Goal: Task Accomplishment & Management: Use online tool/utility

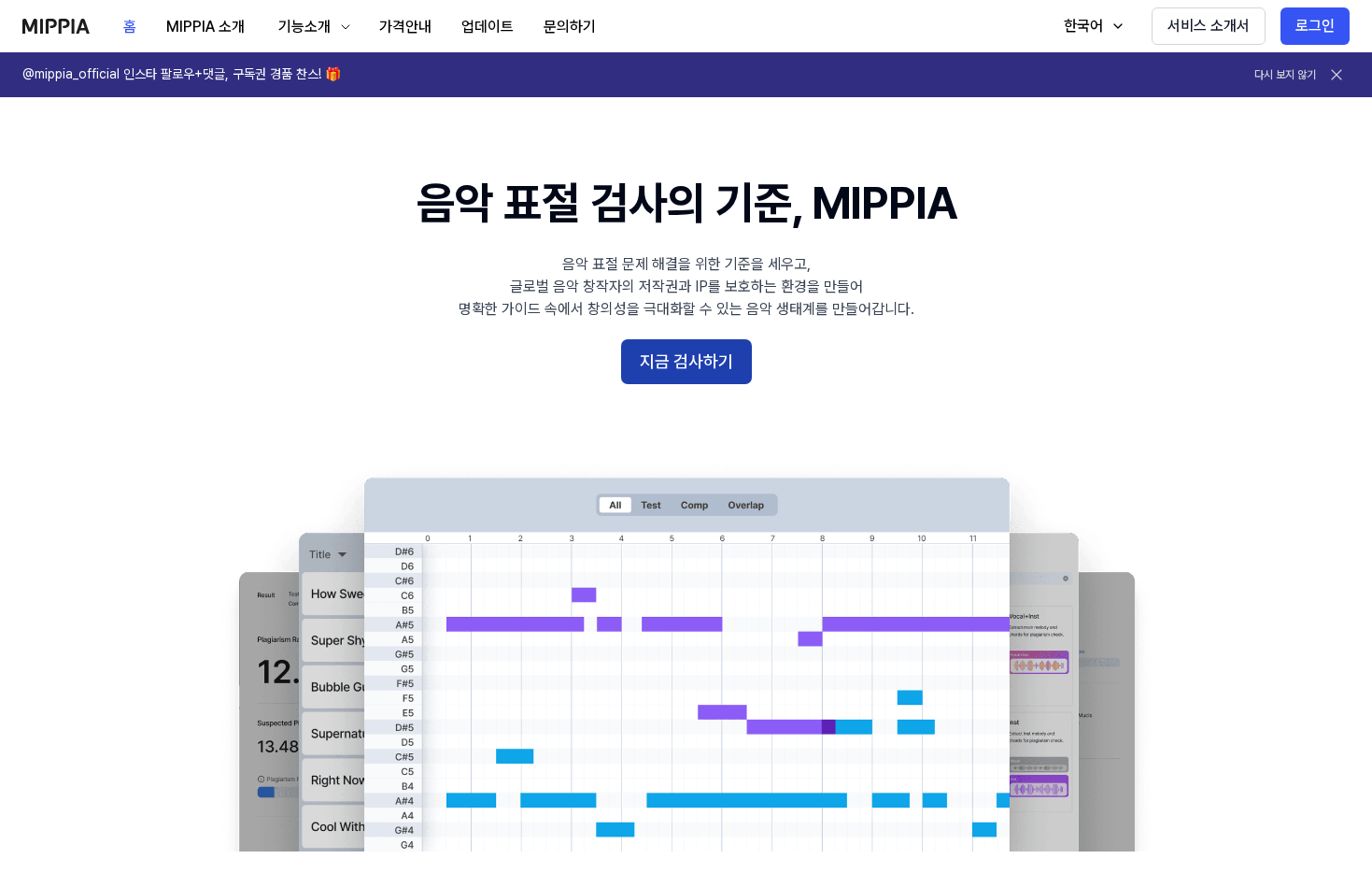
click at [704, 378] on button "지금 검사하기" at bounding box center [686, 361] width 130 height 44
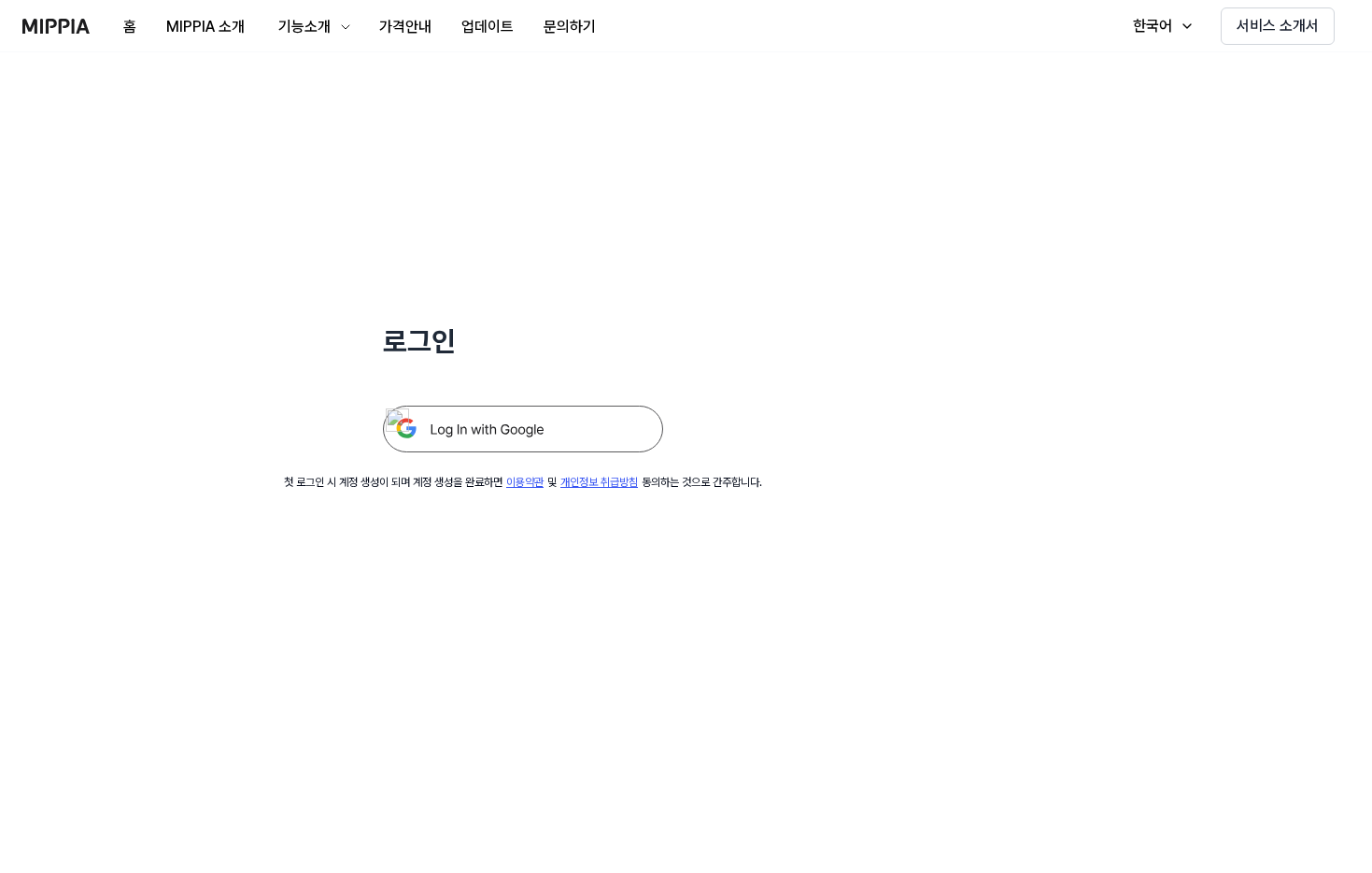
click at [519, 427] on img at bounding box center [523, 429] width 280 height 46
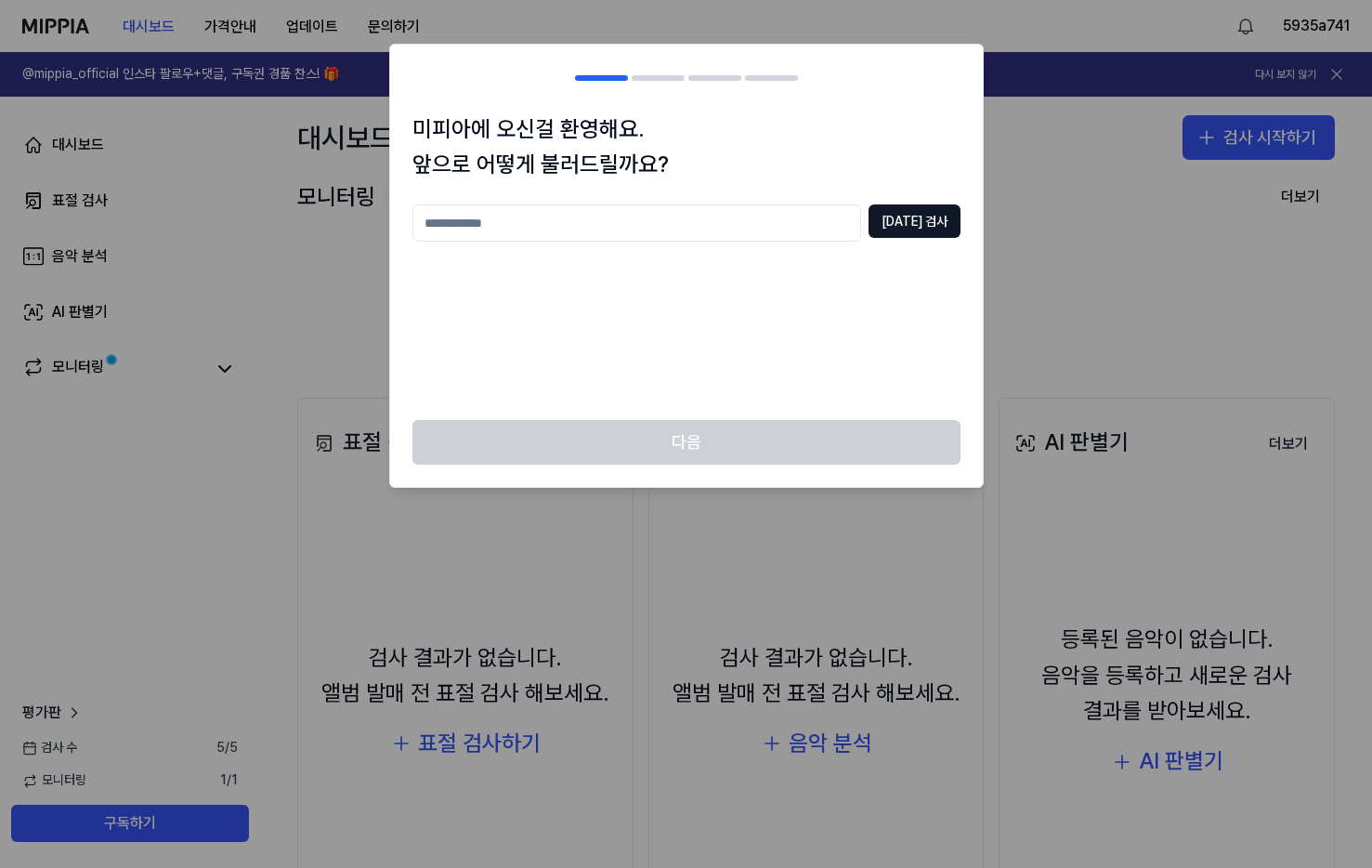
click at [557, 225] on input "text" at bounding box center [637, 223] width 448 height 37
type input "*"
type input "****"
click at [921, 220] on button "중복 검사" at bounding box center [915, 221] width 92 height 34
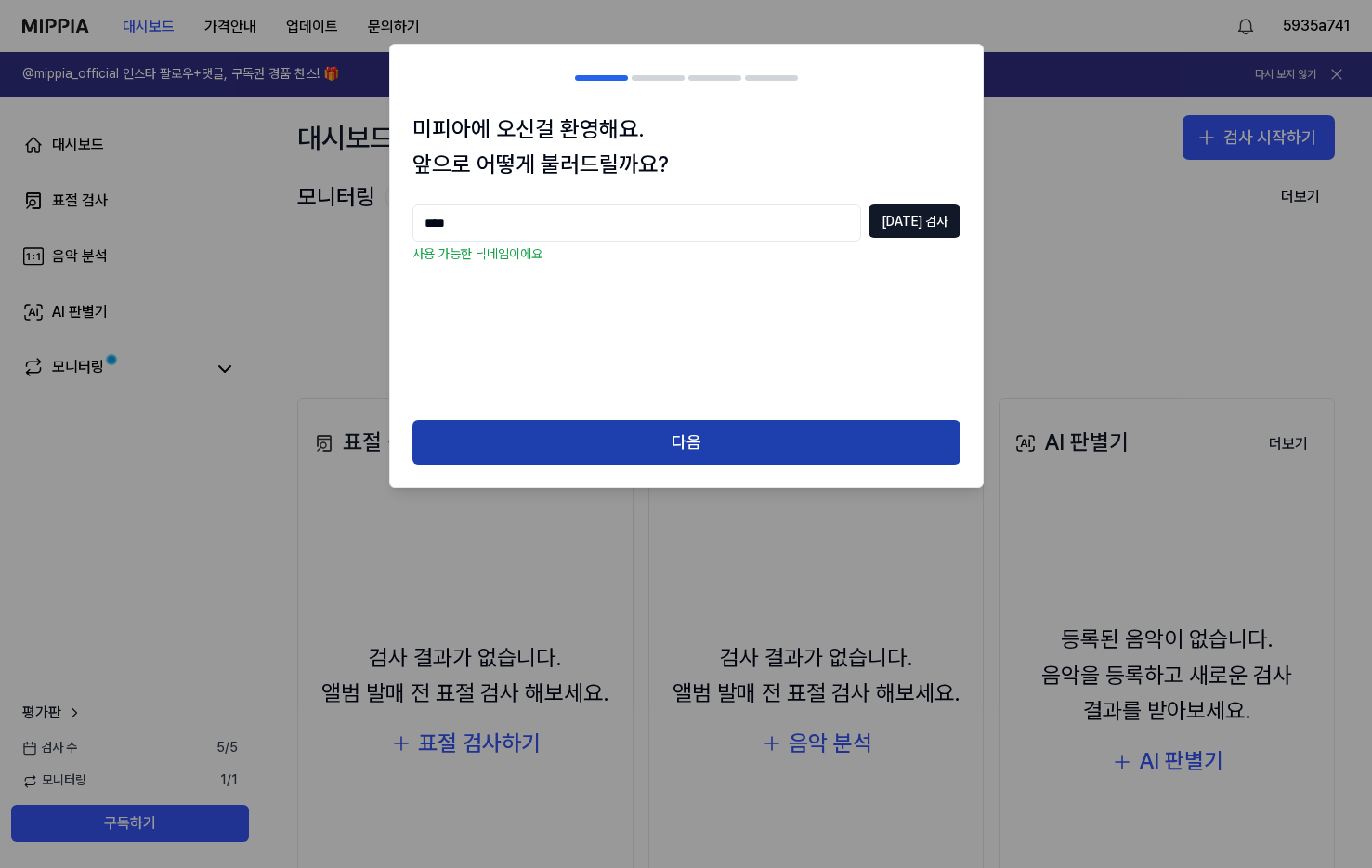
click at [679, 432] on button "다음" at bounding box center [686, 442] width 548 height 44
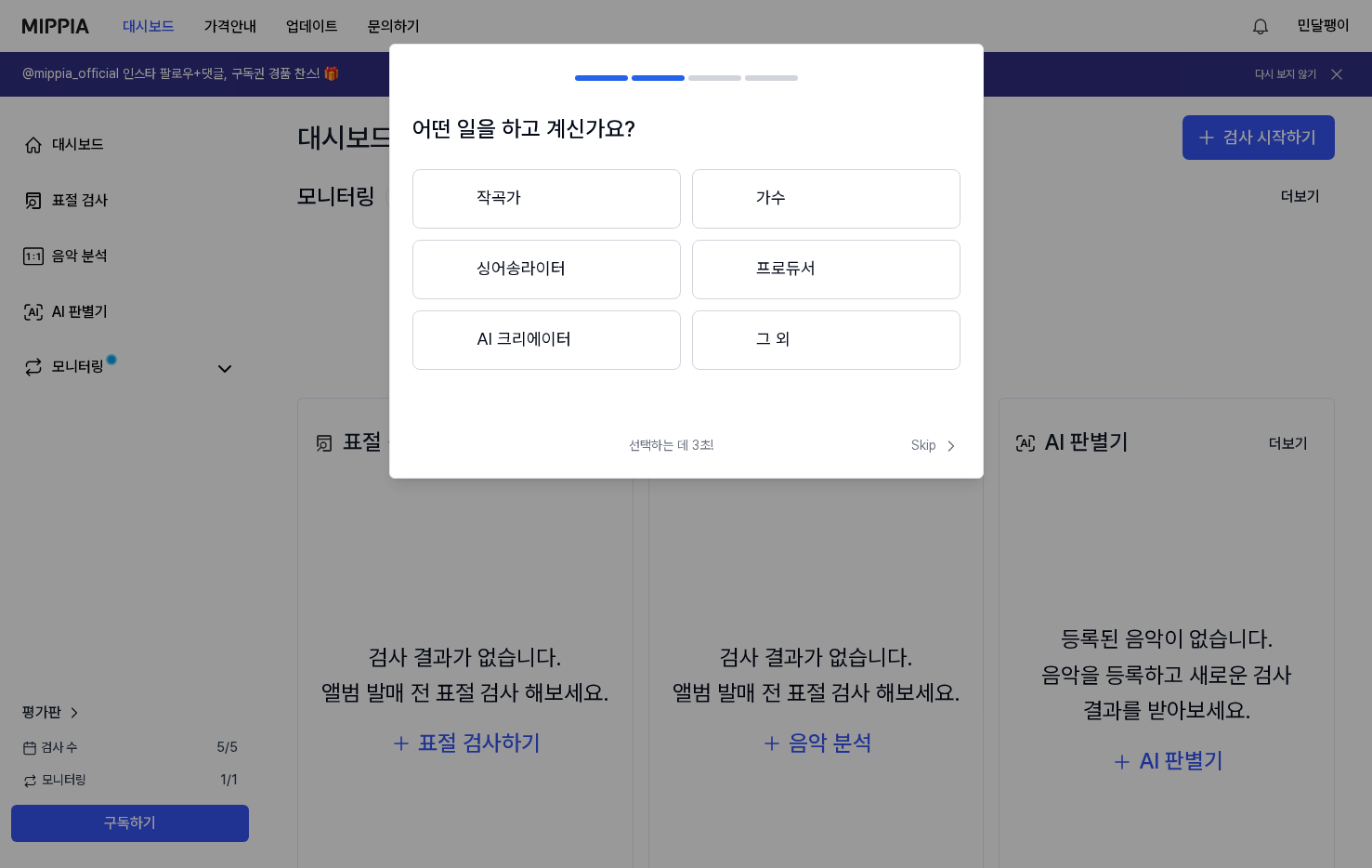
click at [612, 341] on button "AI 크리에이터" at bounding box center [547, 340] width 269 height 60
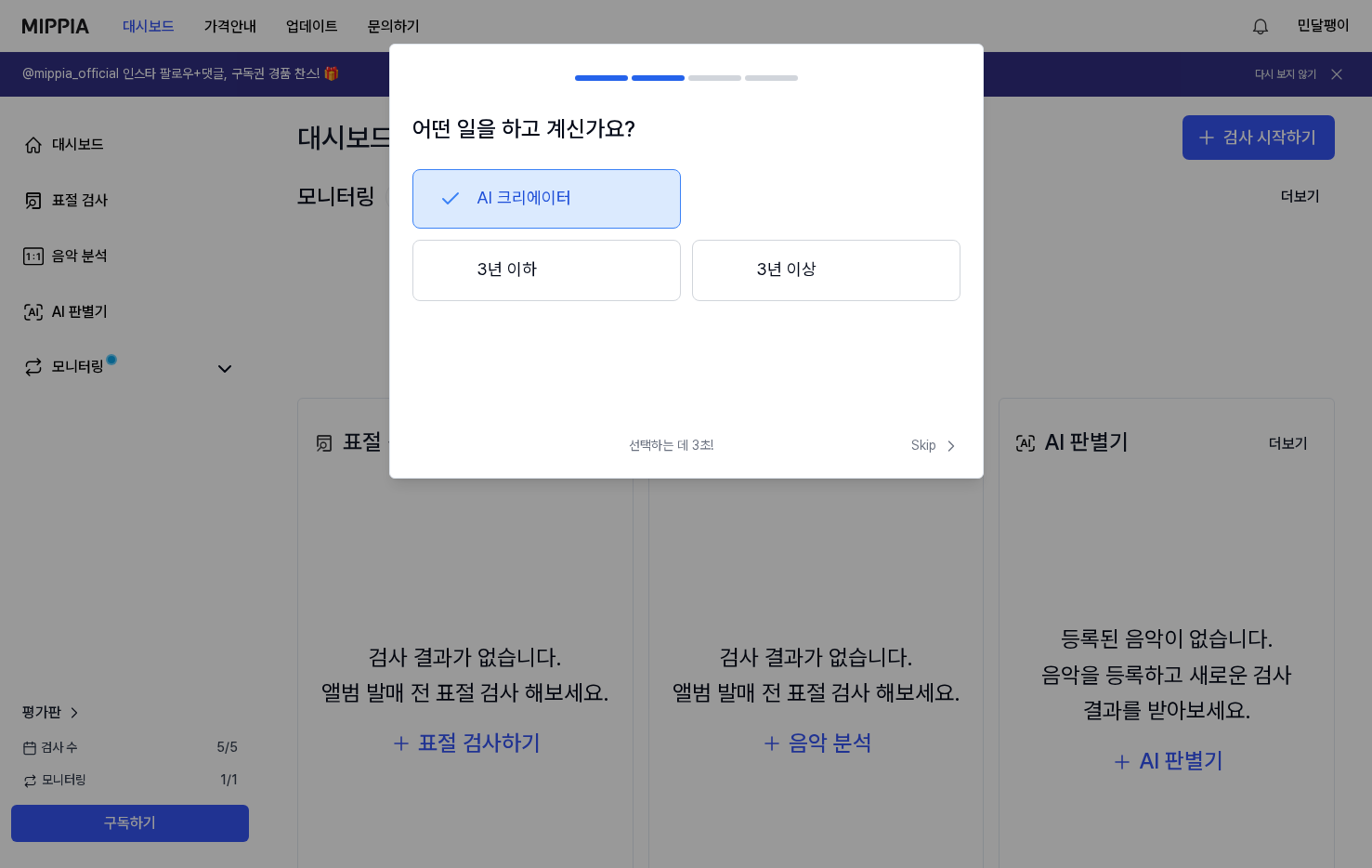
click at [508, 173] on button "AI 크리에이터" at bounding box center [547, 199] width 269 height 60
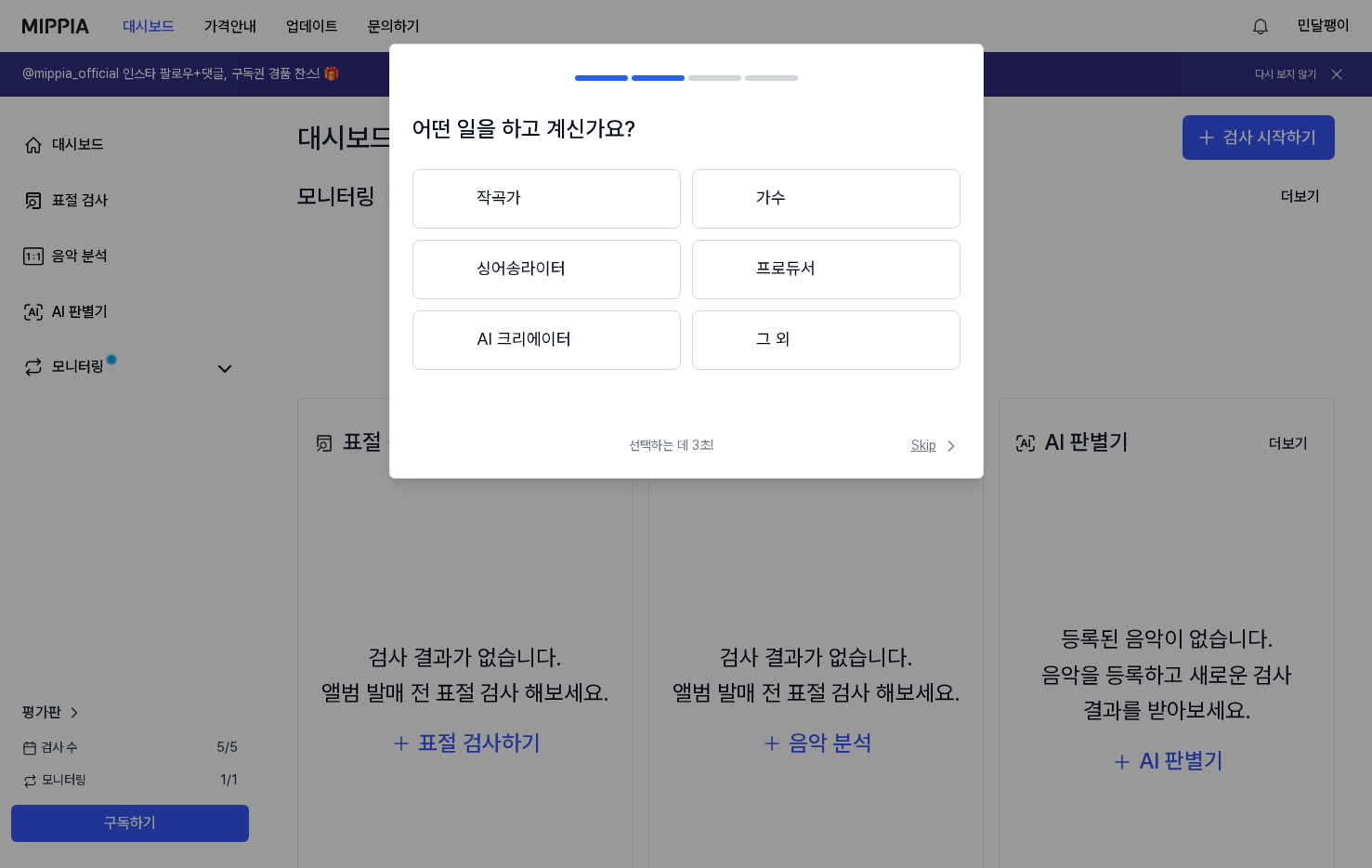
click at [929, 443] on span "Skip" at bounding box center [935, 446] width 49 height 18
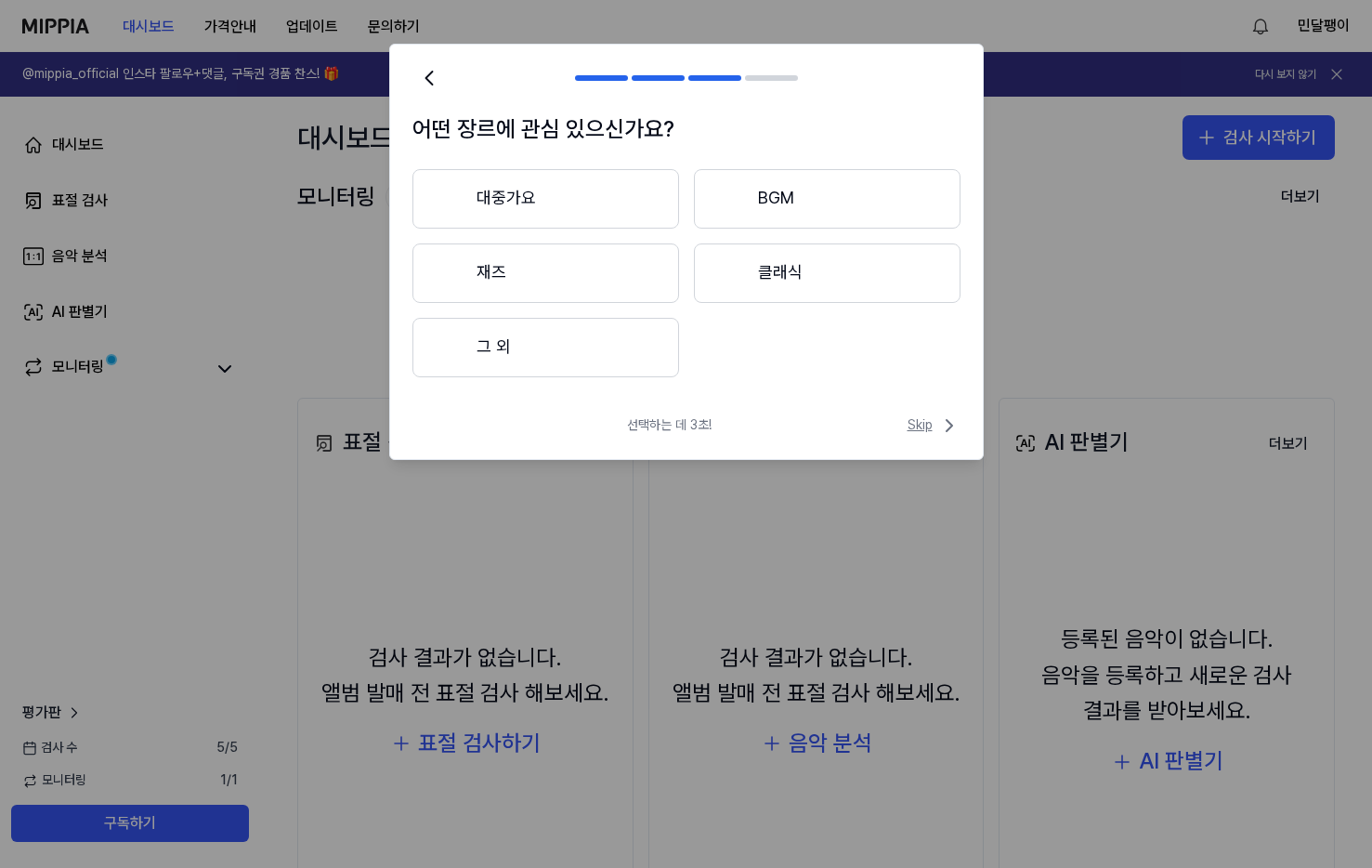
click at [928, 420] on span "Skip" at bounding box center [933, 425] width 53 height 22
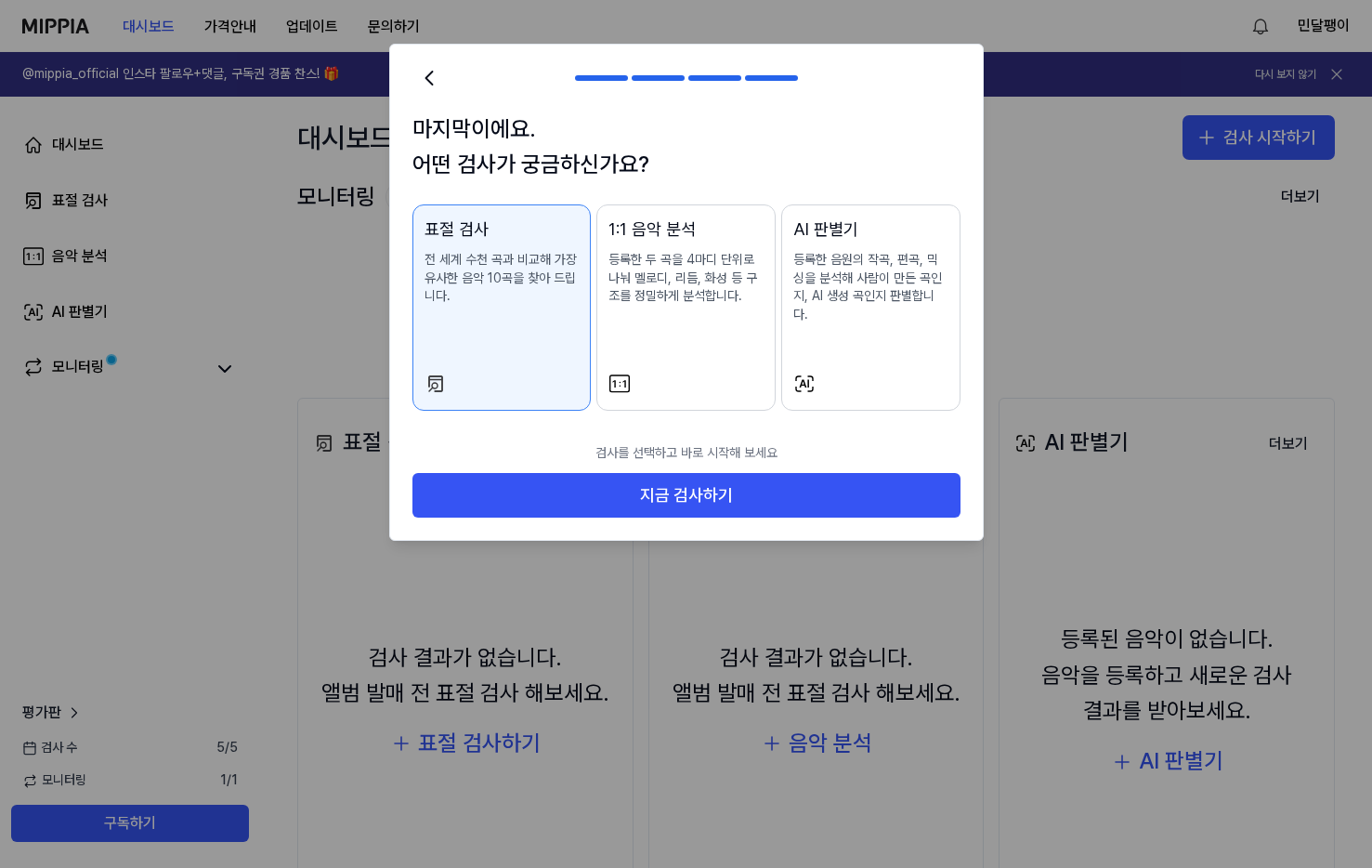
click at [664, 373] on div at bounding box center [686, 383] width 156 height 22
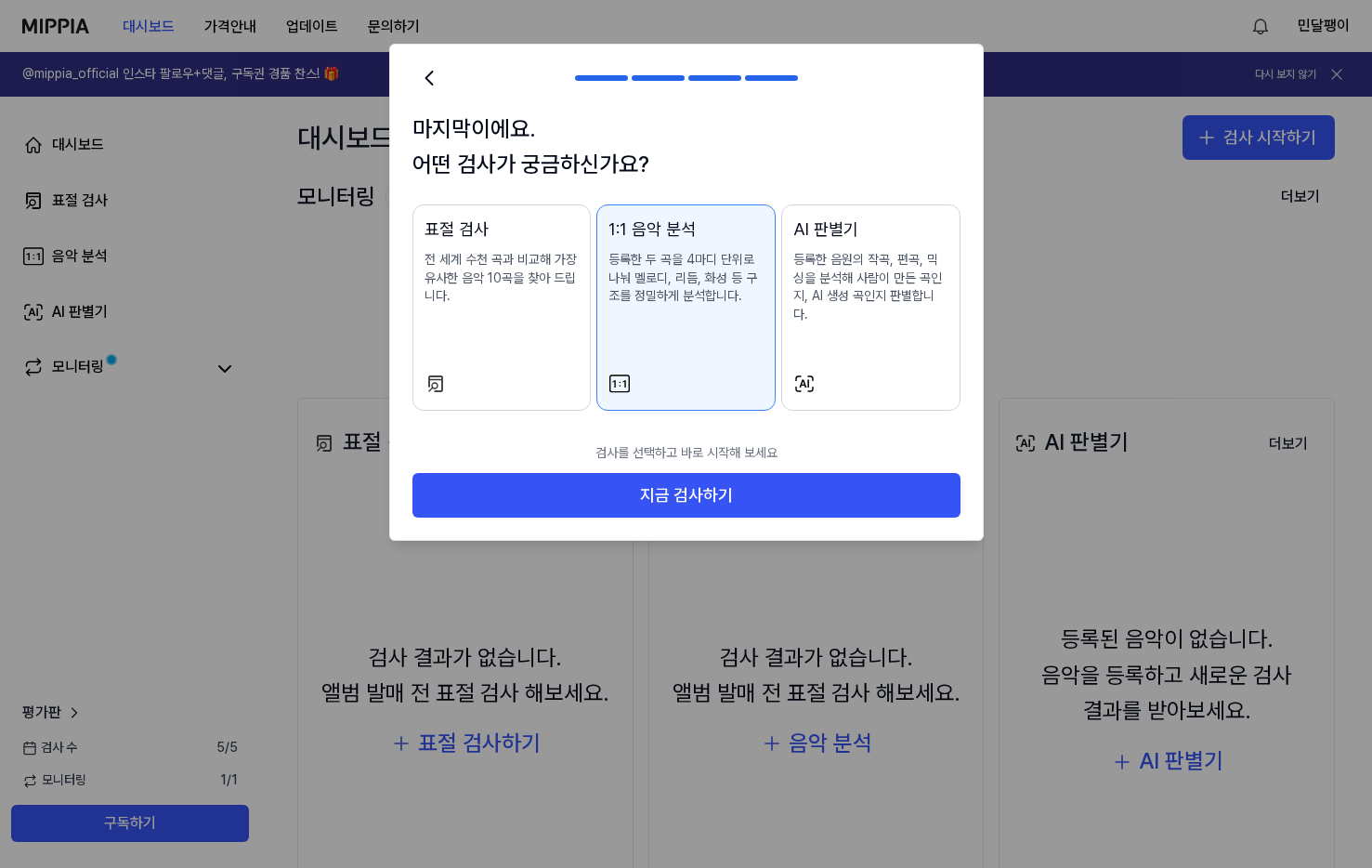
click at [852, 348] on button "AI 판별기 등록한 음원의 작곡, 편곡, 믹싱을 분석해 사람이 만든 곡인지, AI 생성 곡인지 판별합니다." at bounding box center [871, 307] width 180 height 205
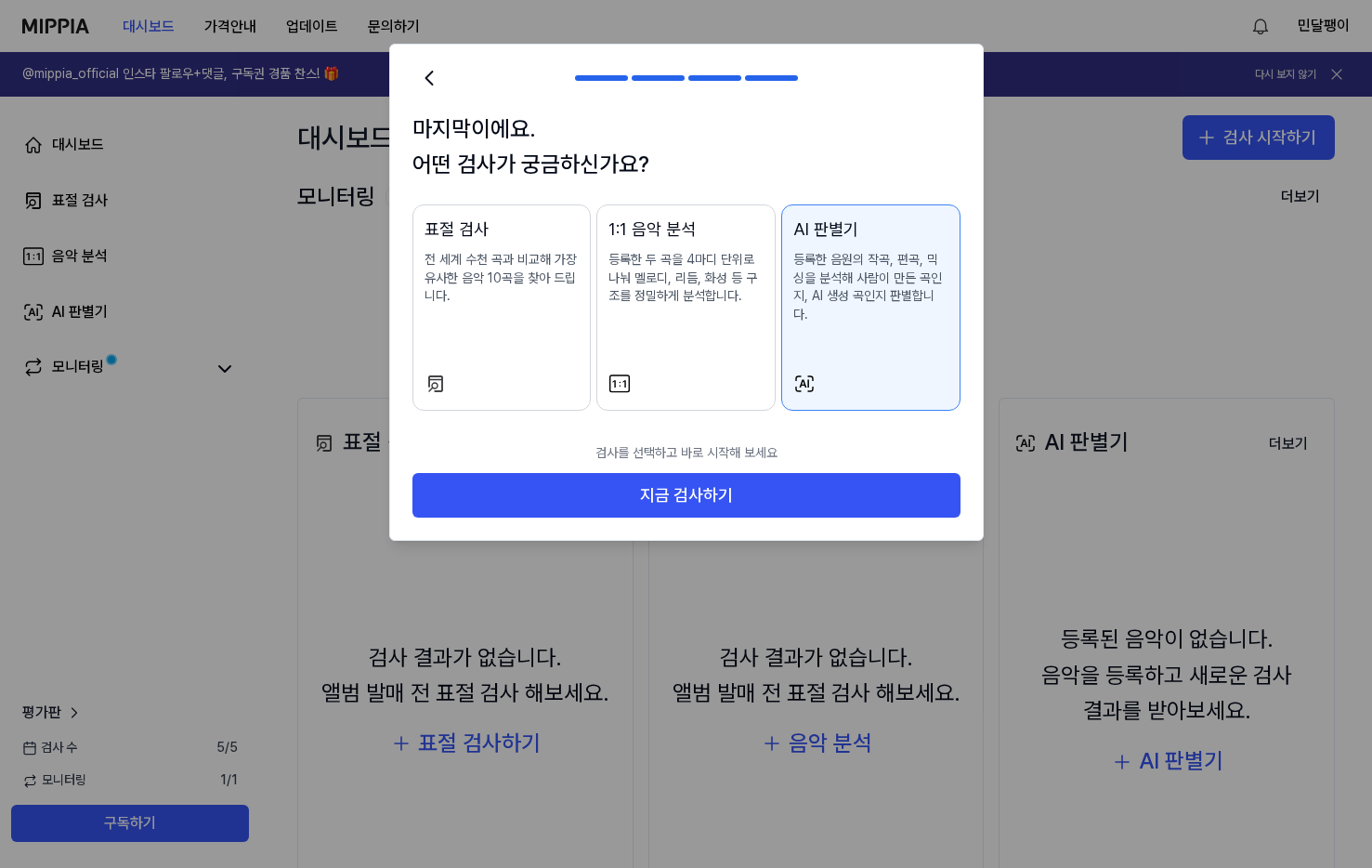
click at [560, 301] on p "전 세계 수천 곡과 비교해 가장 유사한 음악 10곡을 찾아 드립니다." at bounding box center [502, 277] width 156 height 55
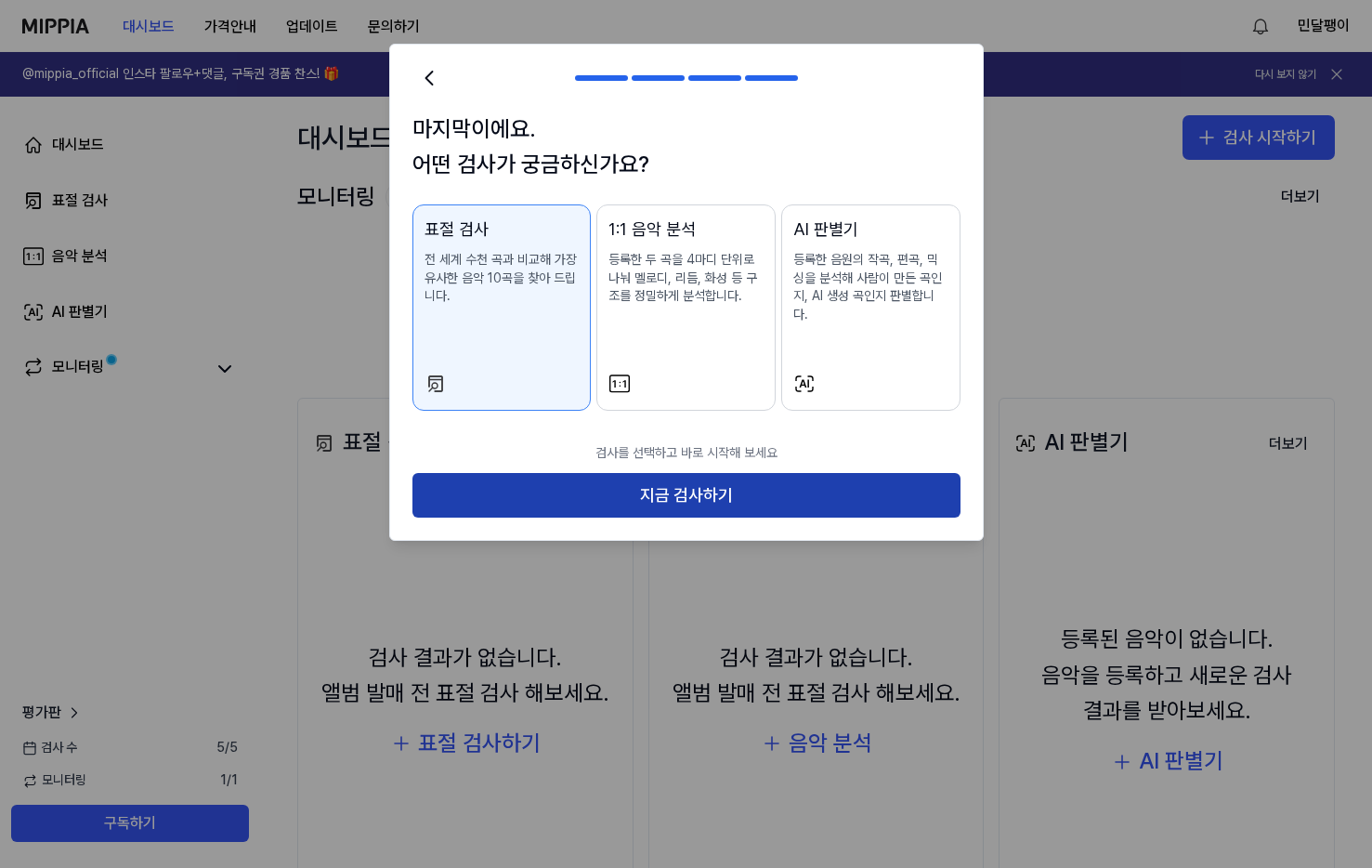
click at [767, 483] on button "지금 검사하기" at bounding box center [686, 494] width 548 height 44
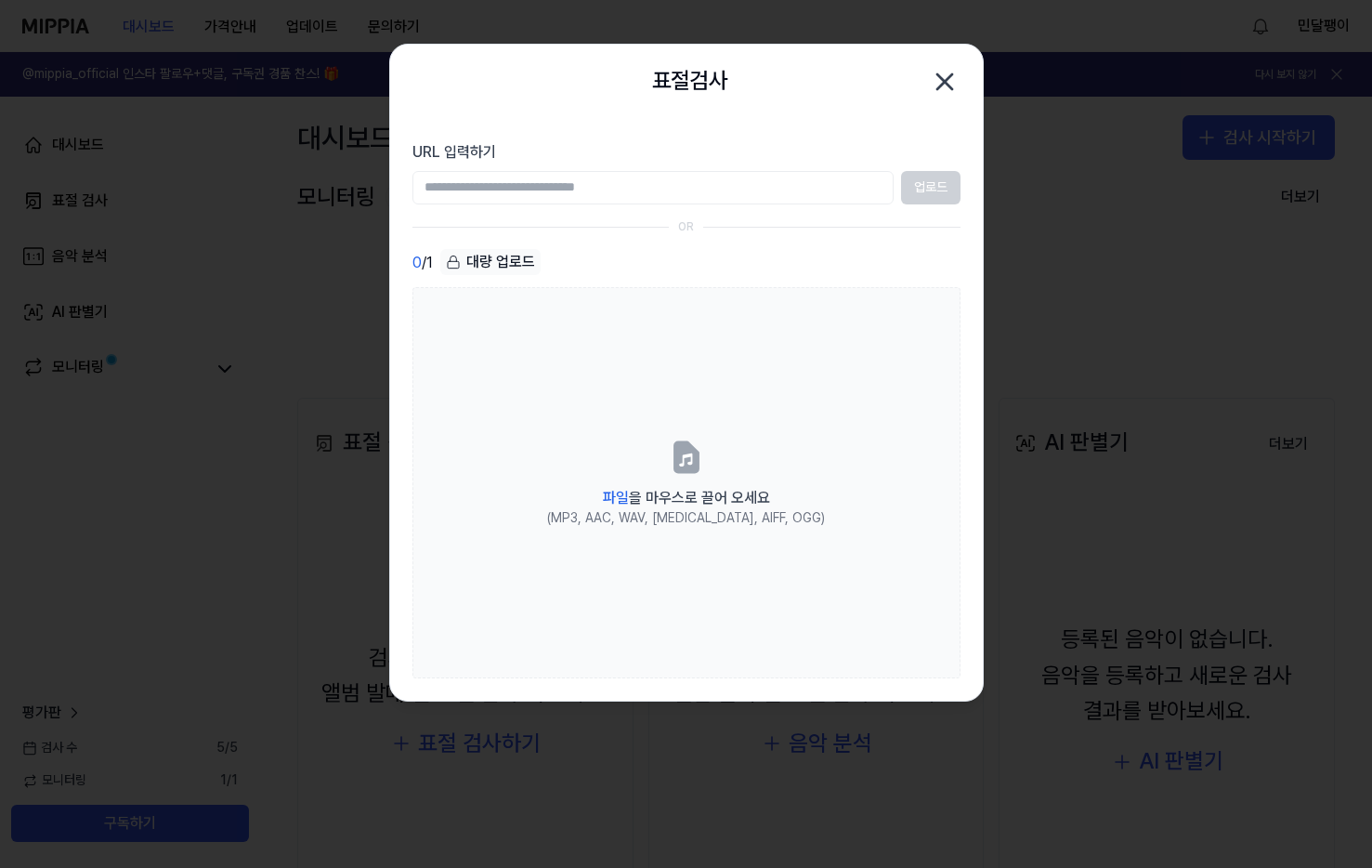
drag, startPoint x: 596, startPoint y: 813, endPoint x: 643, endPoint y: 867, distance: 71.6
click at [615, 867] on div at bounding box center [686, 434] width 1372 height 868
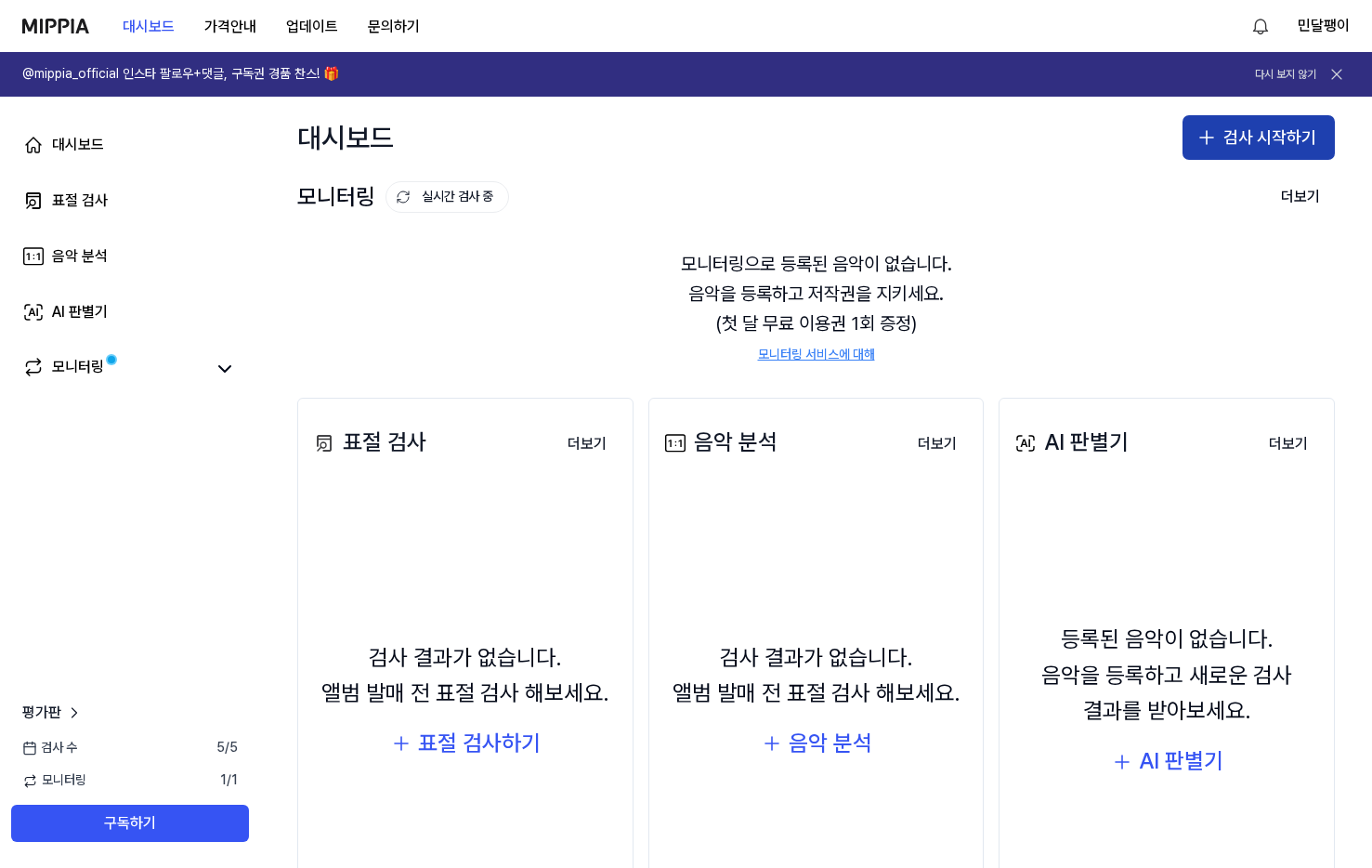
click at [1221, 148] on button "검사 시작하기" at bounding box center [1259, 137] width 153 height 44
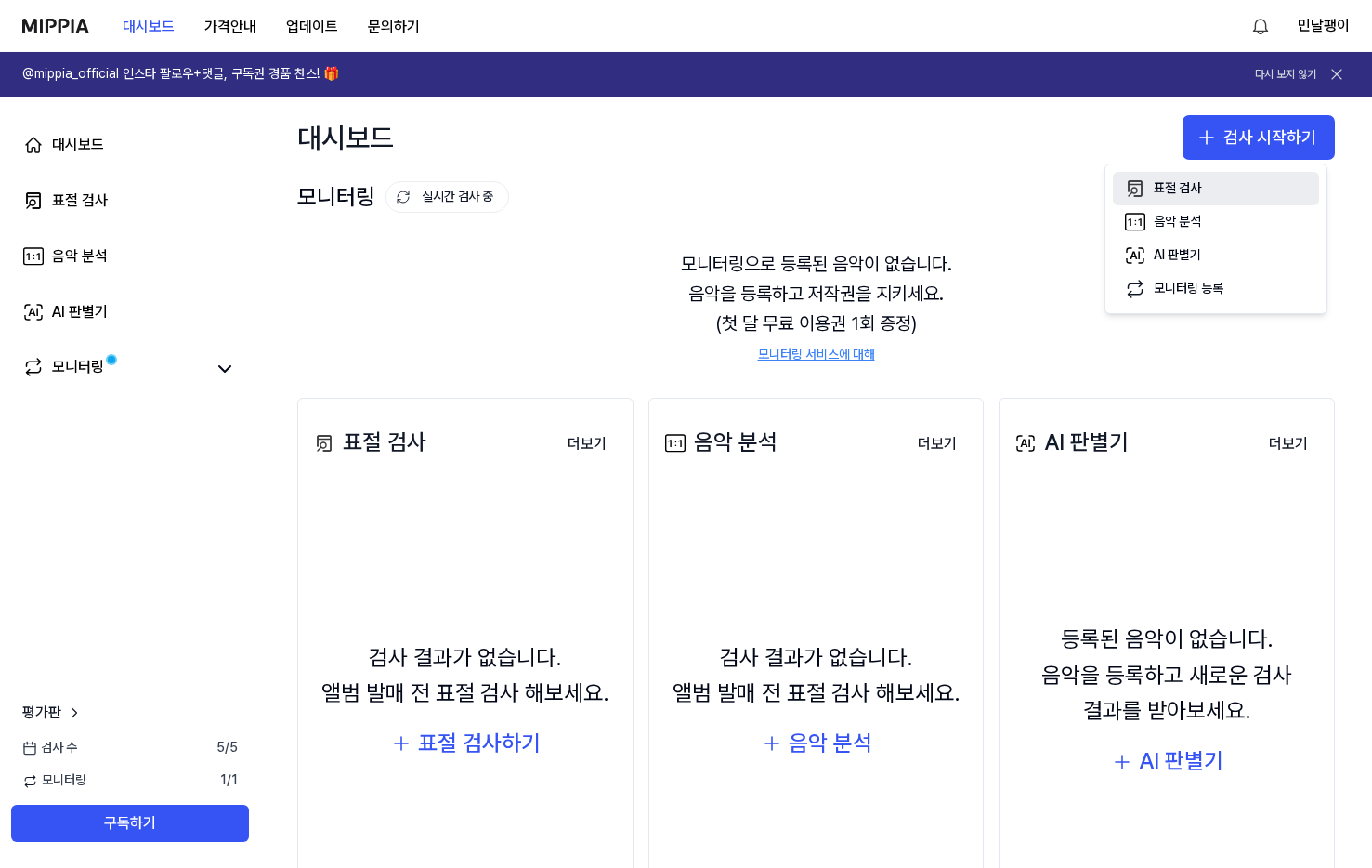
click at [1190, 190] on div "표절 검사" at bounding box center [1177, 188] width 47 height 18
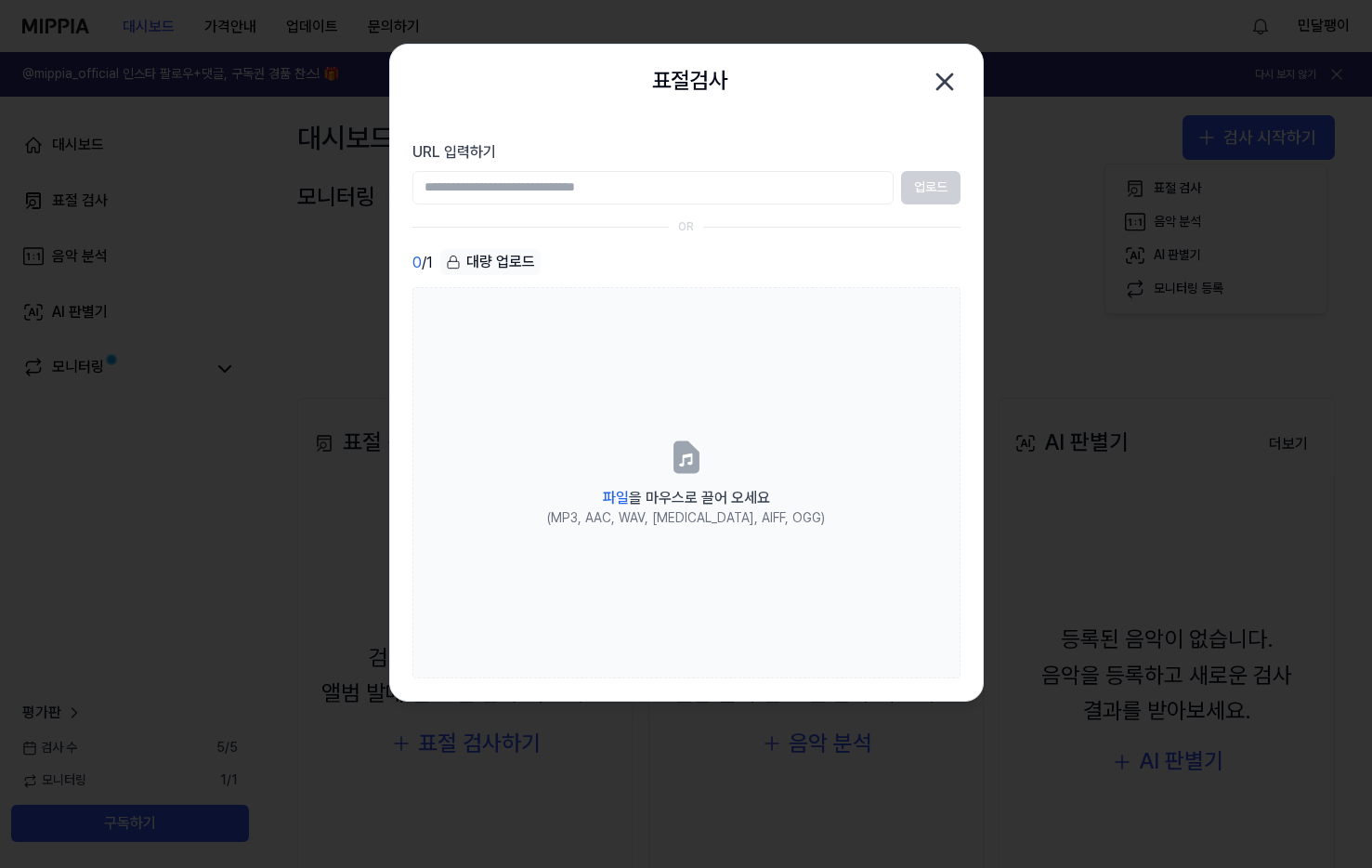
click at [476, 186] on input "URL 입력하기" at bounding box center [653, 187] width 481 height 34
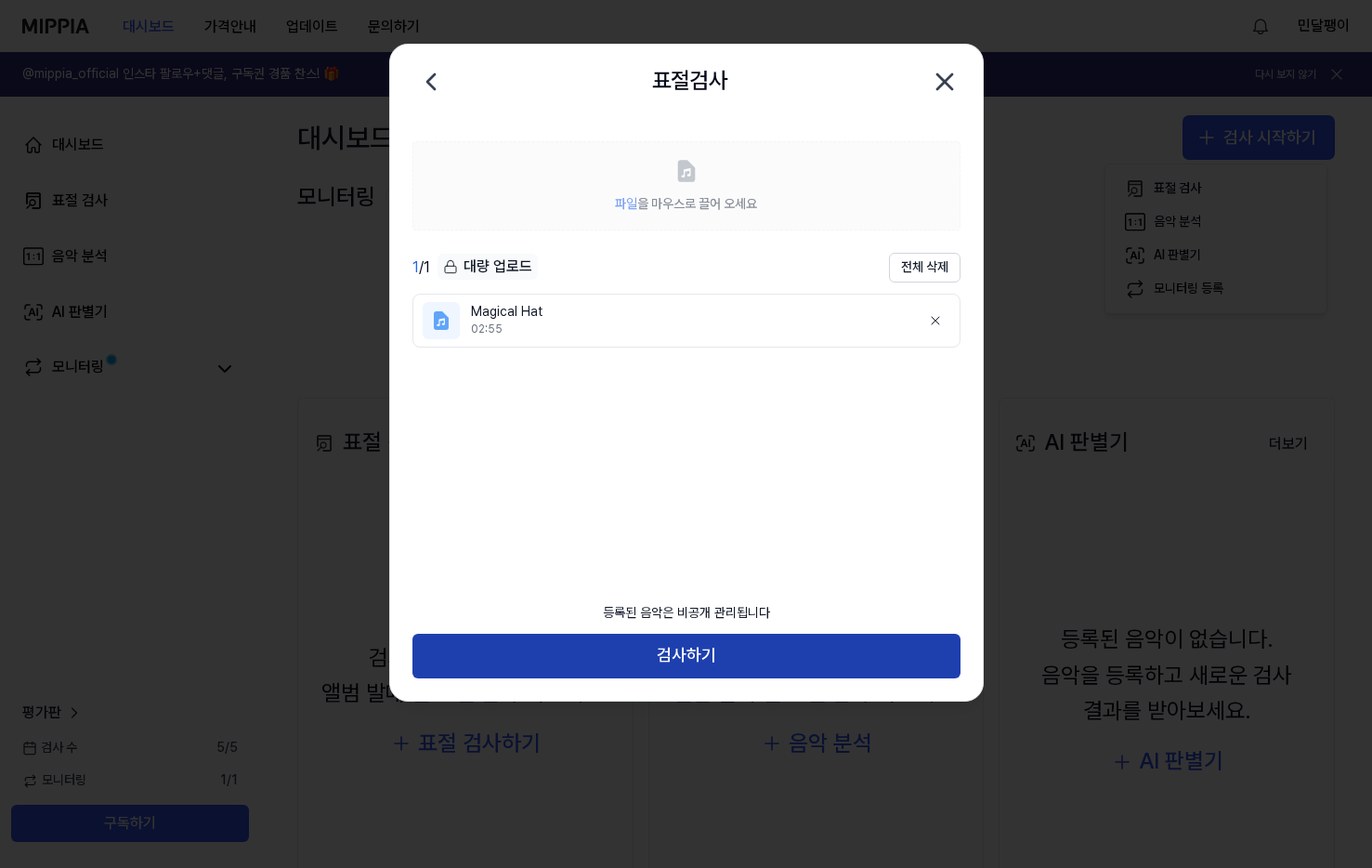
click at [758, 656] on button "검사하기" at bounding box center [686, 656] width 548 height 44
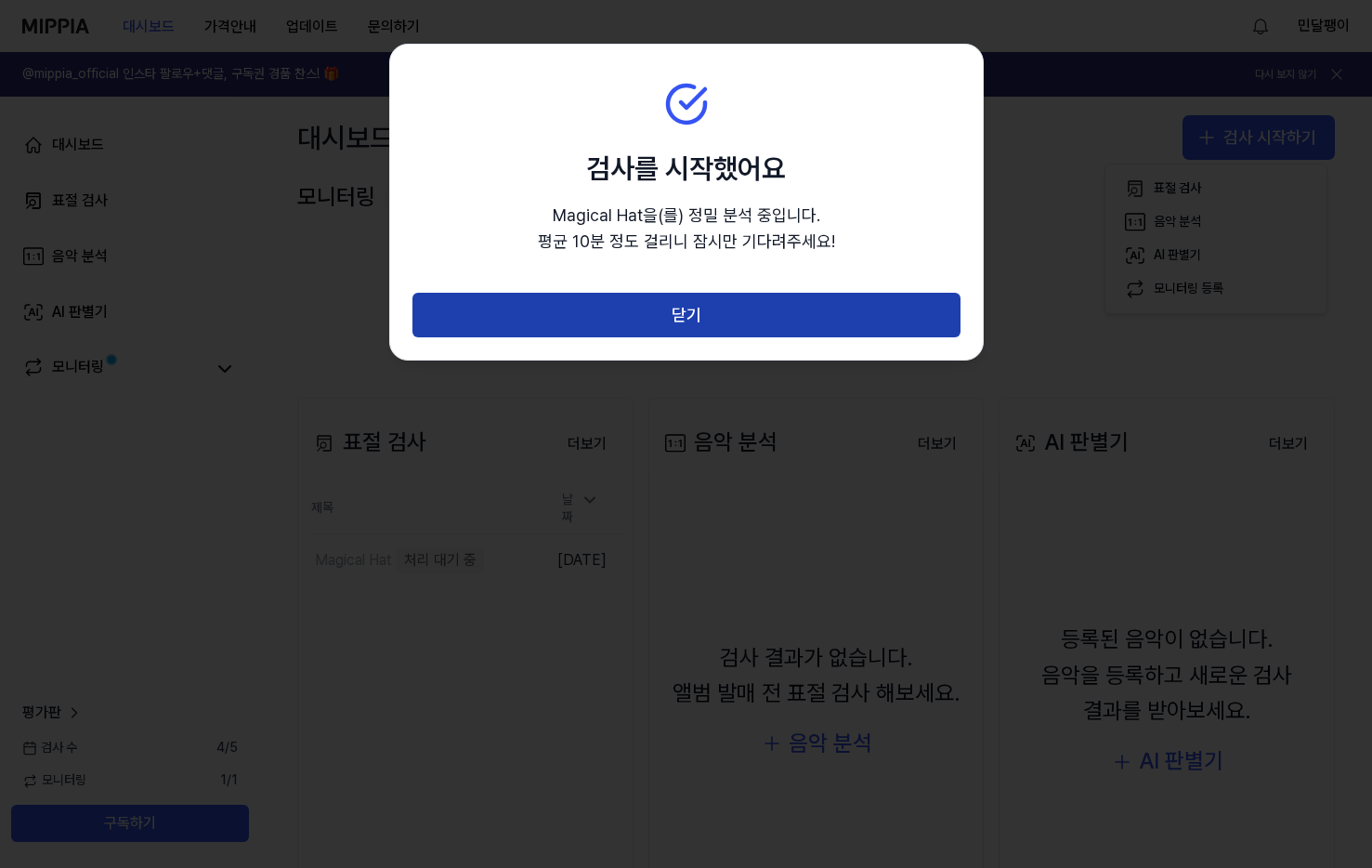
click at [700, 326] on button "닫기" at bounding box center [686, 315] width 548 height 44
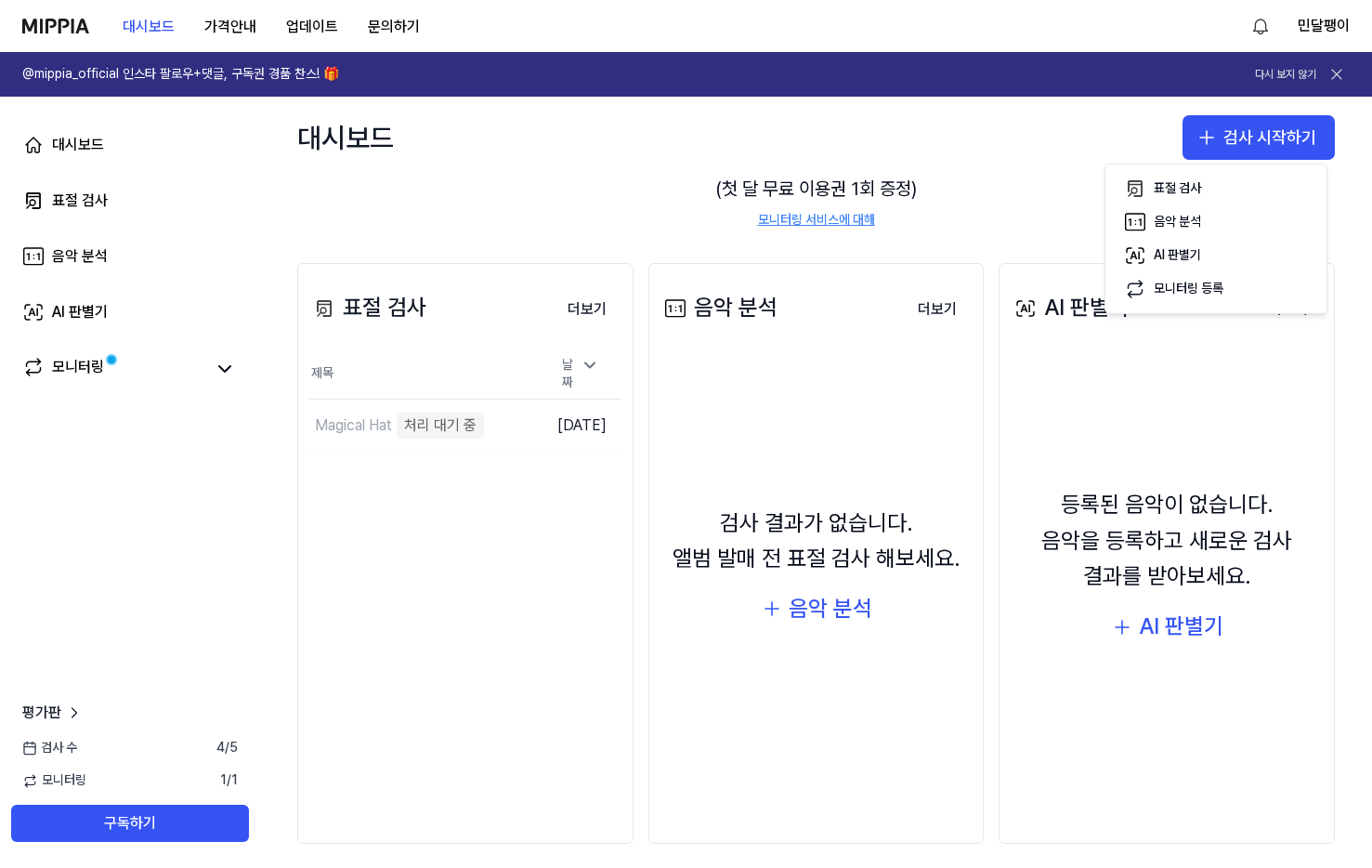
scroll to position [139, 0]
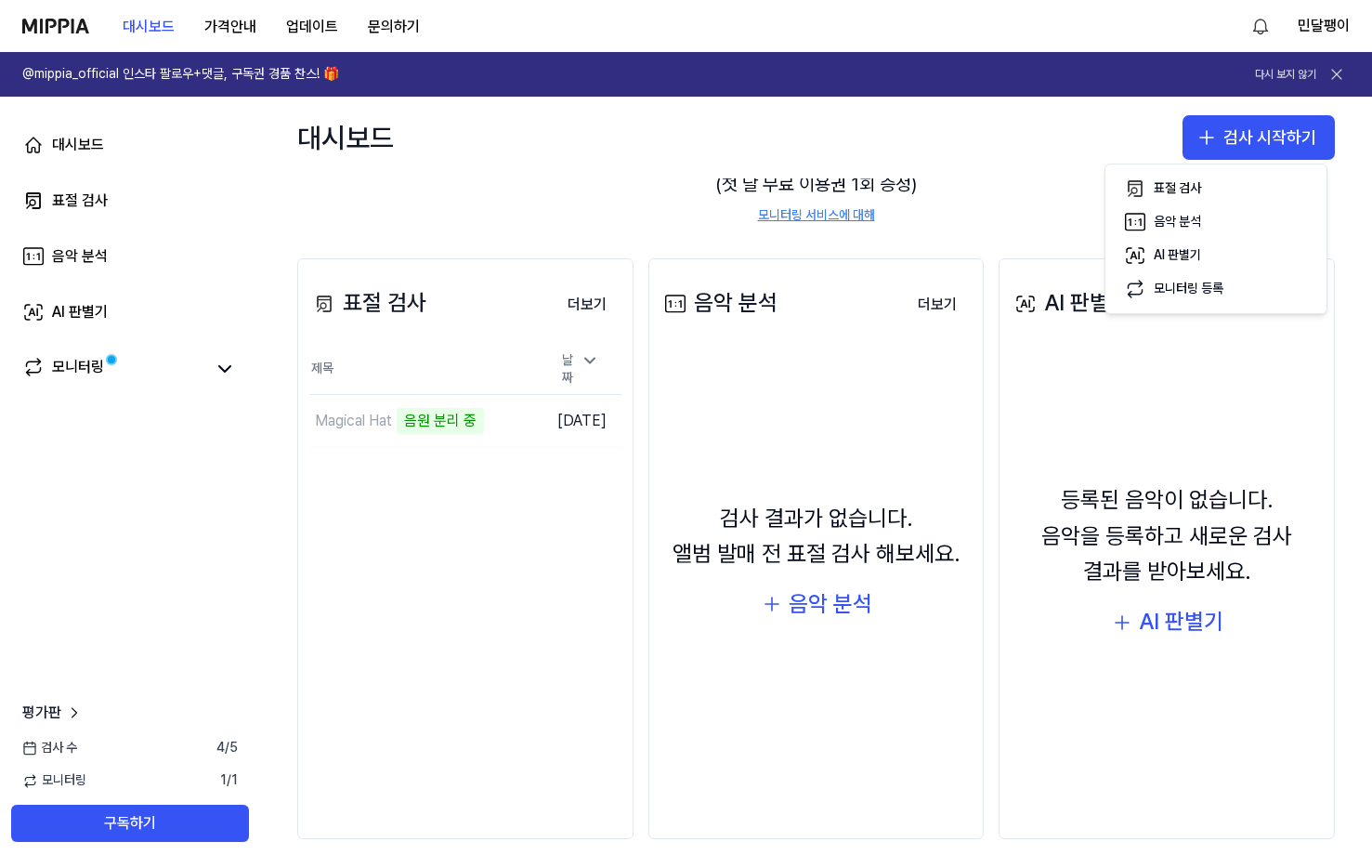
click at [103, 395] on div "대시보드 표절 검사 음악 분석 AI 판별기 모니터링" at bounding box center [130, 256] width 260 height 320
click at [113, 375] on link "모니터링" at bounding box center [113, 369] width 182 height 26
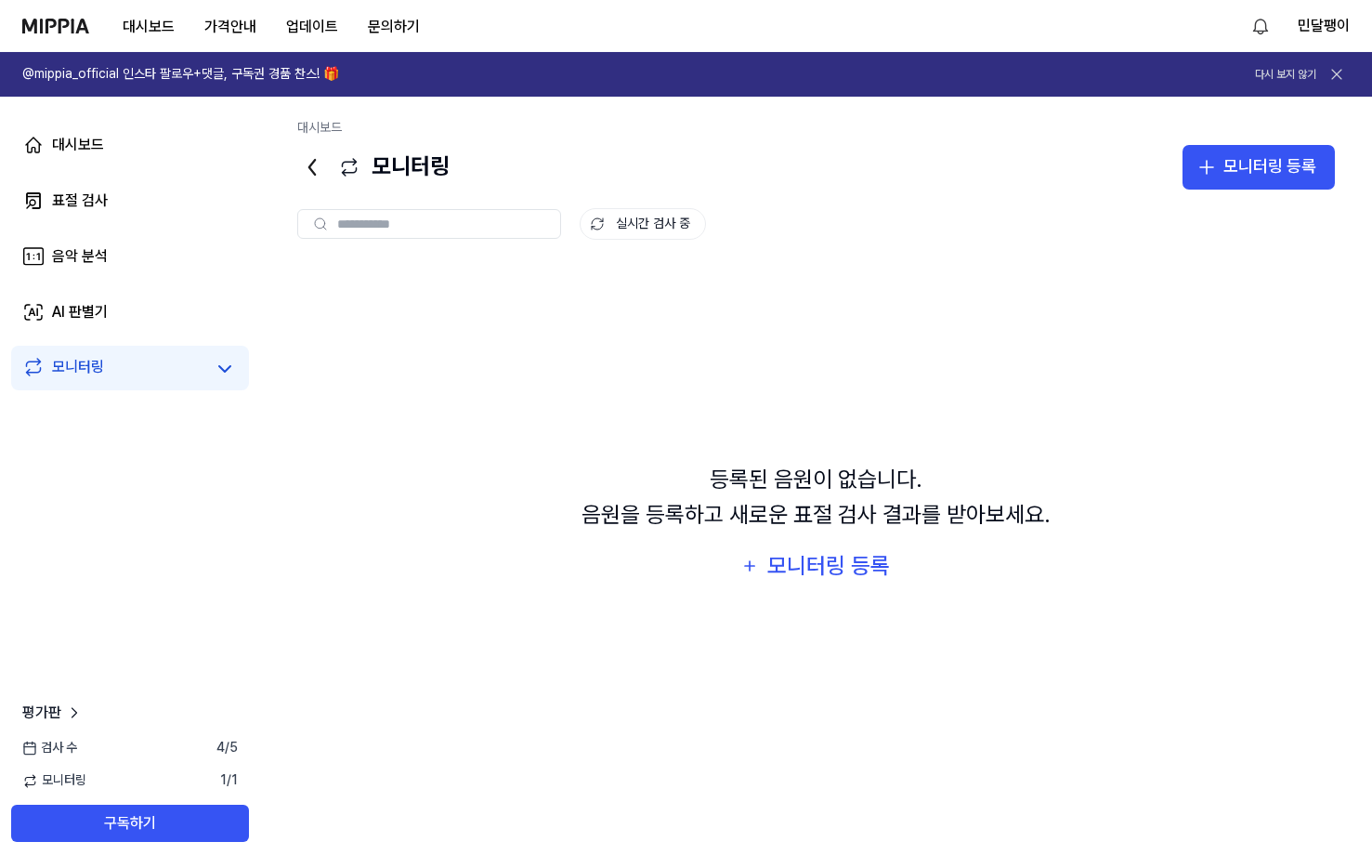
click at [132, 176] on div "대시보드 표절 검사 음악 분석 AI 판별기 모니터링" at bounding box center [130, 256] width 260 height 320
click at [136, 143] on link "대시보드" at bounding box center [131, 145] width 238 height 44
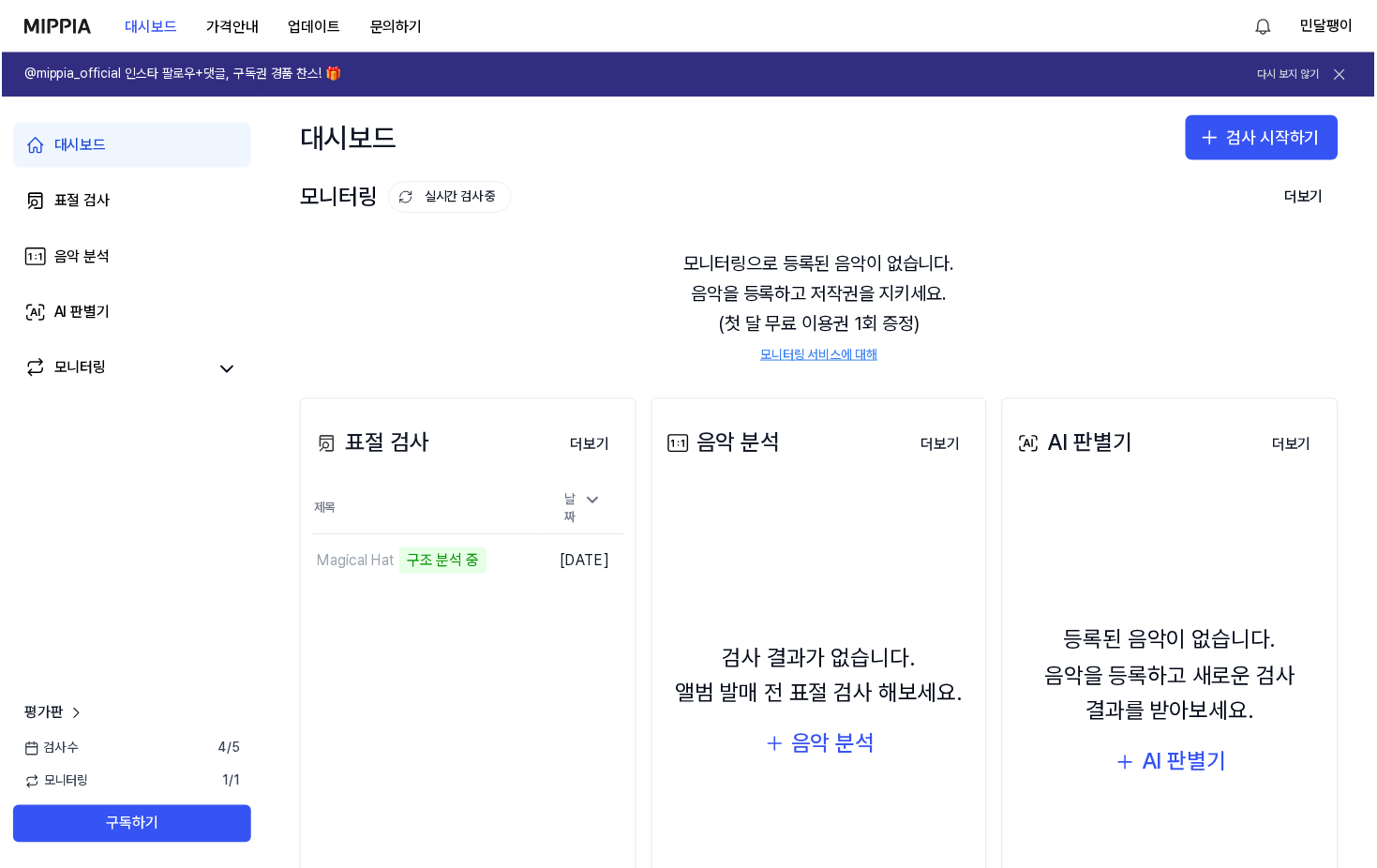
scroll to position [149, 0]
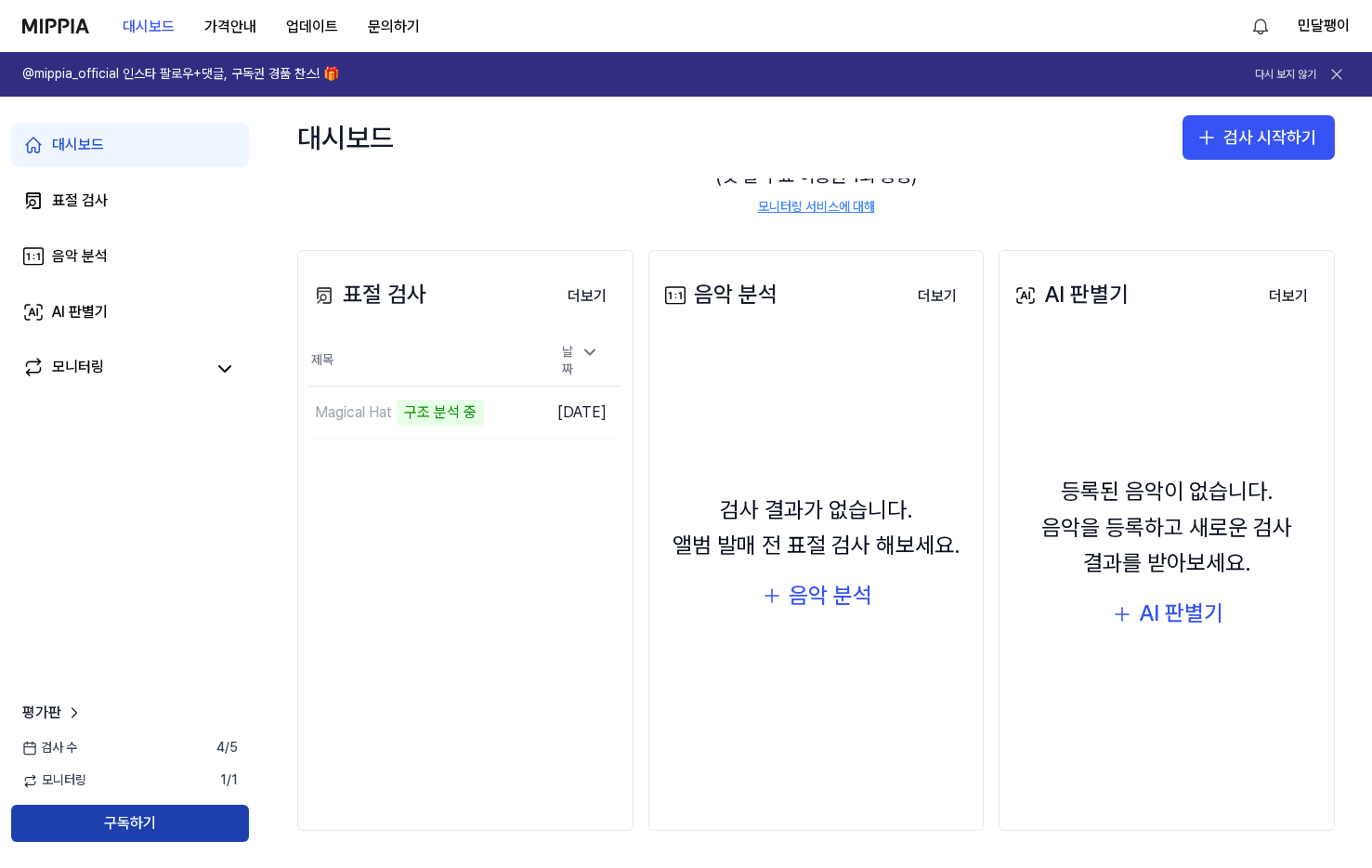
click at [213, 827] on button "구독하기" at bounding box center [131, 823] width 238 height 37
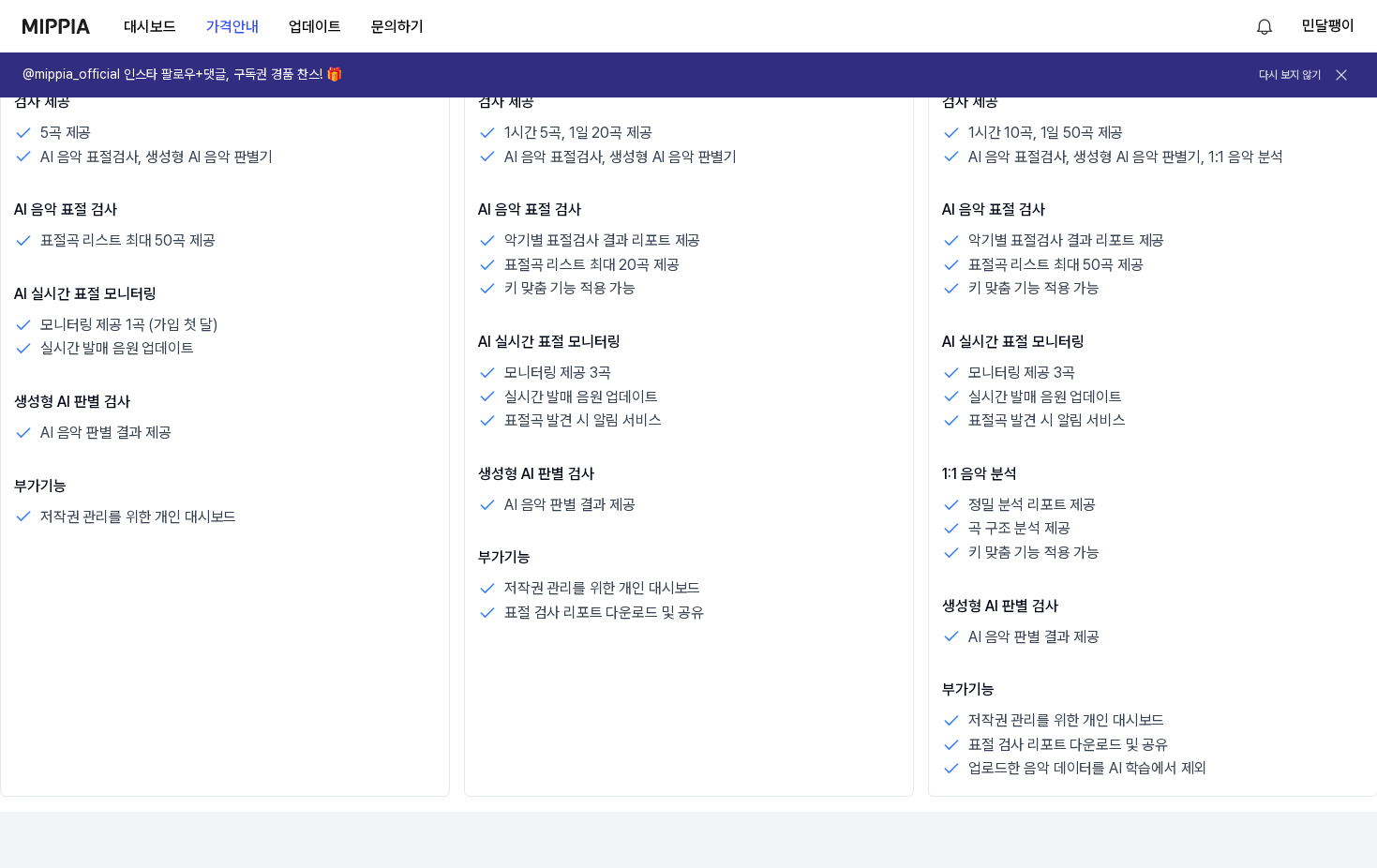
scroll to position [116, 0]
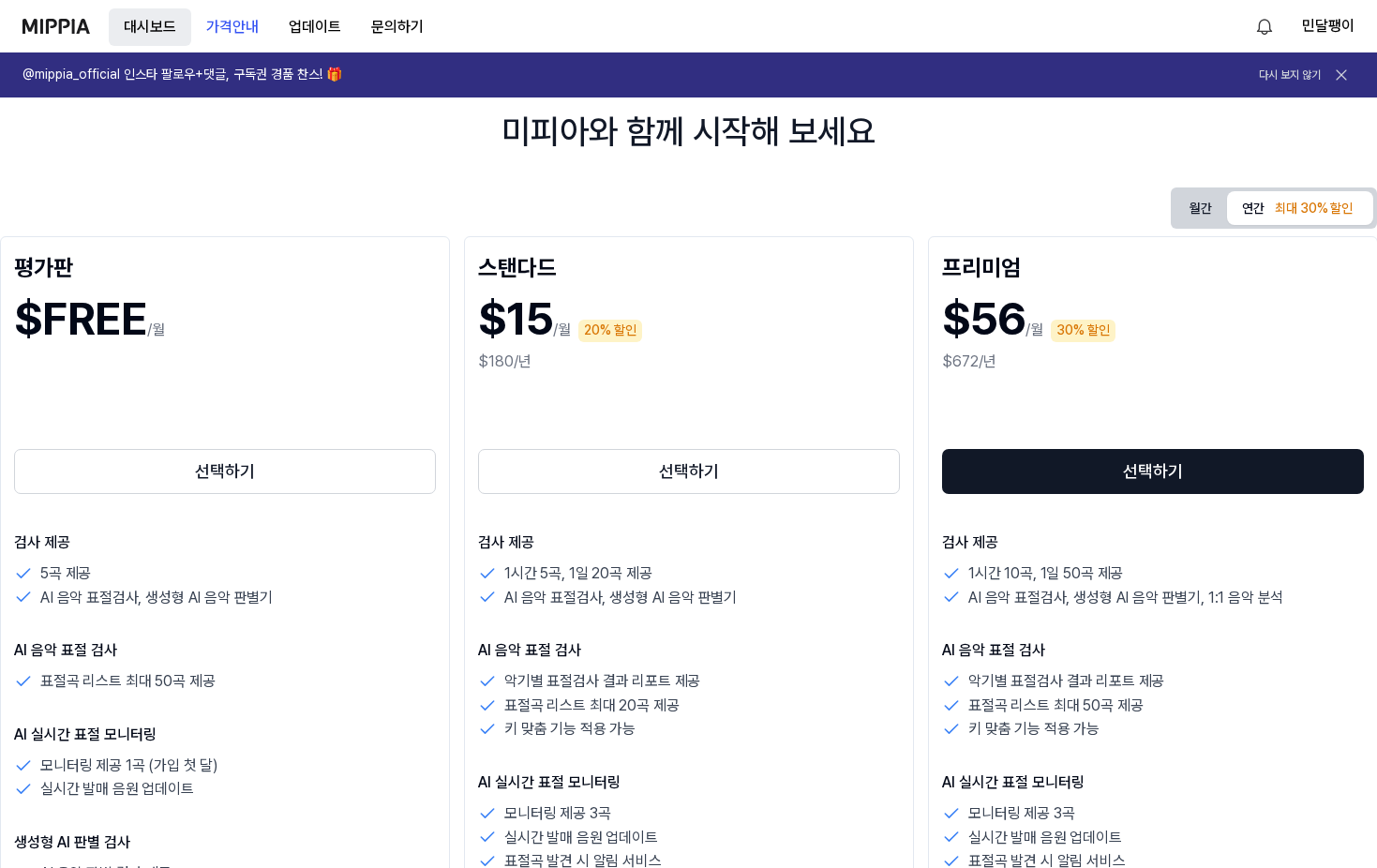
click at [132, 37] on button "대시보드" at bounding box center [149, 27] width 82 height 38
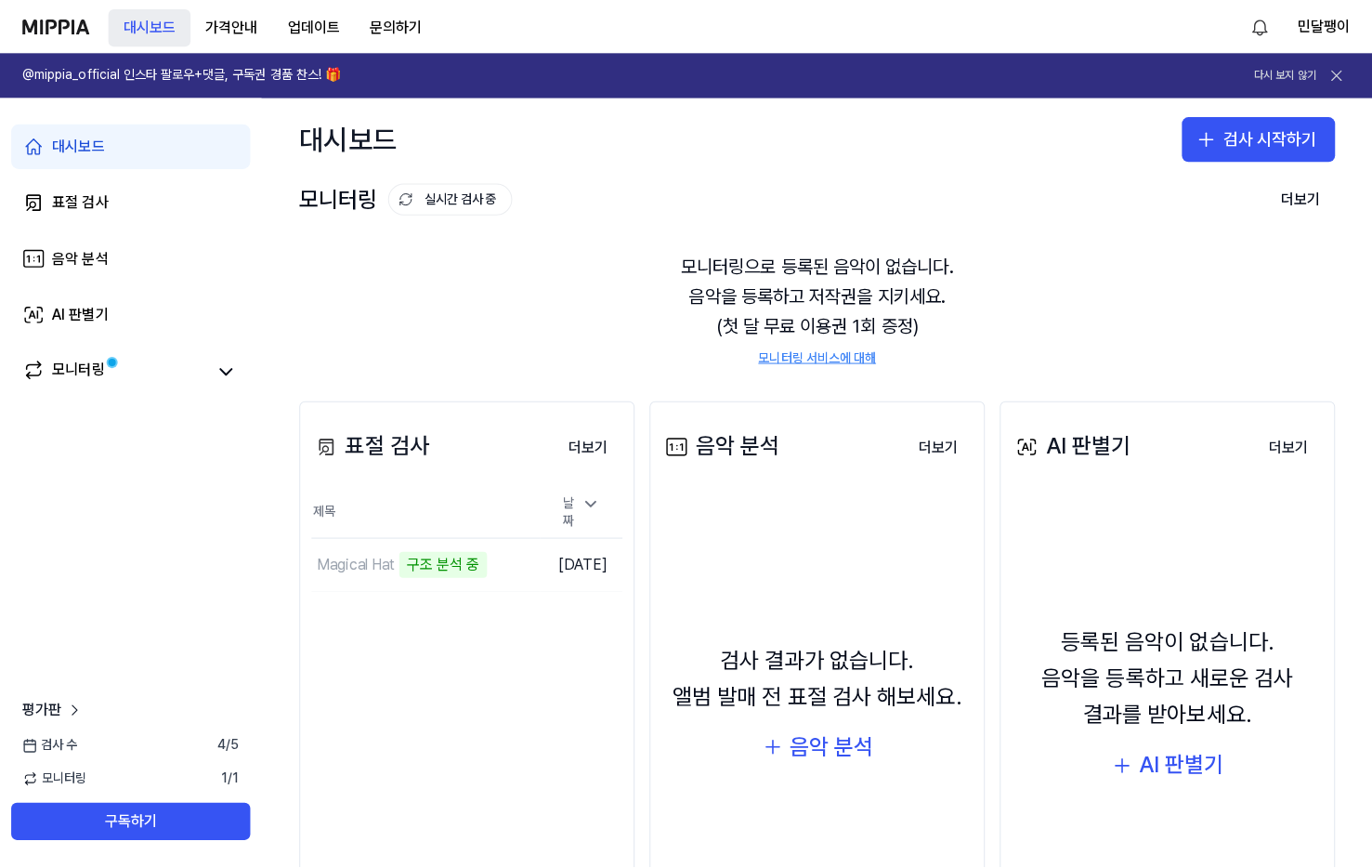
scroll to position [0, 0]
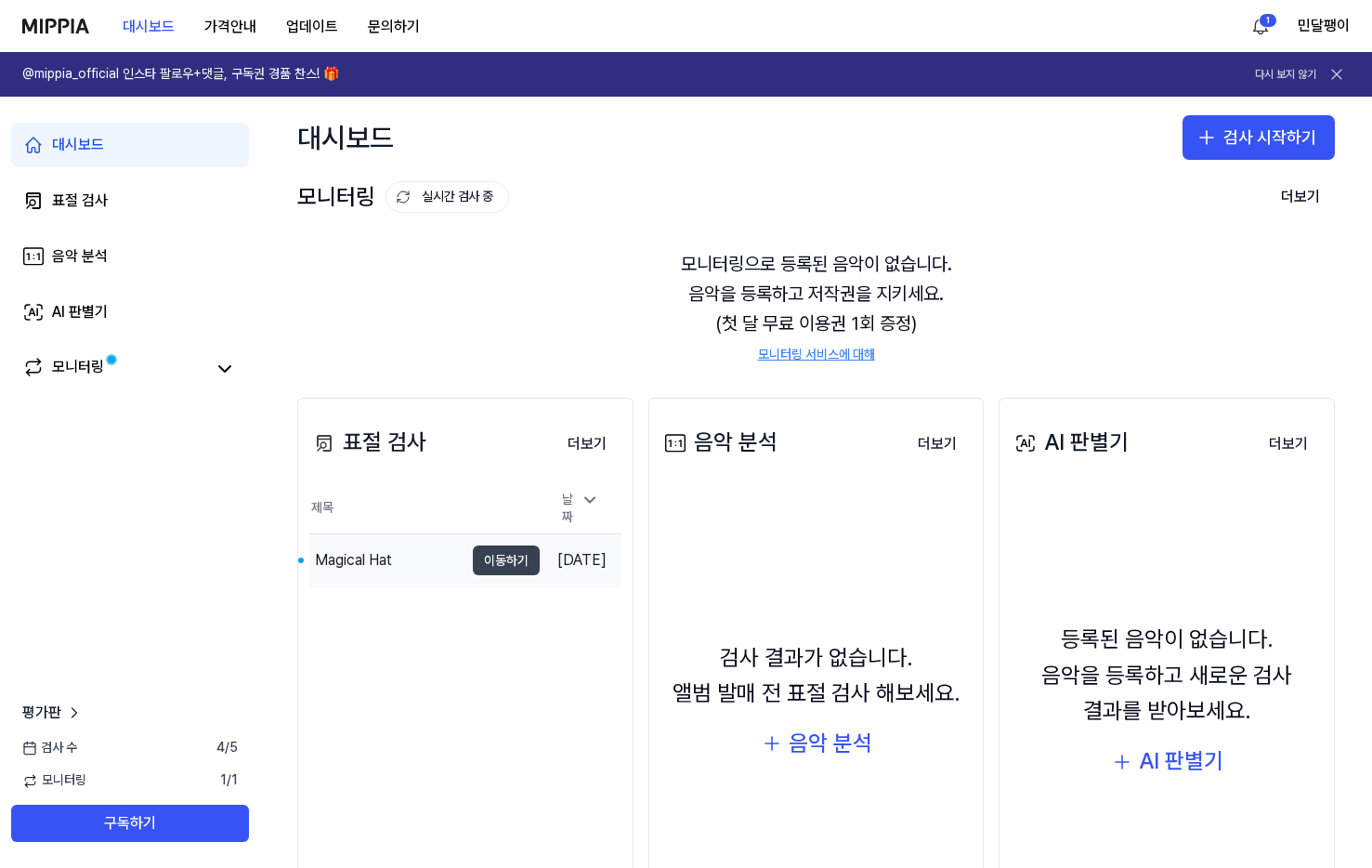
click at [472, 559] on button "이동하기" at bounding box center [506, 560] width 67 height 30
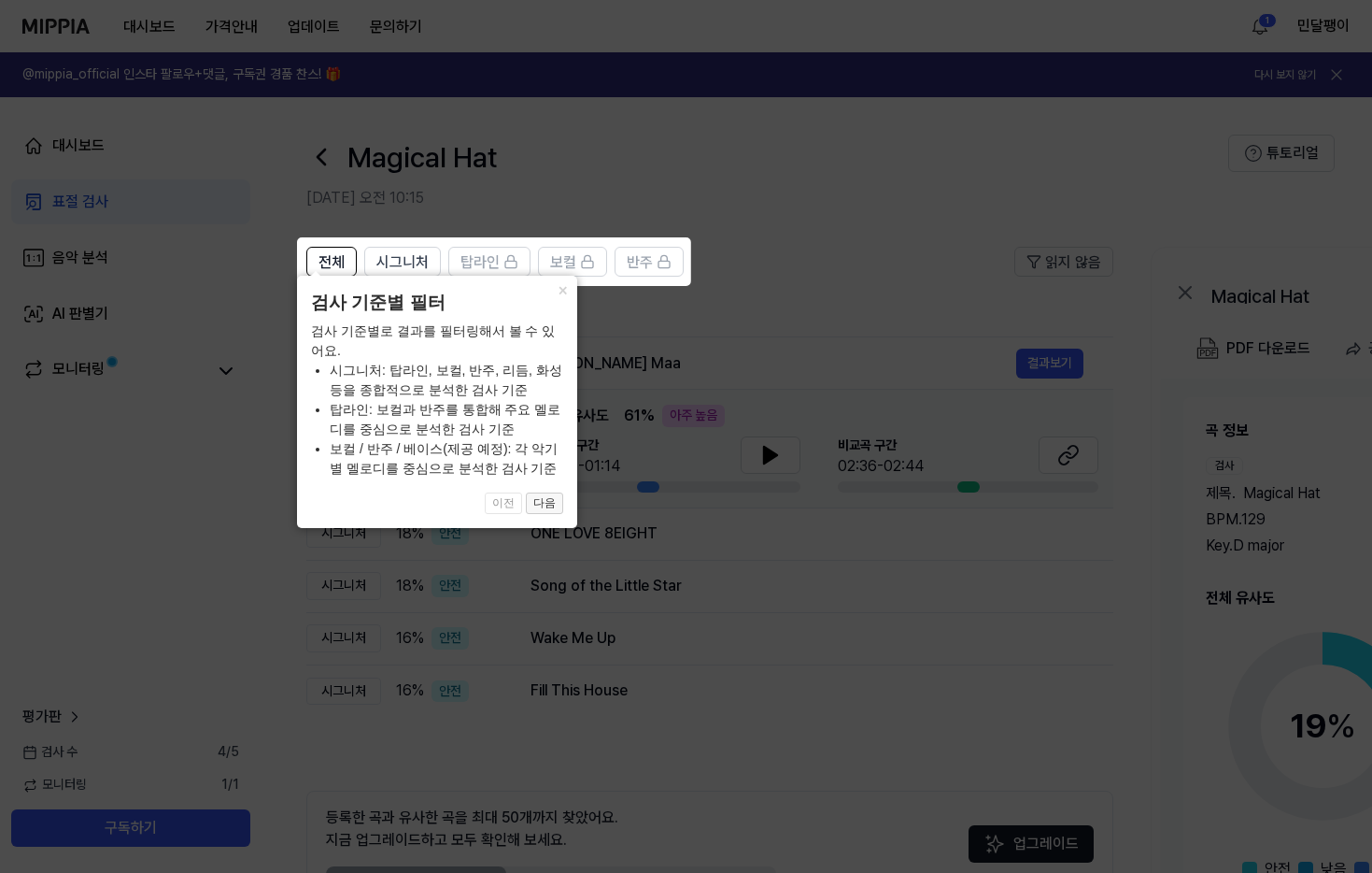
click at [537, 504] on button "다음" at bounding box center [545, 503] width 38 height 22
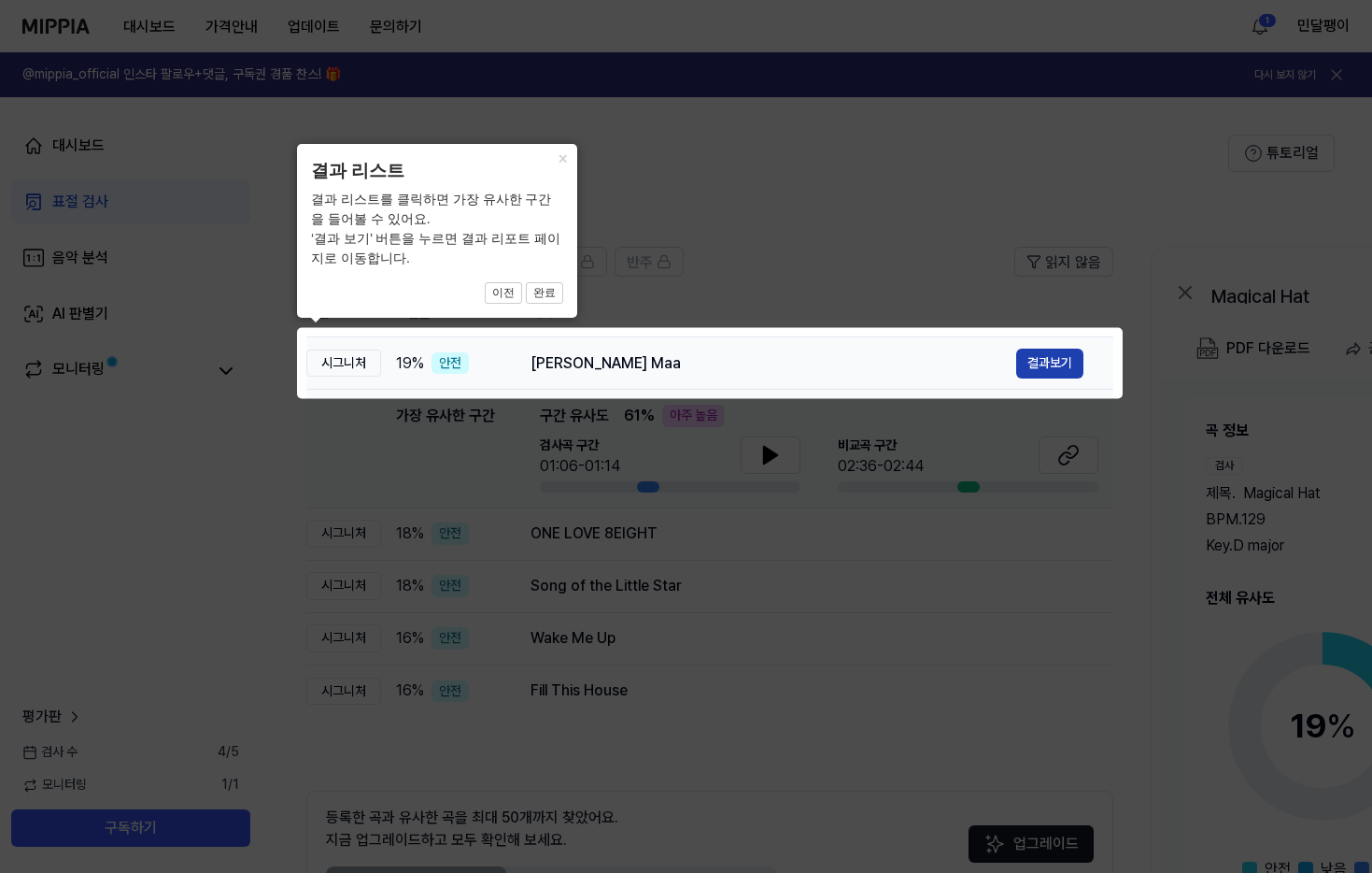
click at [1047, 364] on button "결과보기" at bounding box center [1050, 363] width 68 height 30
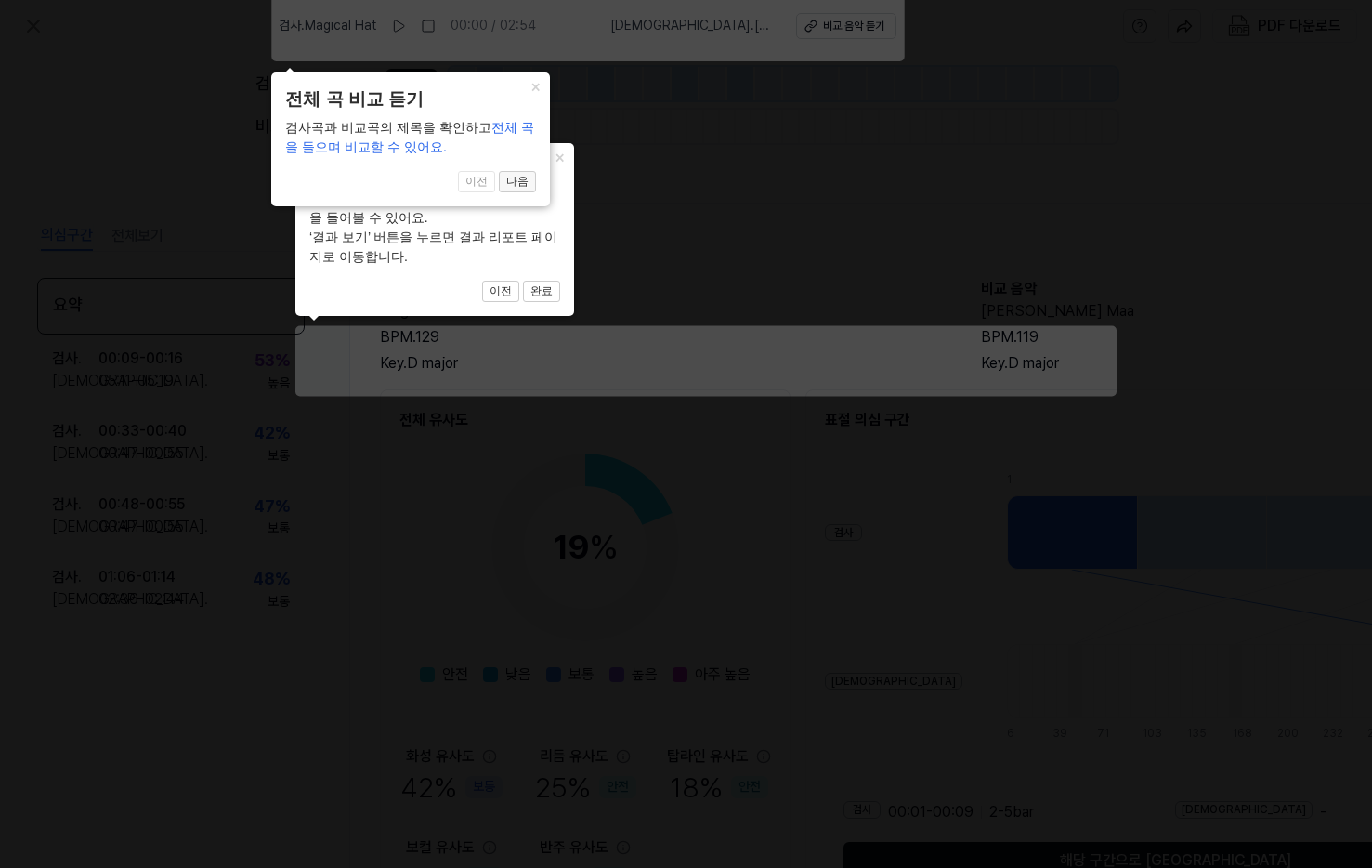
click at [518, 188] on button "다음" at bounding box center [518, 181] width 37 height 22
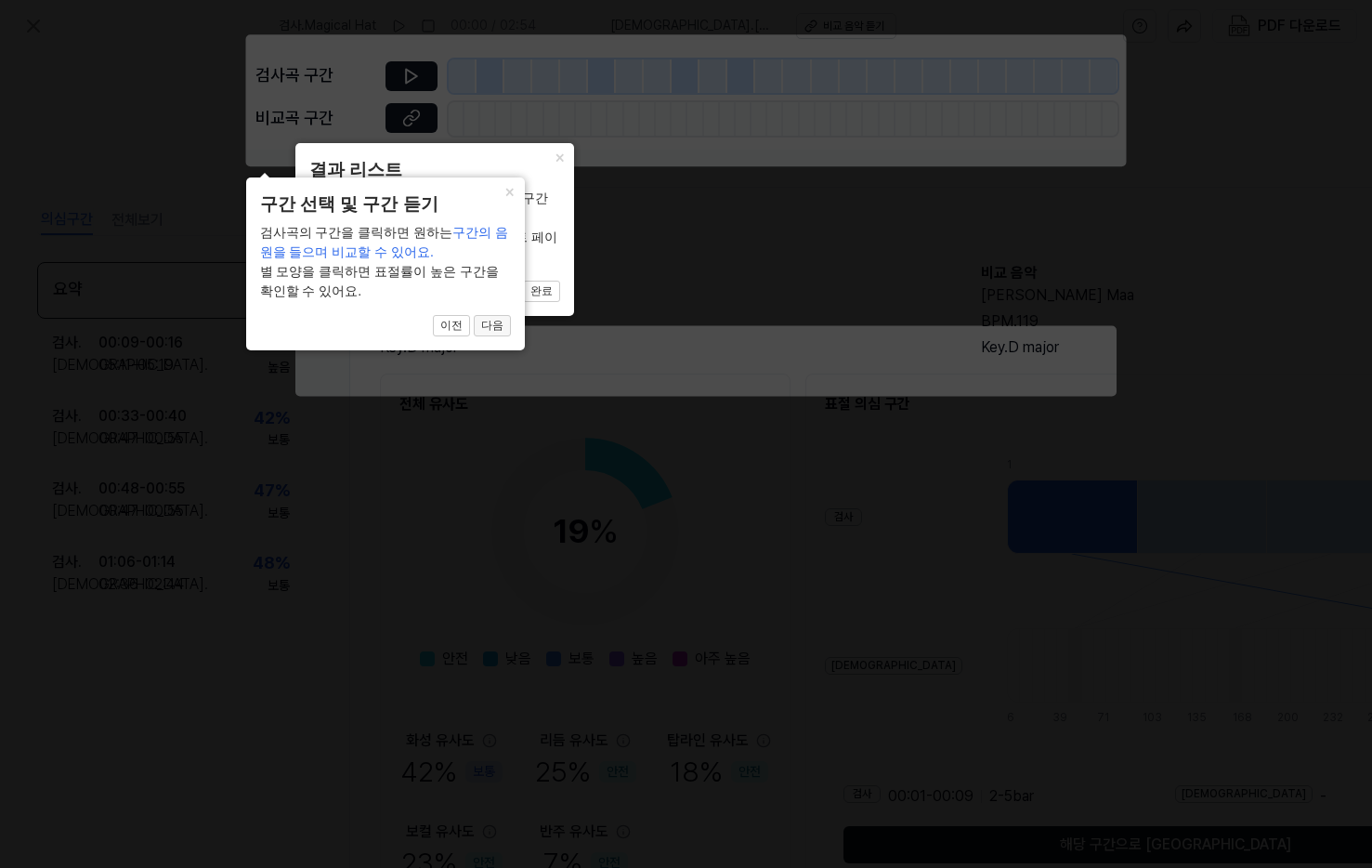
click at [495, 331] on button "다음" at bounding box center [492, 326] width 37 height 22
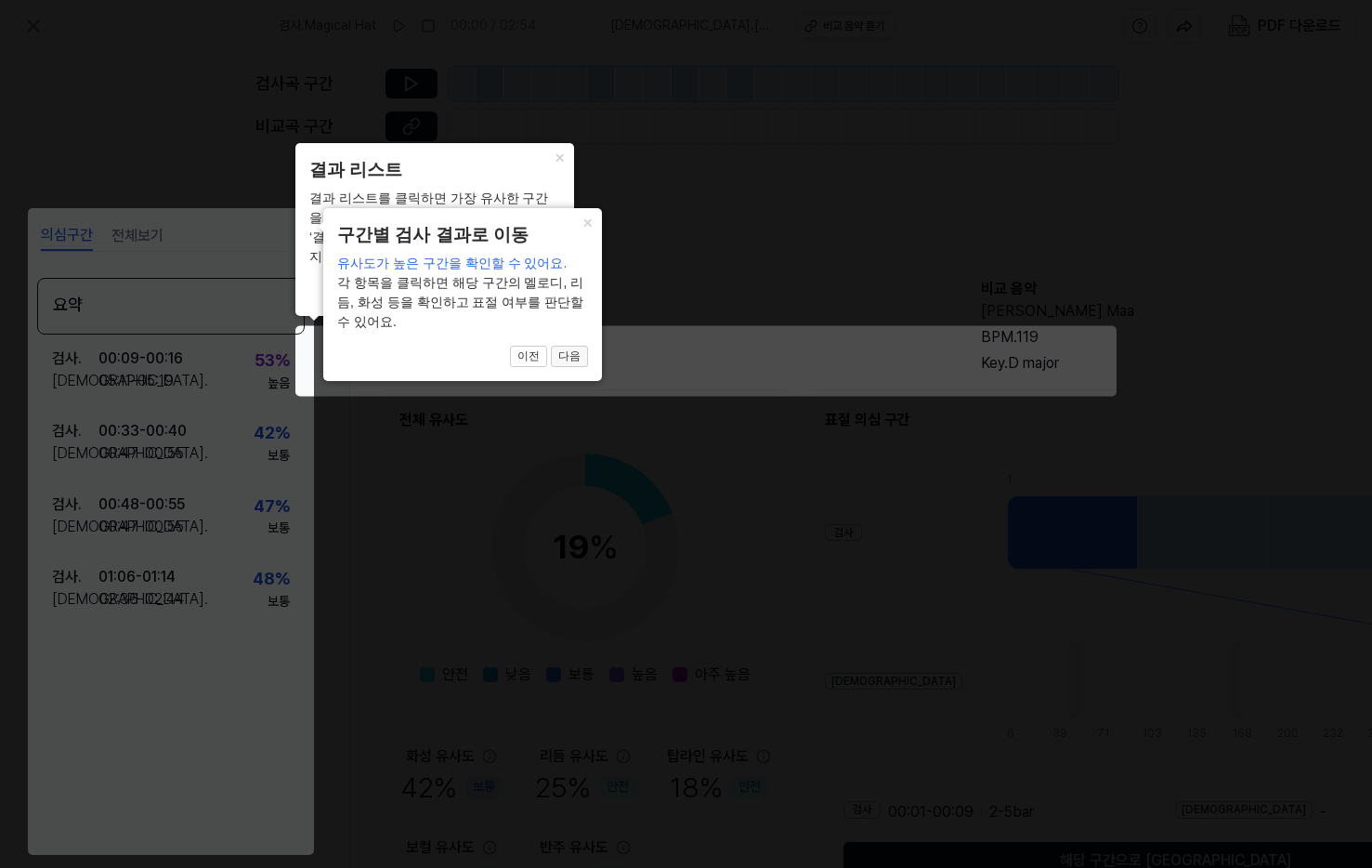
click at [570, 347] on button "다음" at bounding box center [569, 356] width 37 height 22
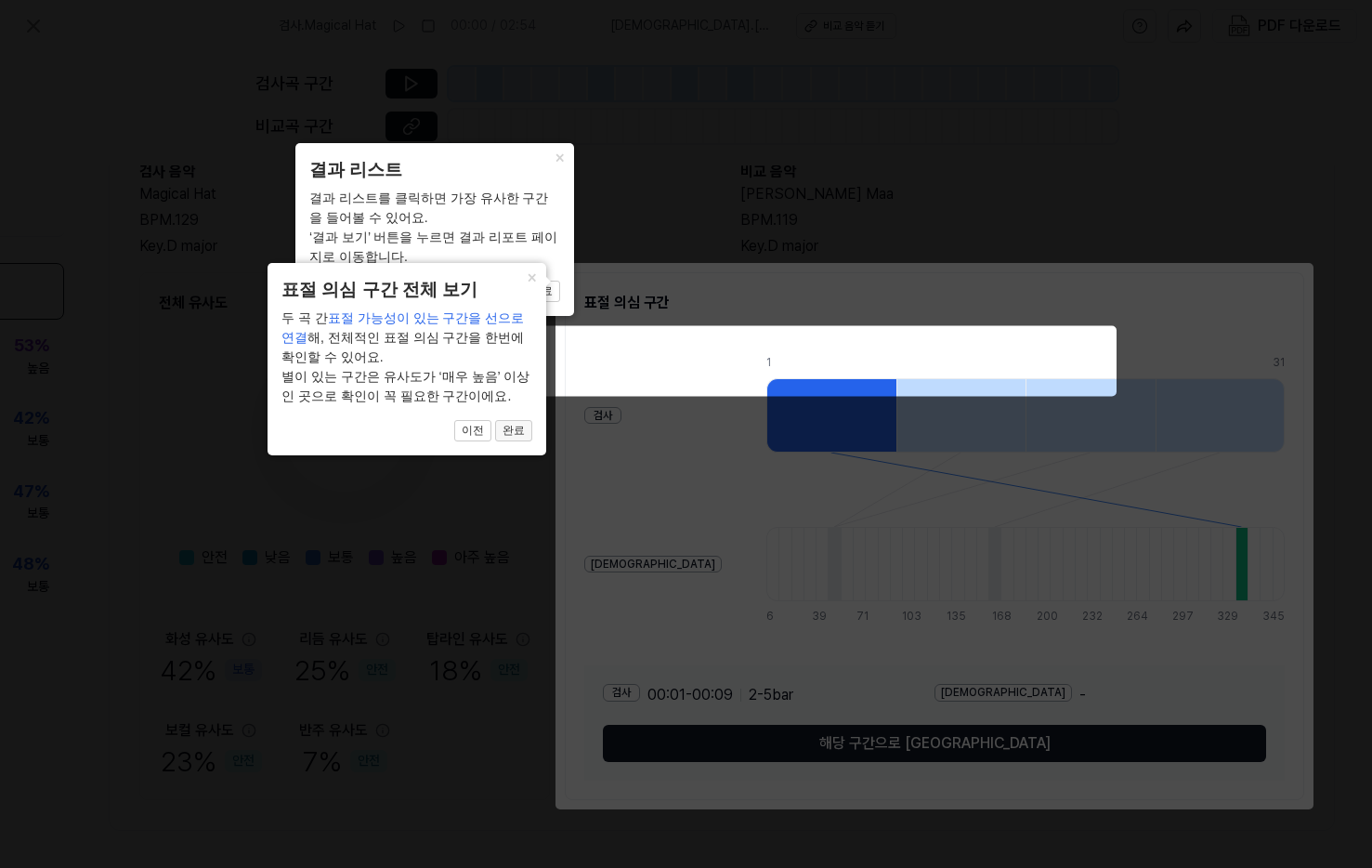
click at [518, 433] on button "완료" at bounding box center [514, 430] width 37 height 22
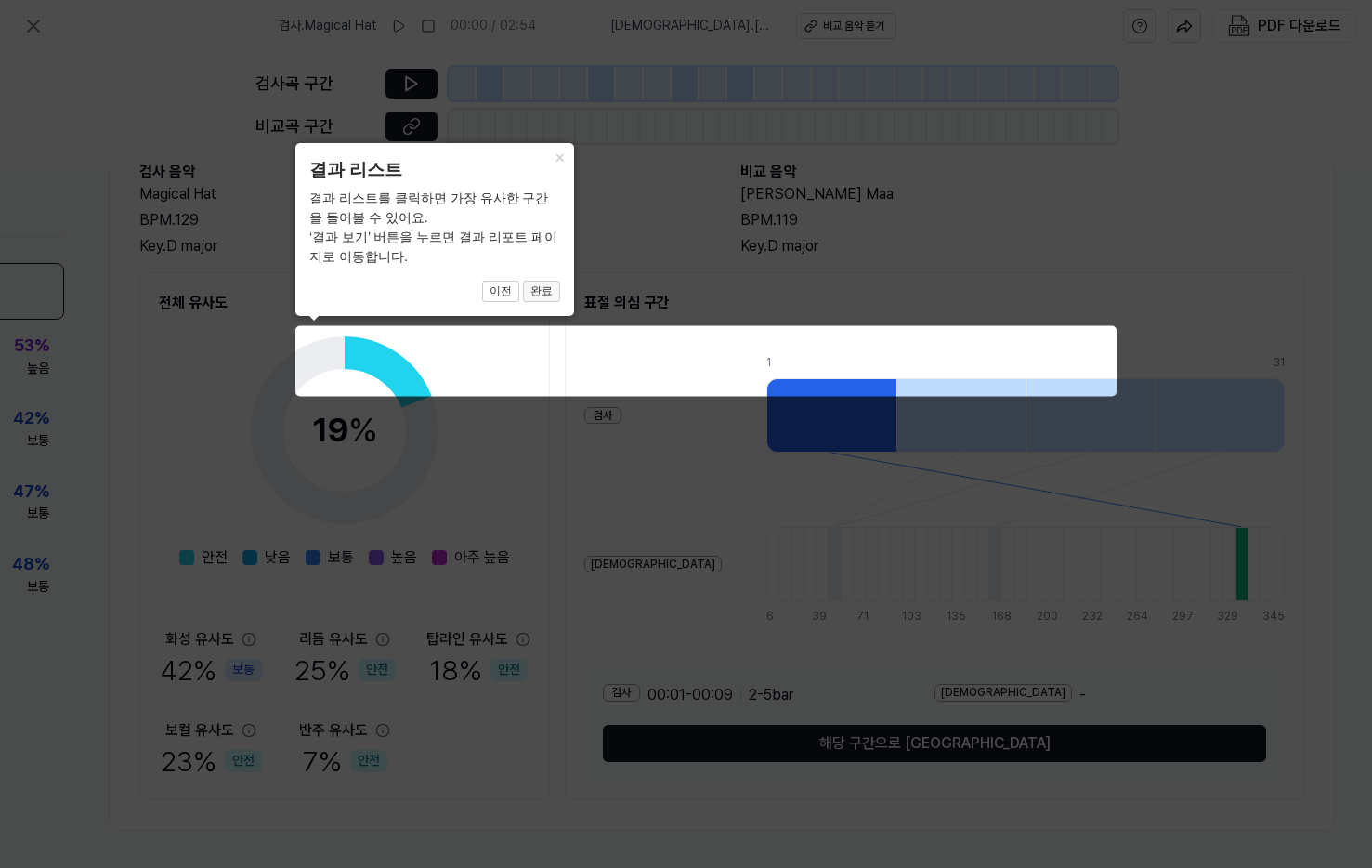
click at [545, 291] on button "완료" at bounding box center [542, 291] width 37 height 22
click at [542, 298] on button "완료" at bounding box center [542, 291] width 37 height 22
click at [543, 295] on button "완료" at bounding box center [542, 291] width 37 height 22
click at [538, 298] on button "완료" at bounding box center [542, 291] width 37 height 22
click at [666, 362] on icon at bounding box center [686, 434] width 1372 height 868
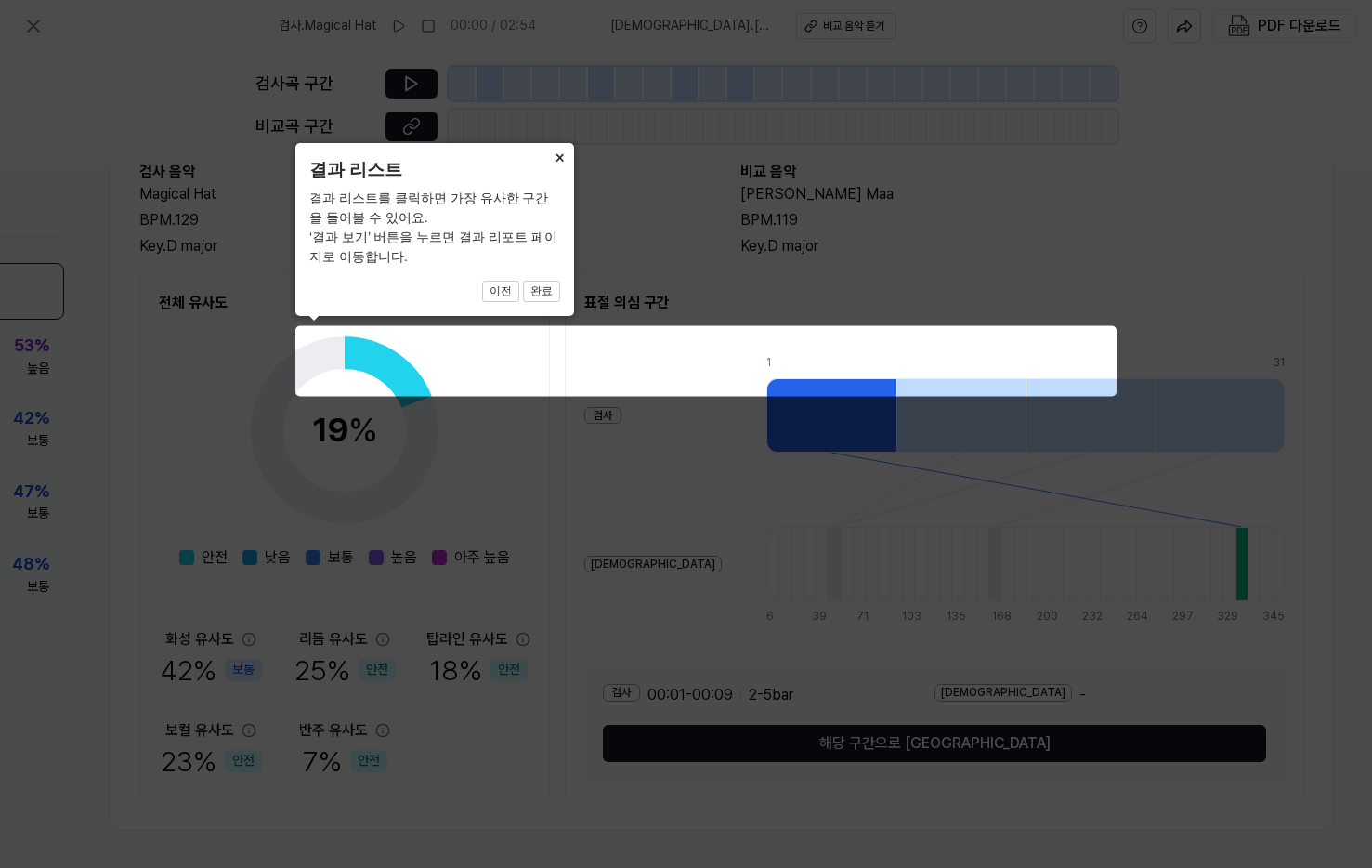
click at [553, 151] on button "×" at bounding box center [559, 156] width 30 height 26
click at [518, 293] on button "이전" at bounding box center [500, 291] width 37 height 22
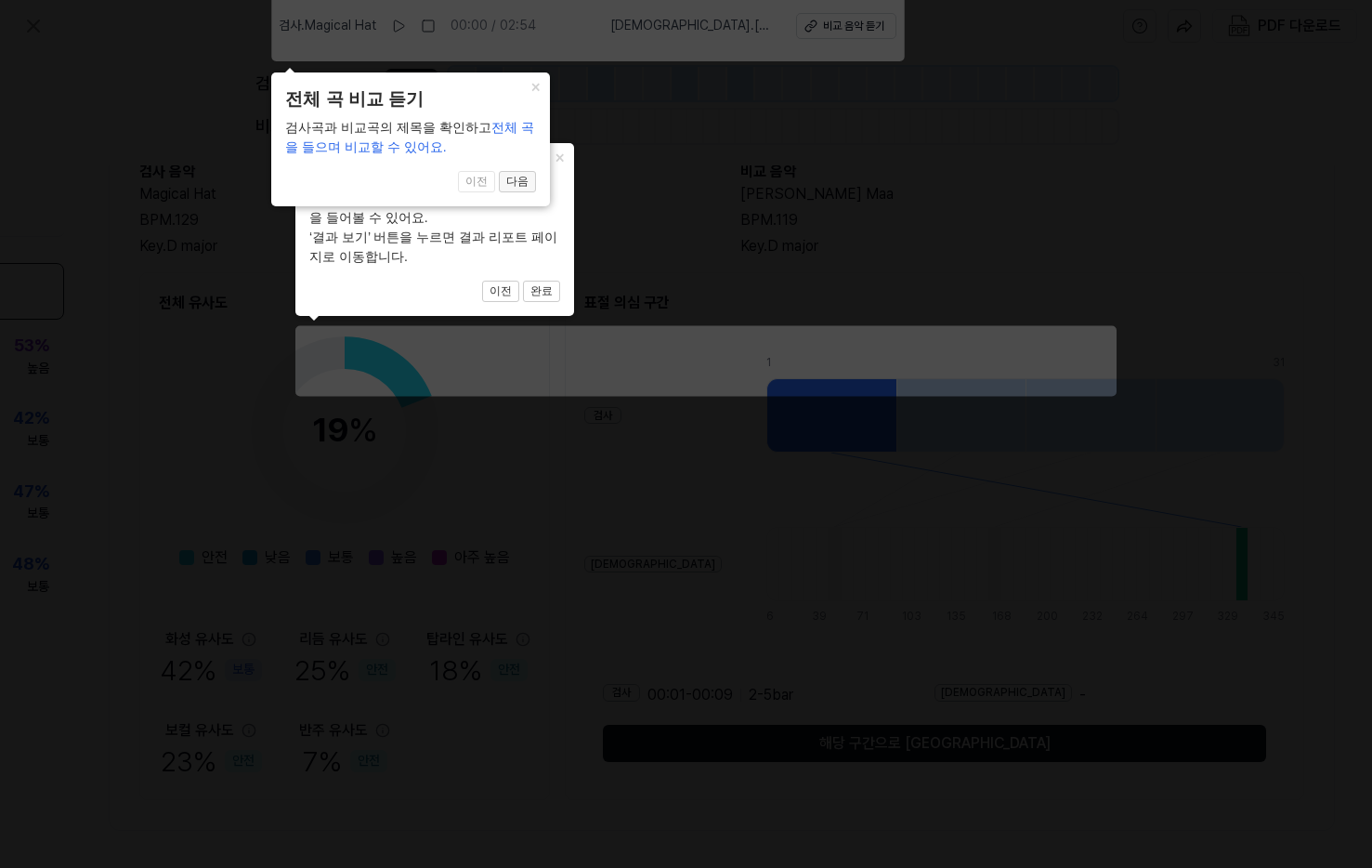
click at [528, 181] on button "다음" at bounding box center [518, 181] width 37 height 22
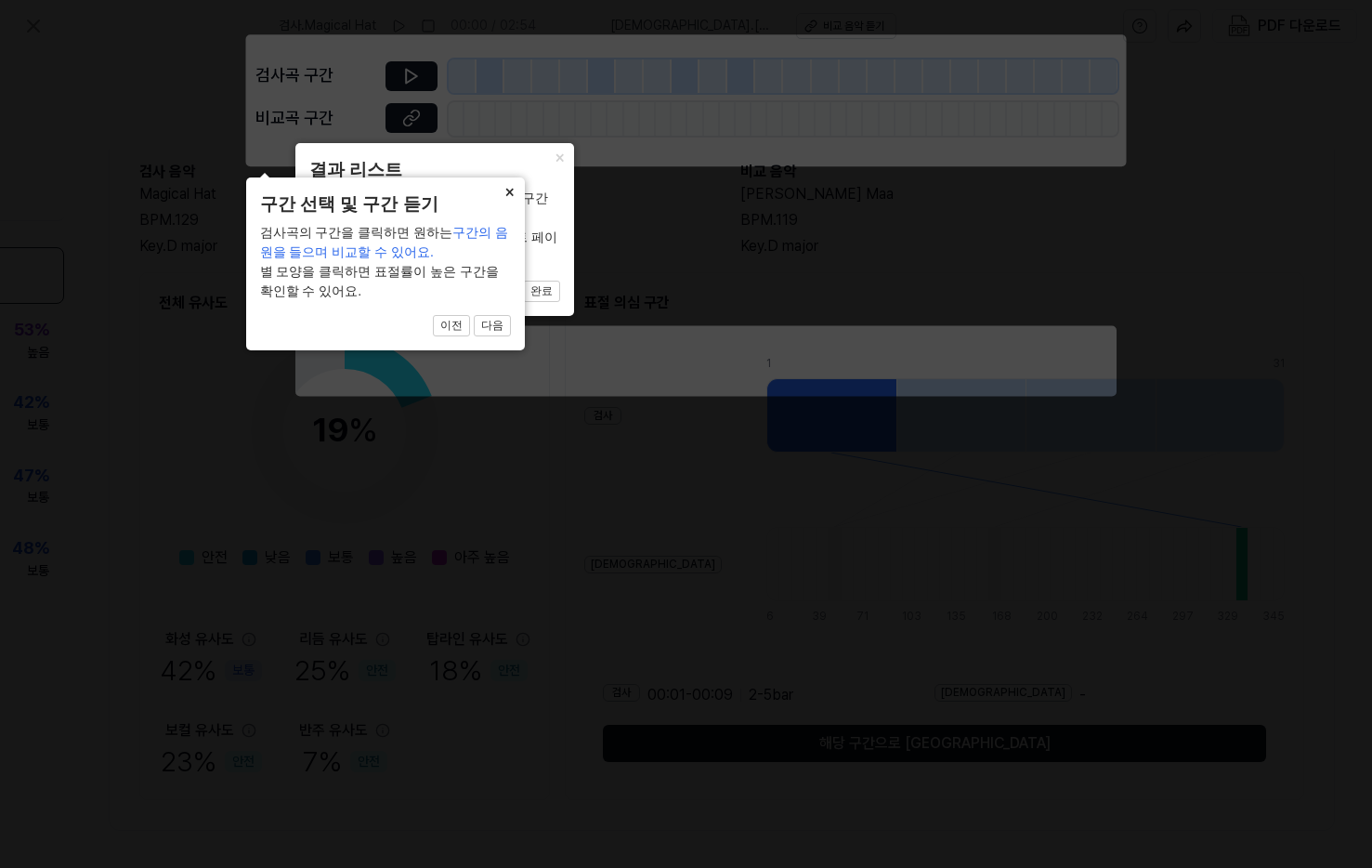
click at [495, 193] on button "×" at bounding box center [510, 190] width 30 height 26
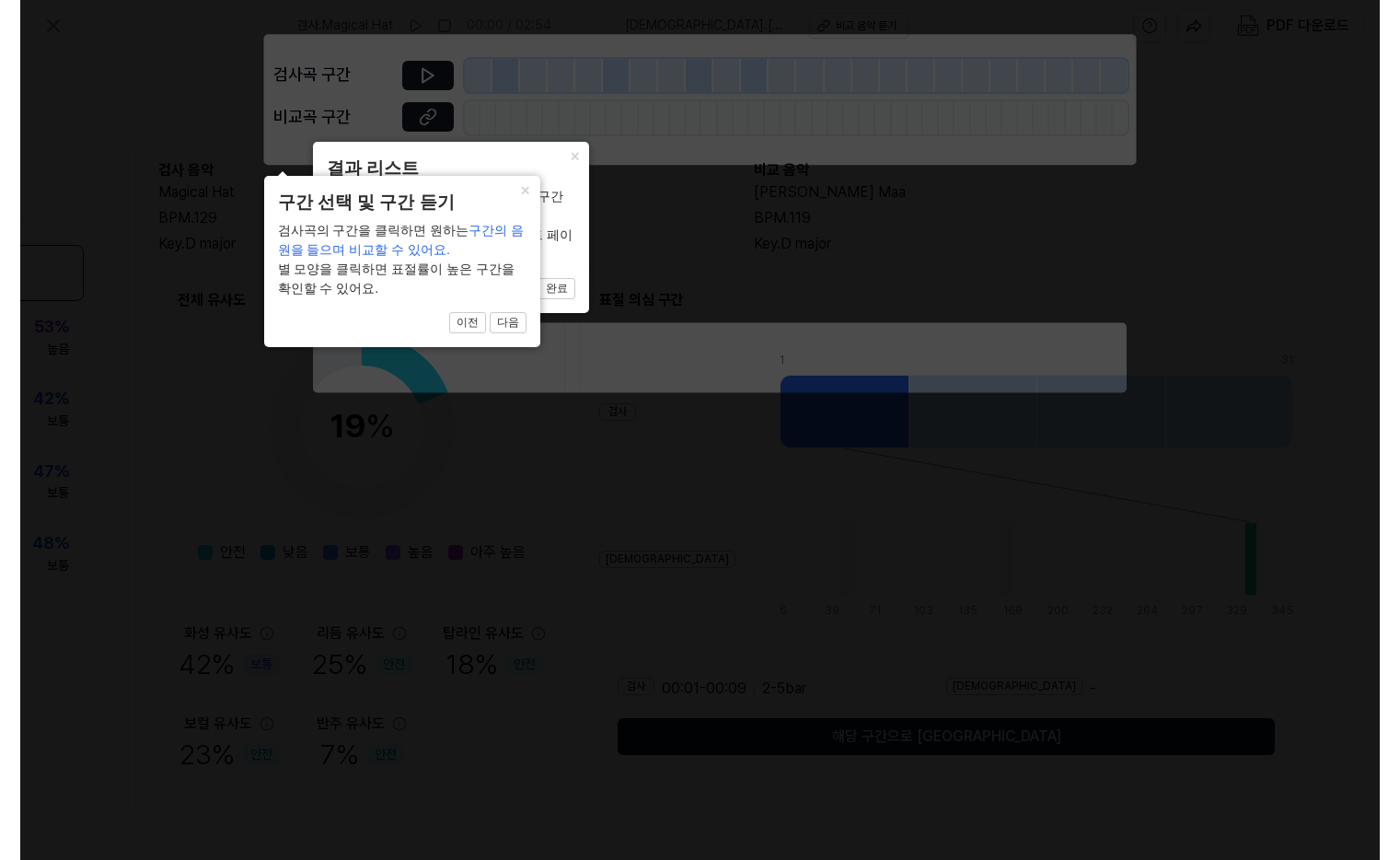
scroll to position [116, 239]
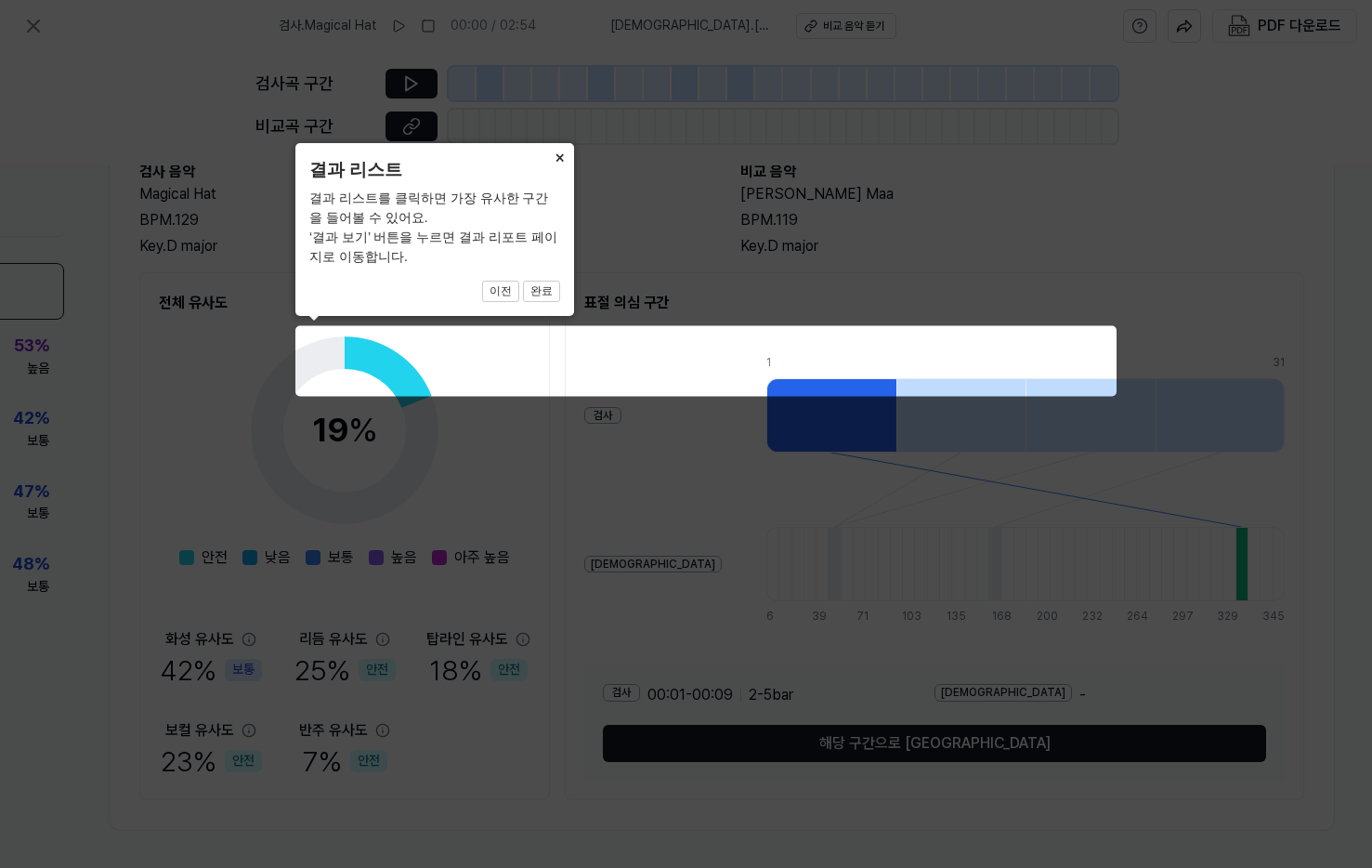
click at [560, 163] on button "×" at bounding box center [559, 156] width 30 height 26
click at [551, 281] on button "완료" at bounding box center [542, 291] width 37 height 22
click at [551, 284] on button "완료" at bounding box center [542, 291] width 37 height 22
click at [231, 123] on icon at bounding box center [686, 434] width 1372 height 868
click at [53, 30] on icon at bounding box center [686, 434] width 1372 height 868
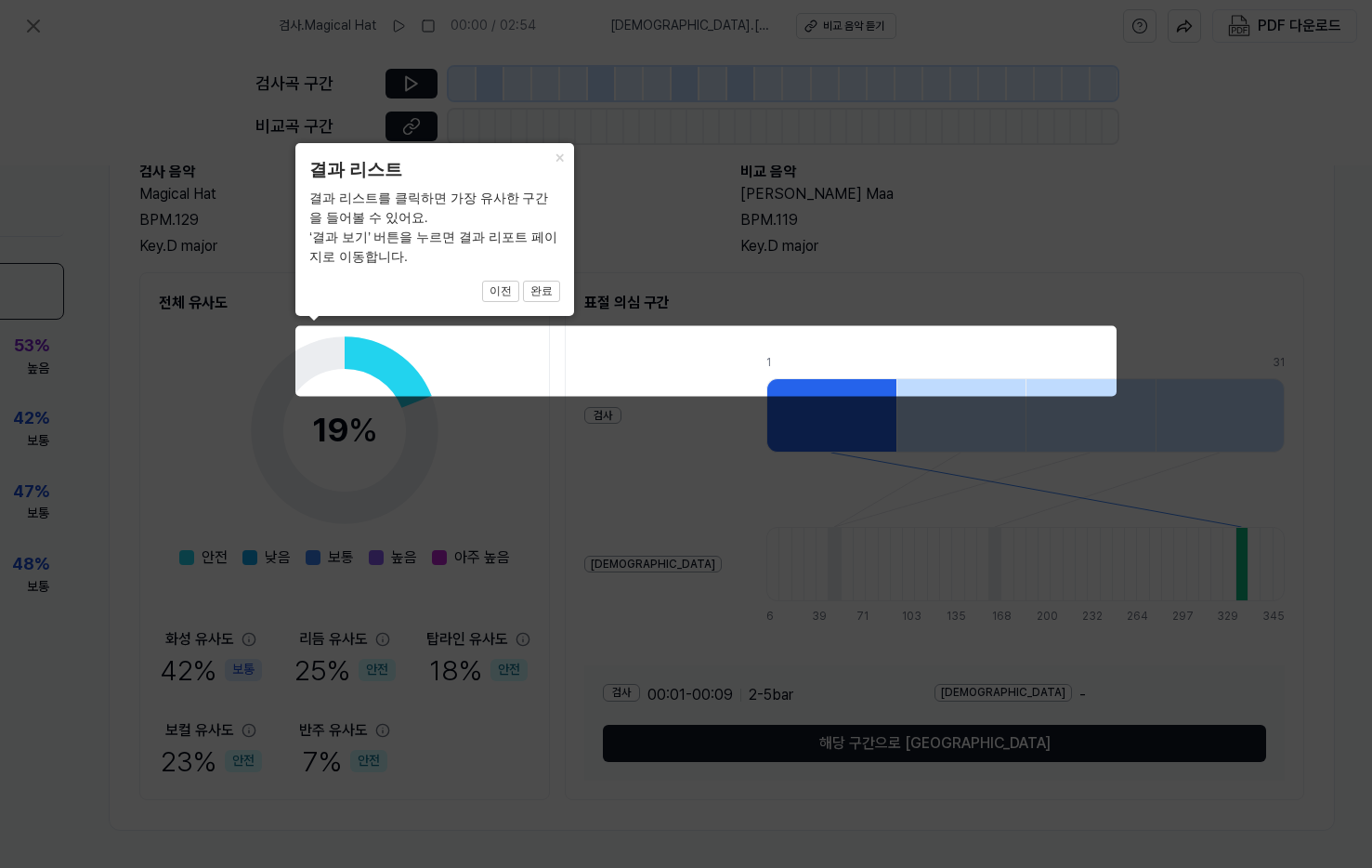
click at [40, 25] on icon at bounding box center [686, 434] width 1372 height 868
click at [1002, 261] on icon at bounding box center [686, 434] width 1372 height 868
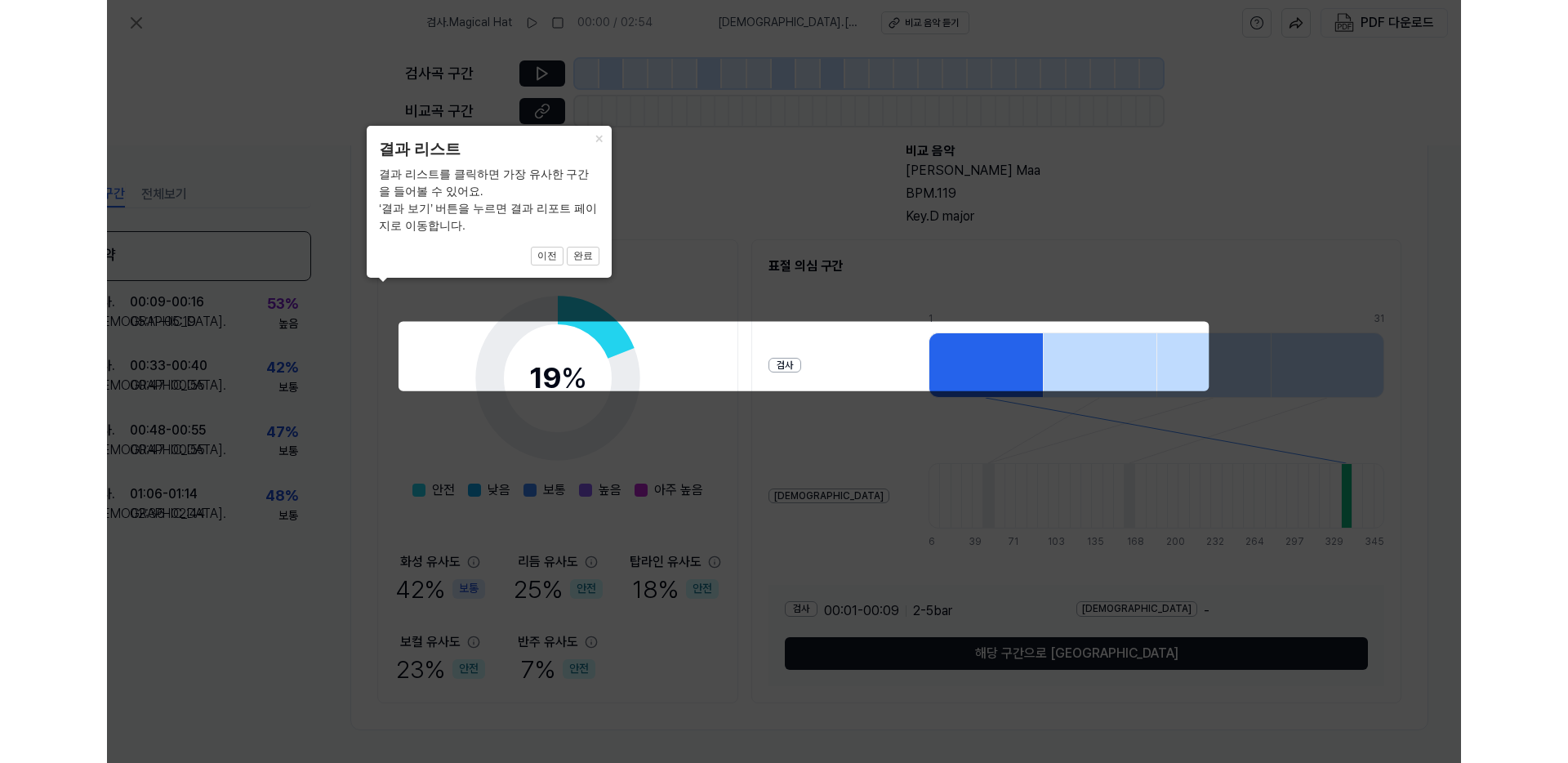
scroll to position [103, 0]
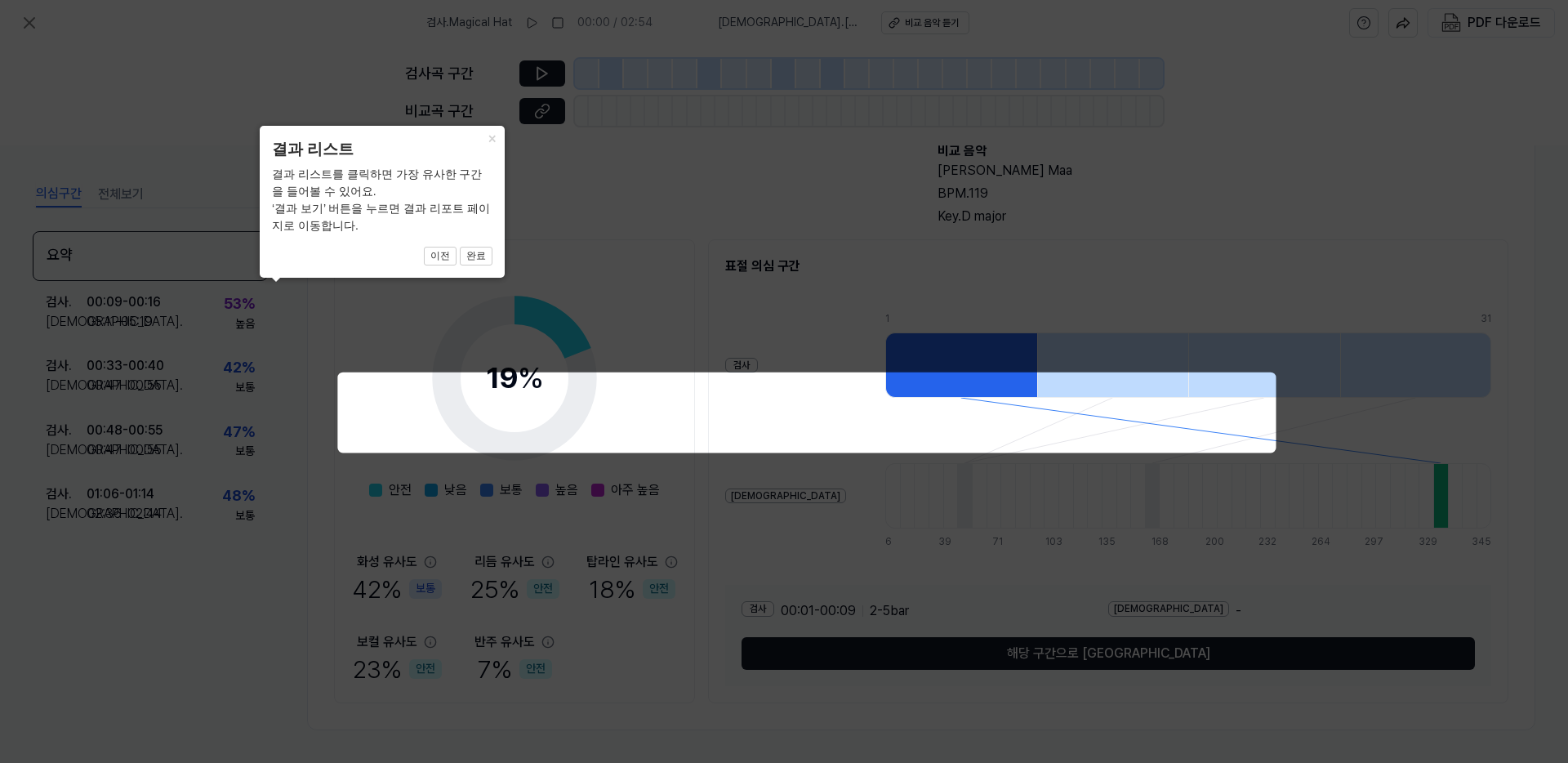
click at [679, 240] on icon at bounding box center [784, 495] width 1568 height 992
click at [446, 256] on button "이전" at bounding box center [440, 256] width 33 height 19
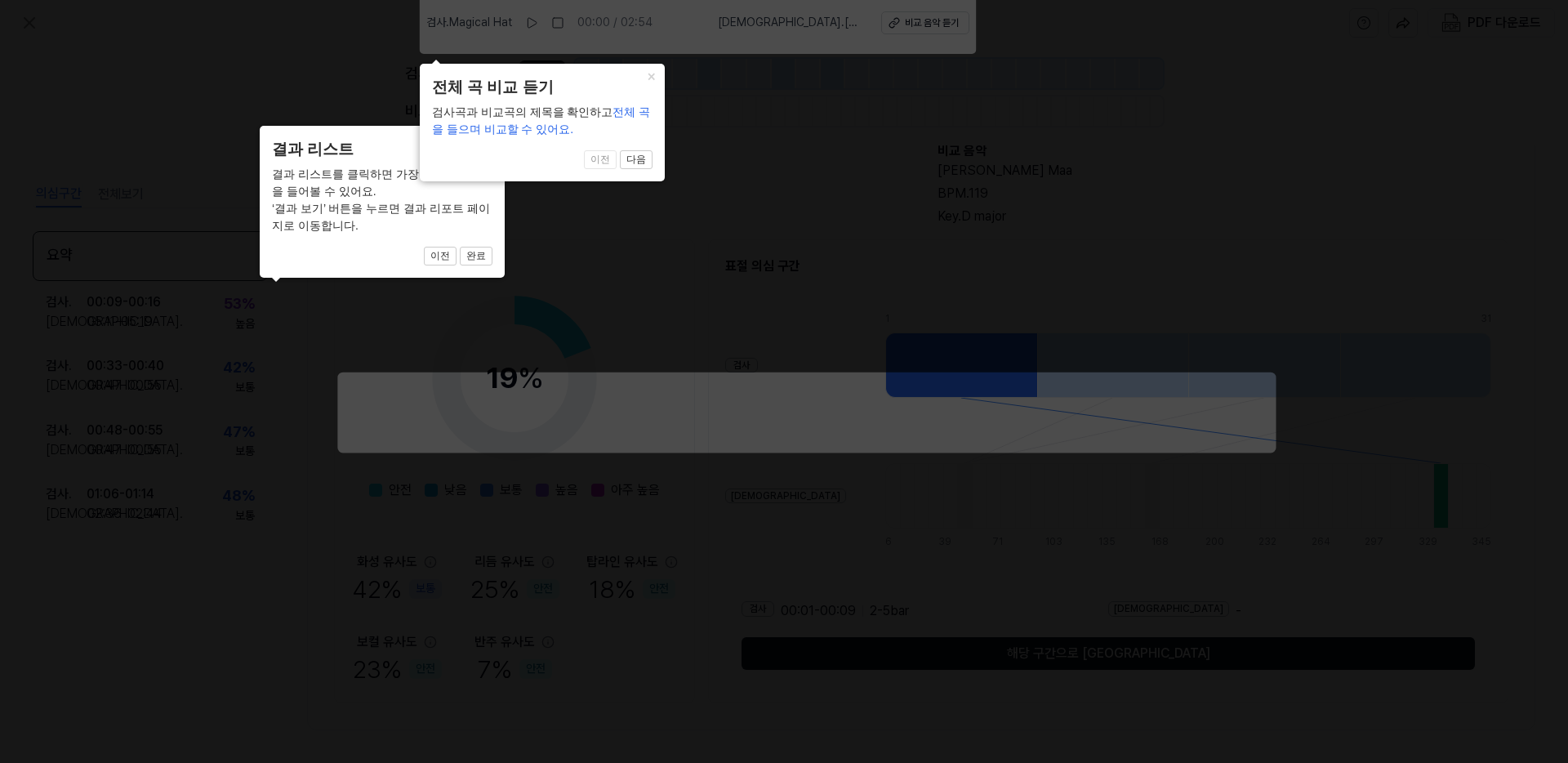
click at [652, 161] on div "× 전체 곡 비교 듣기 검사곡과 비교곡의 제목을 확인하고 전체 곡을 들으며 비교할 수 있어요. 1 of 4 이전 다음" at bounding box center [542, 122] width 245 height 117
click at [636, 160] on button "다음" at bounding box center [635, 160] width 33 height 19
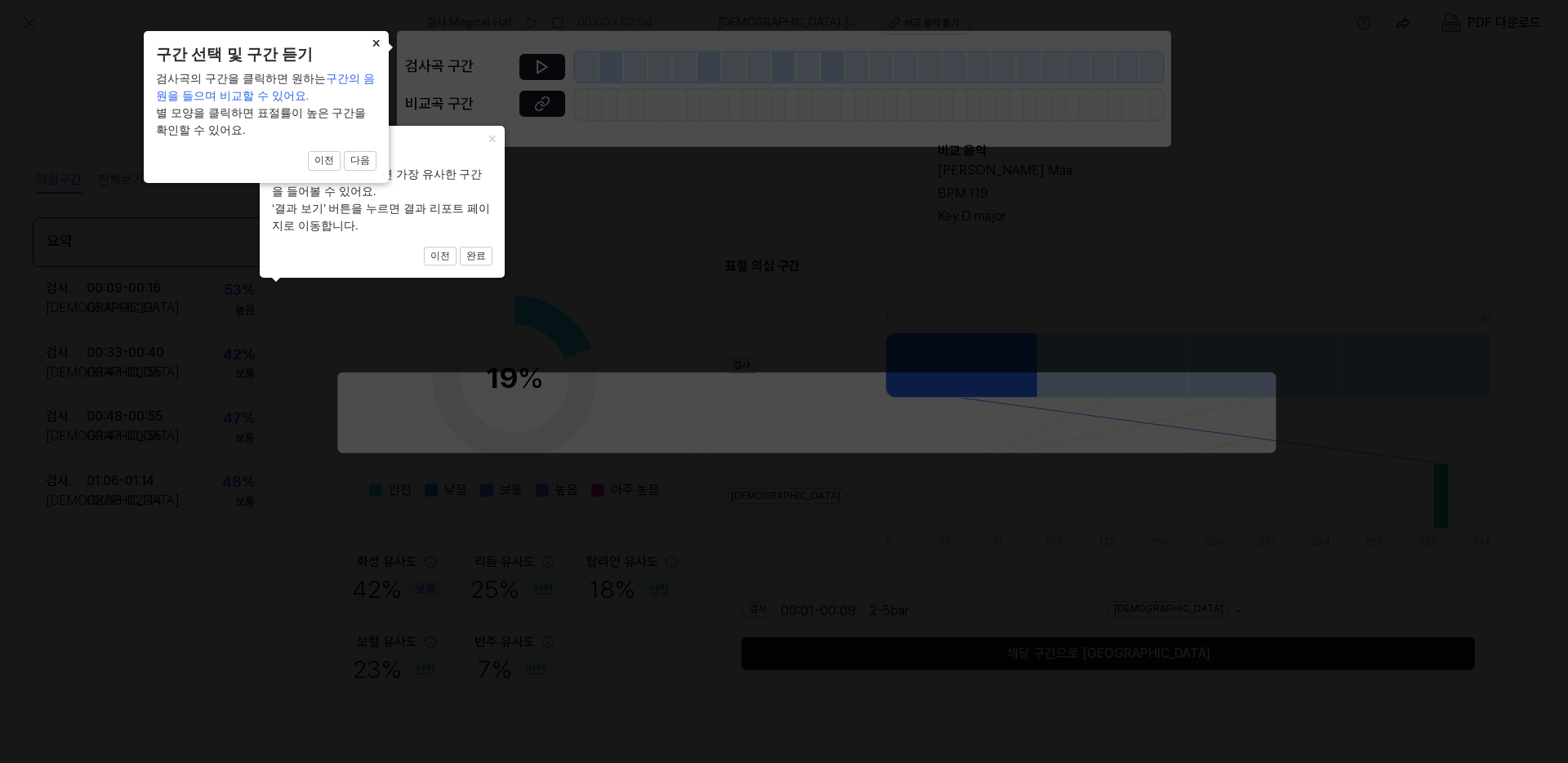
click at [377, 46] on button "×" at bounding box center [376, 42] width 26 height 23
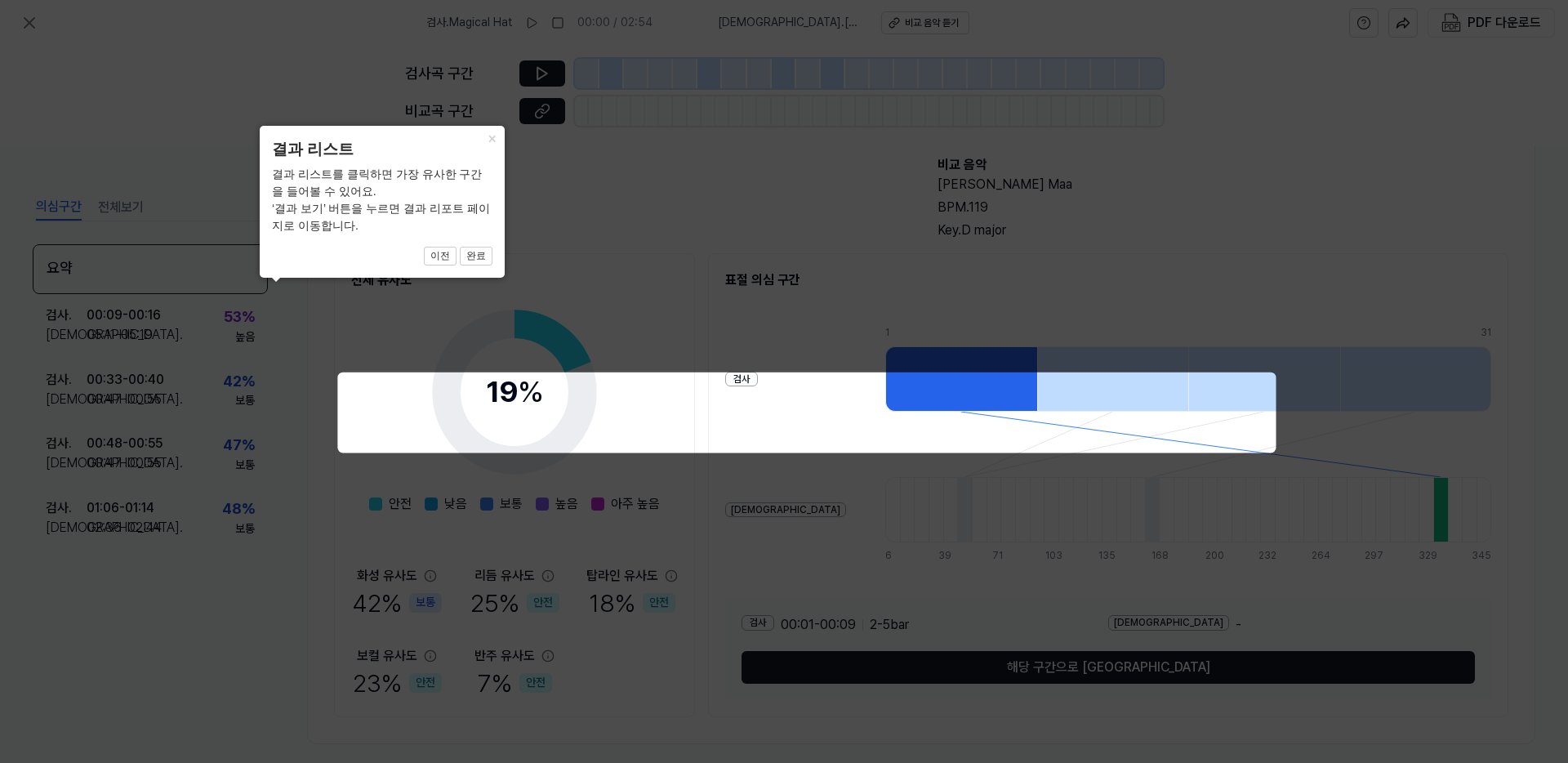
scroll to position [103, 0]
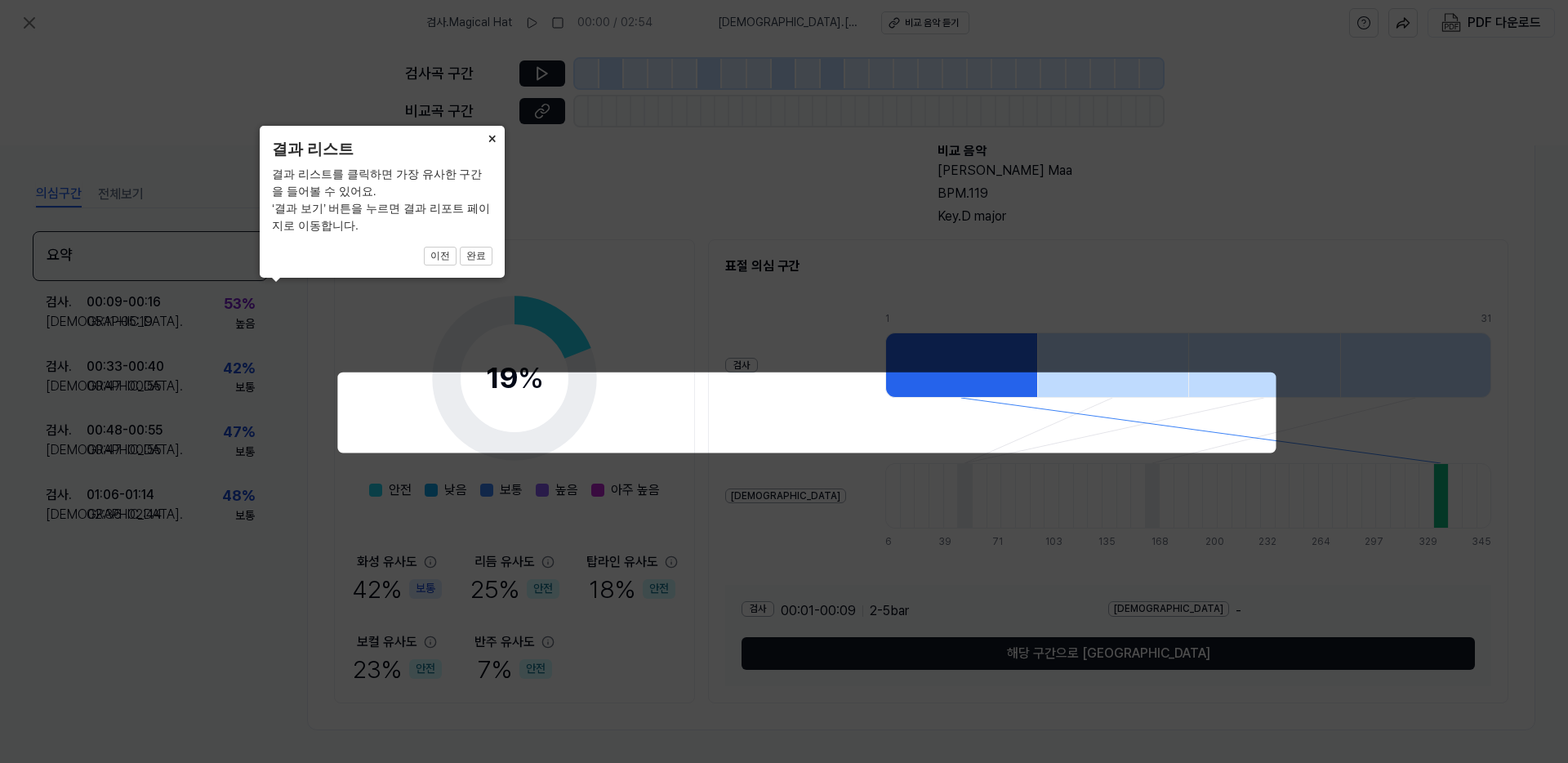
click at [487, 138] on button "×" at bounding box center [491, 137] width 26 height 23
click at [280, 95] on icon at bounding box center [784, 495] width 1568 height 992
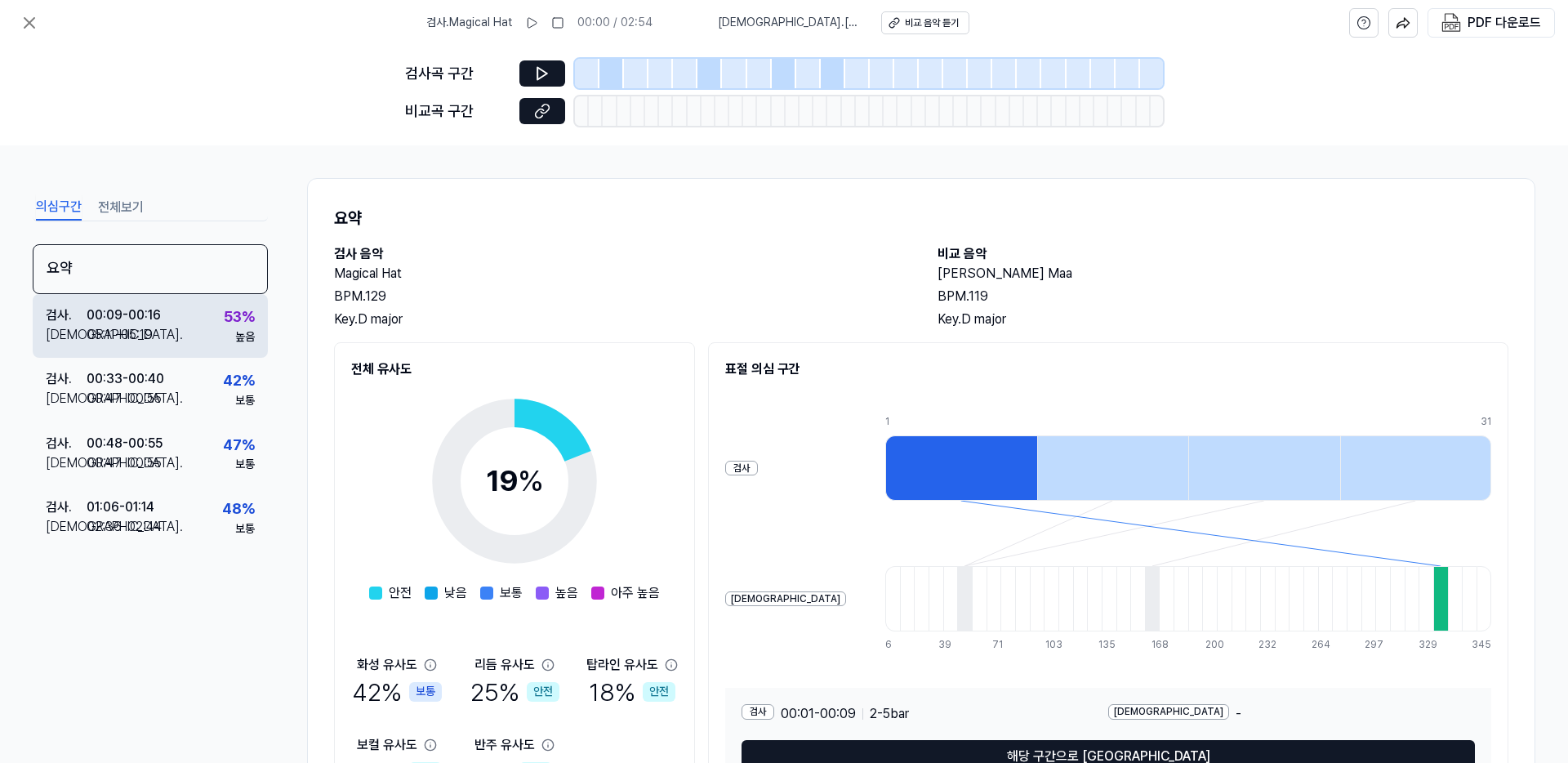
click at [60, 315] on div "검사 ." at bounding box center [66, 315] width 41 height 19
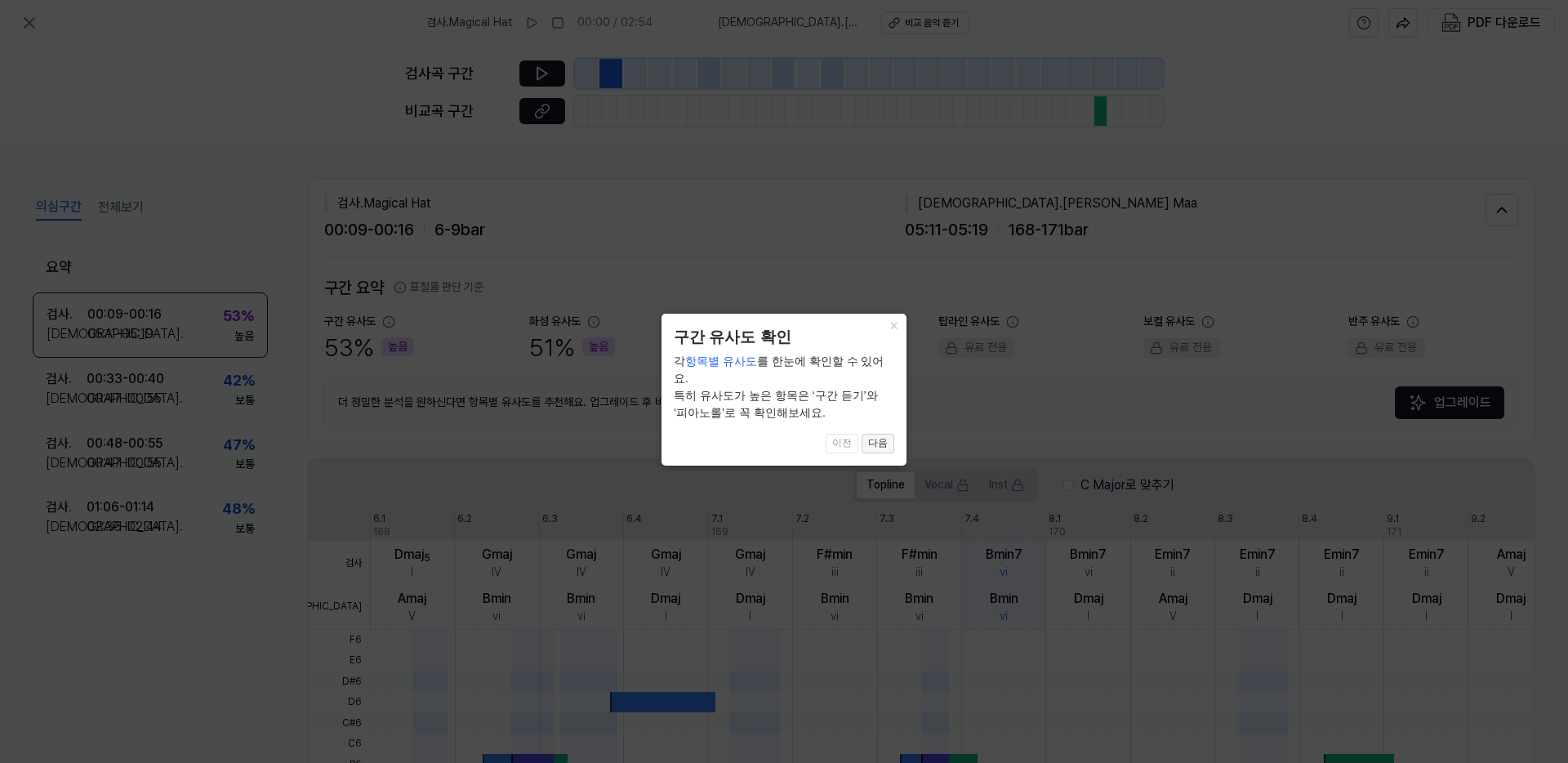
click at [873, 434] on button "다음" at bounding box center [878, 443] width 33 height 19
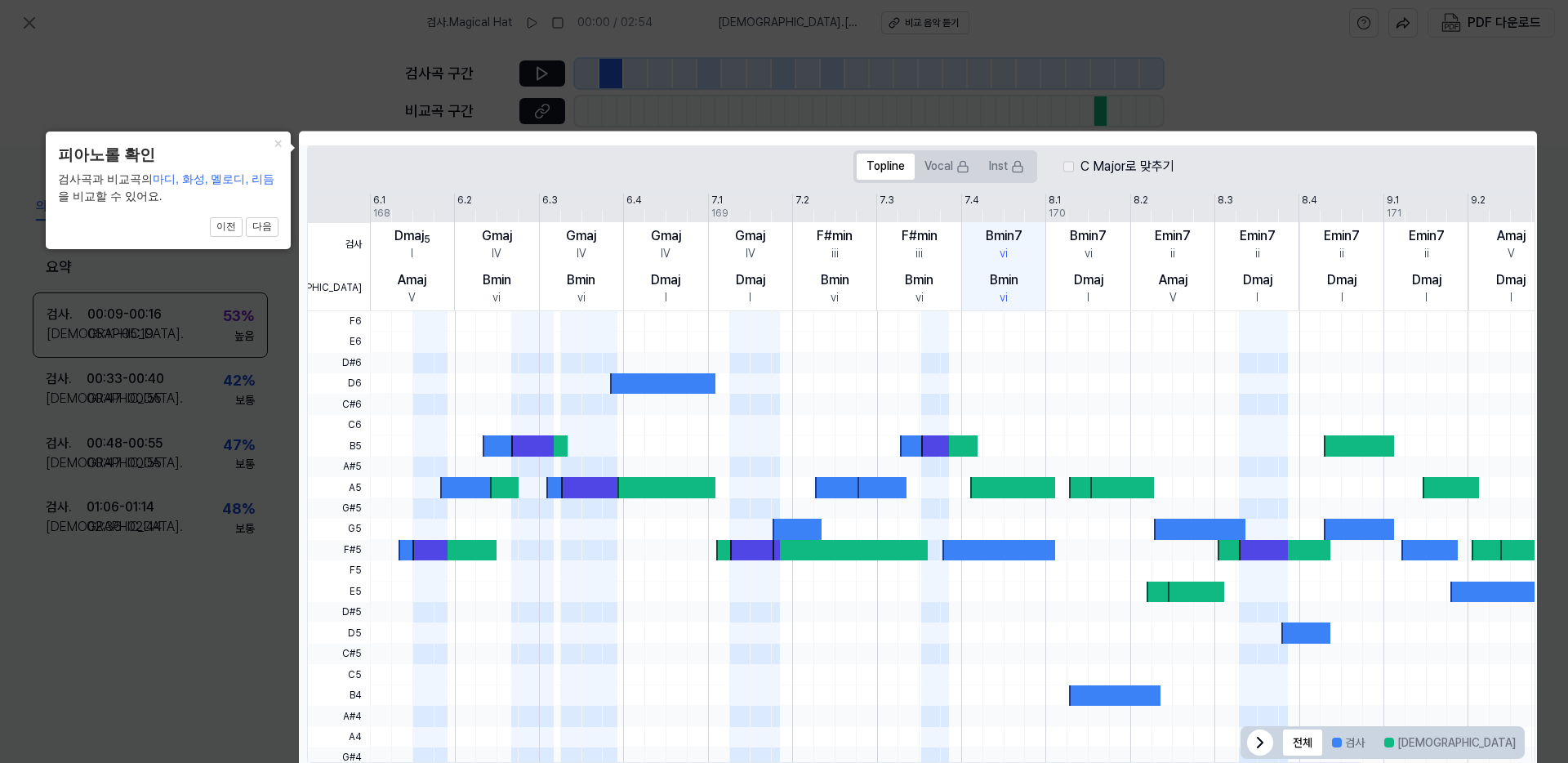
click button "×" at bounding box center [277, 143] width 26 height 23
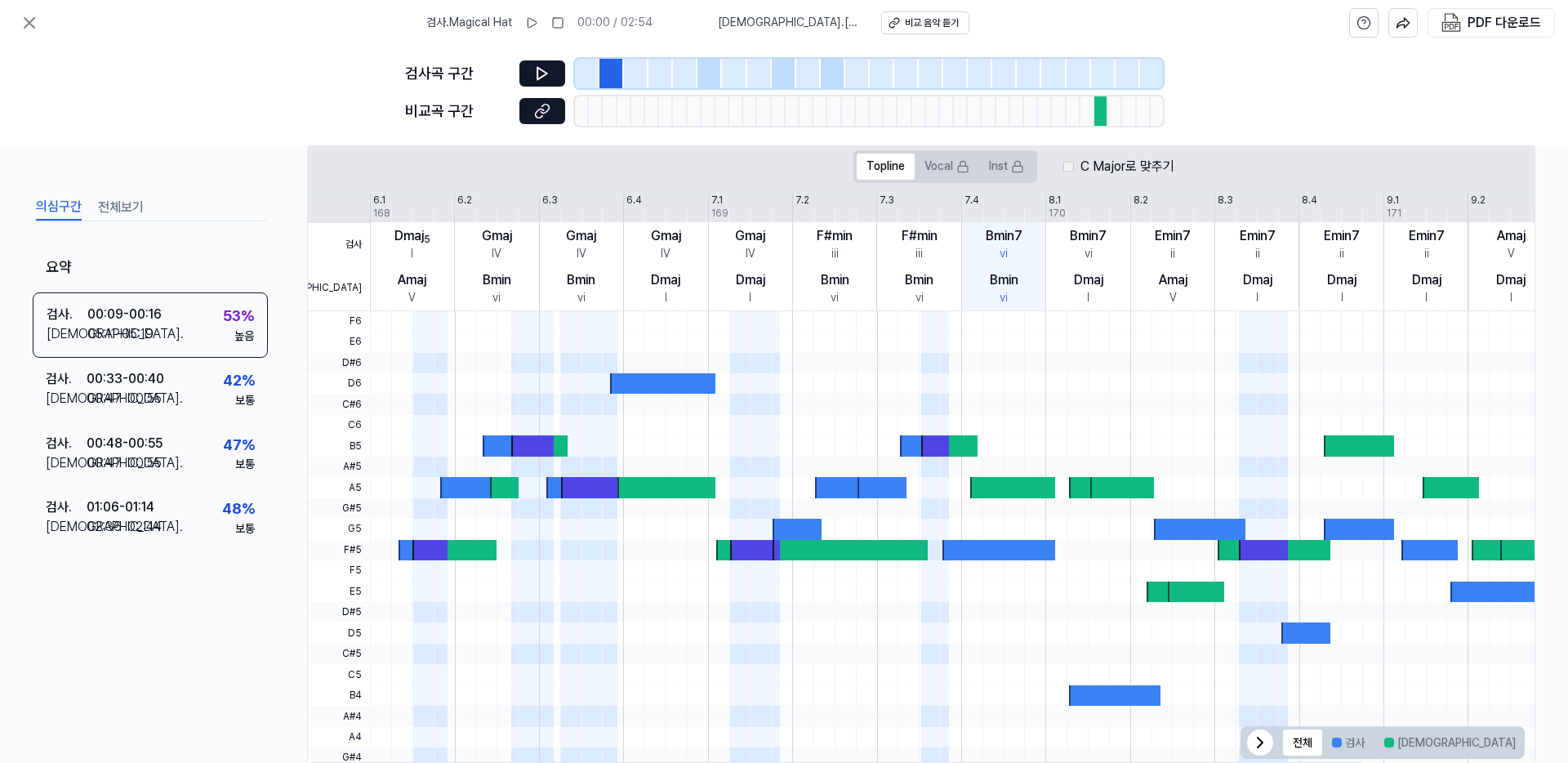
click at [441, 273] on div "Amaj V" at bounding box center [412, 288] width 84 height 44
click at [540, 71] on icon at bounding box center [542, 73] width 16 height 16
click at [552, 109] on button at bounding box center [542, 111] width 46 height 26
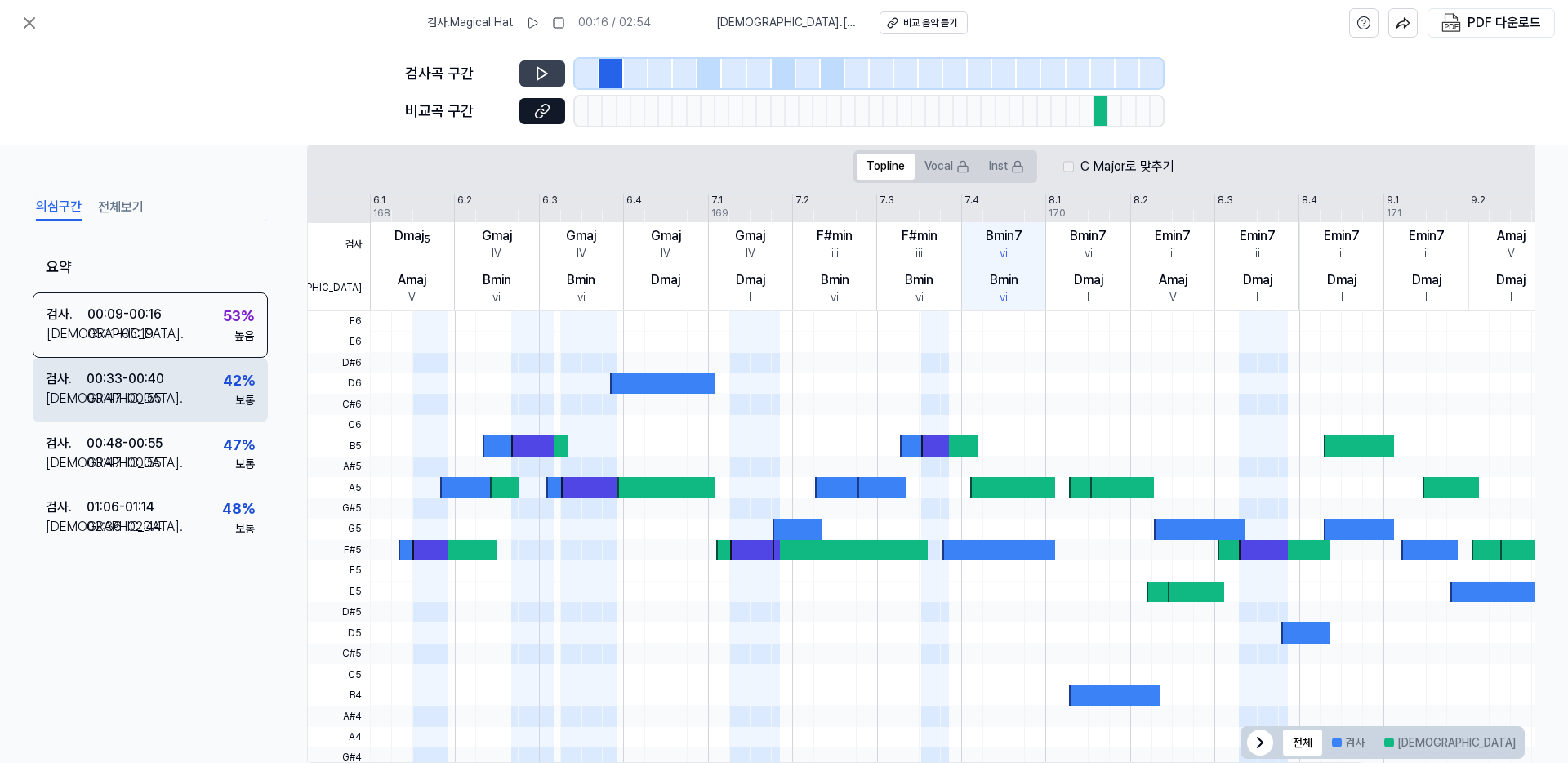
click at [149, 388] on div "00:33 - 00:40" at bounding box center [126, 378] width 78 height 19
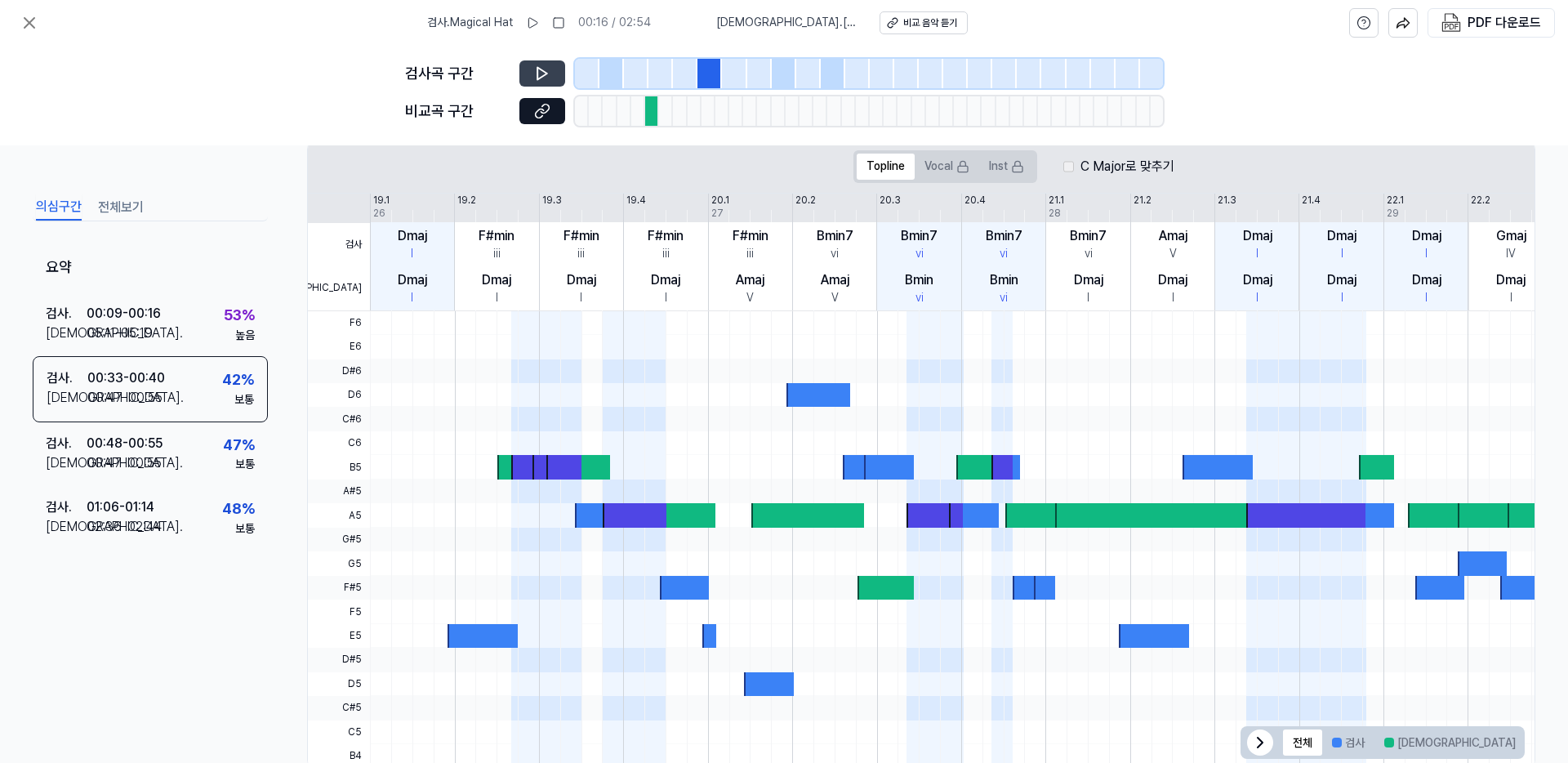
click at [567, 76] on div "검사곡 구간" at bounding box center [784, 73] width 758 height 30
click at [546, 77] on icon at bounding box center [542, 73] width 16 height 16
click at [525, 109] on button at bounding box center [542, 111] width 46 height 26
click at [192, 454] on div "검사 . 00:48 - 00:55 비교 . 00:47 - 00:55 47 % 보통" at bounding box center [150, 453] width 235 height 63
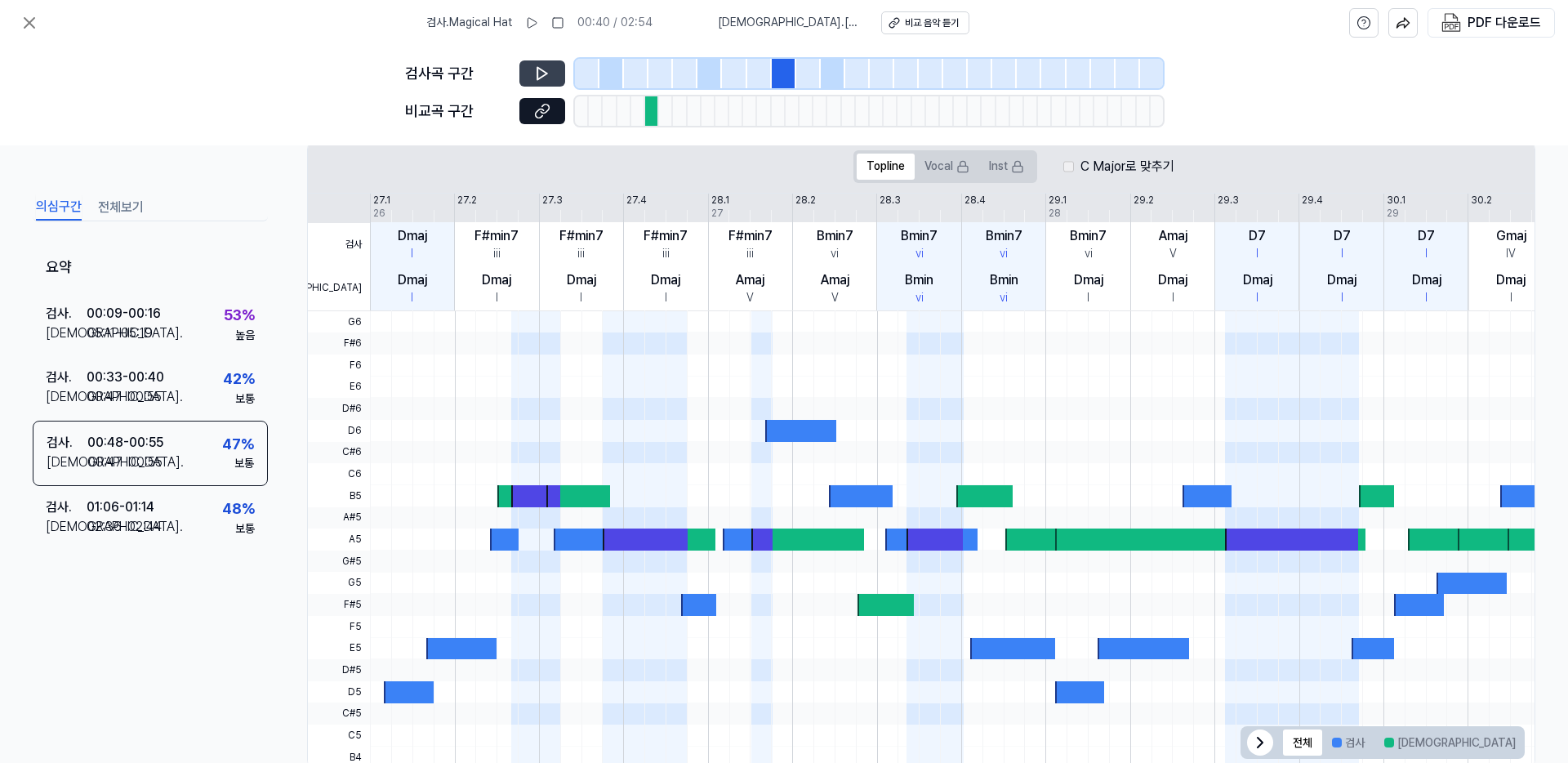
click at [551, 73] on button at bounding box center [542, 73] width 46 height 26
click at [549, 116] on icon at bounding box center [542, 111] width 16 height 16
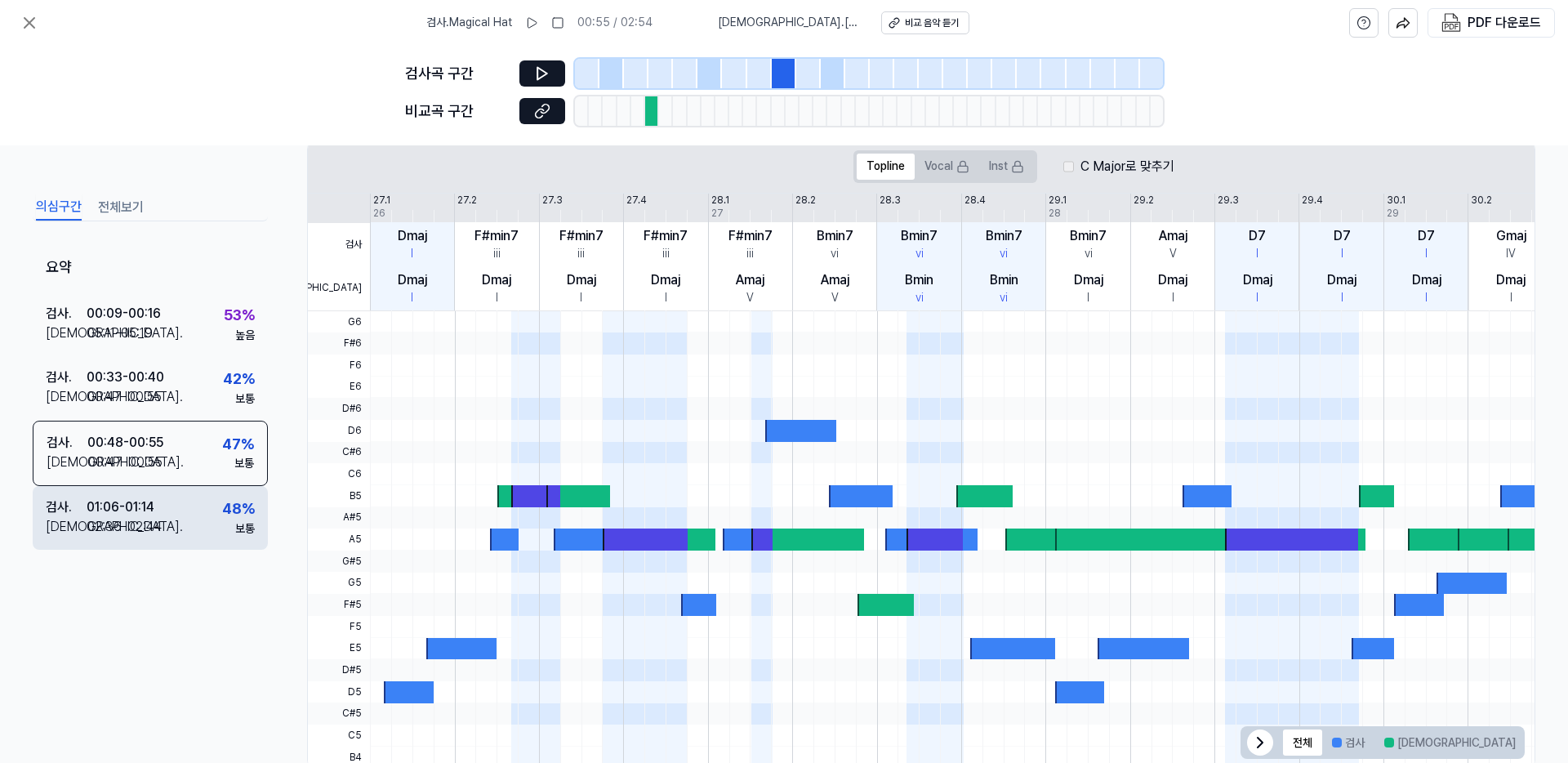
click at [105, 516] on div "01:06 - 01:14" at bounding box center [121, 506] width 68 height 19
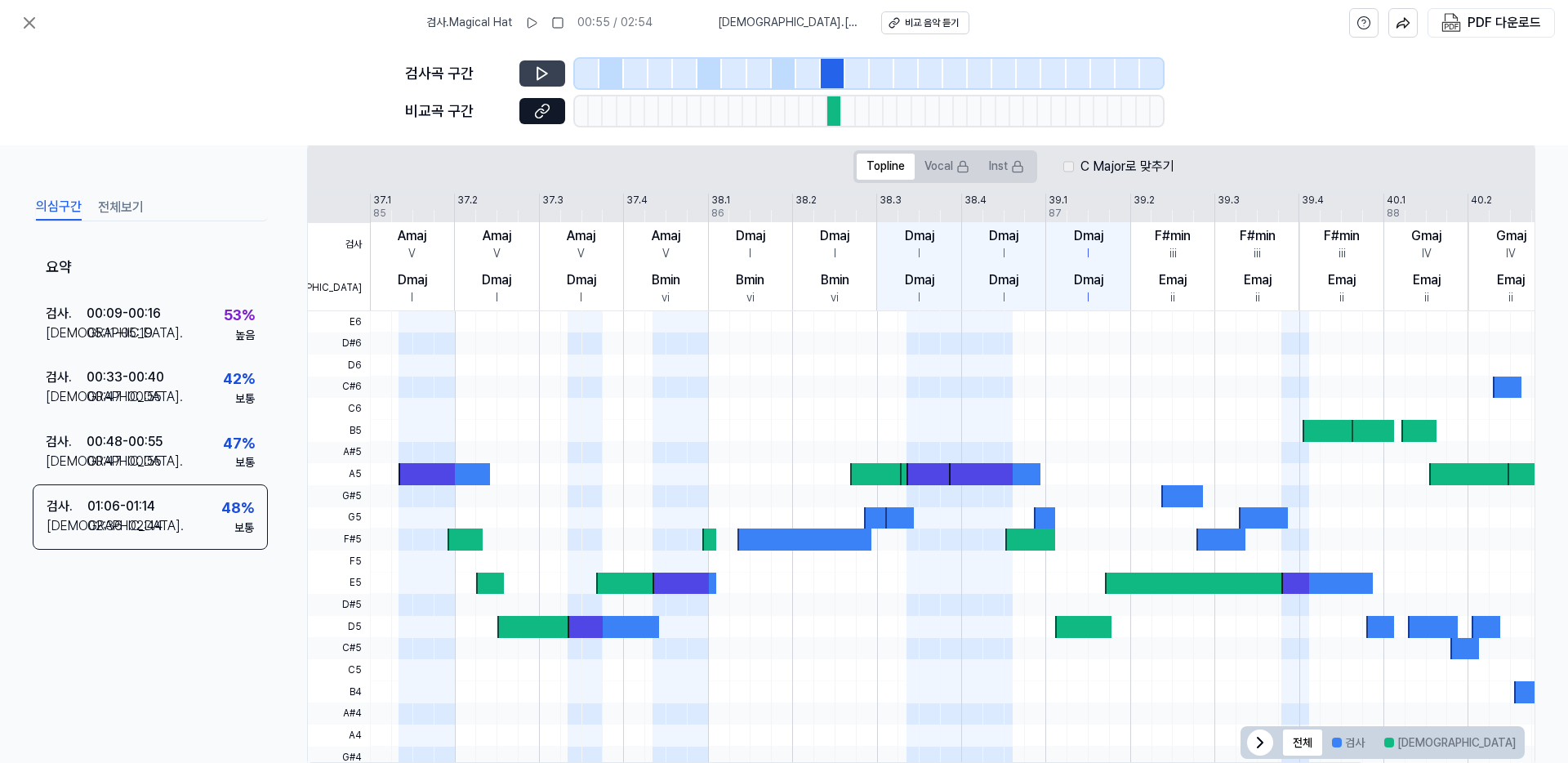
click at [543, 68] on icon at bounding box center [542, 73] width 16 height 16
click at [538, 112] on icon at bounding box center [542, 111] width 16 height 16
click at [554, 79] on button at bounding box center [542, 73] width 46 height 26
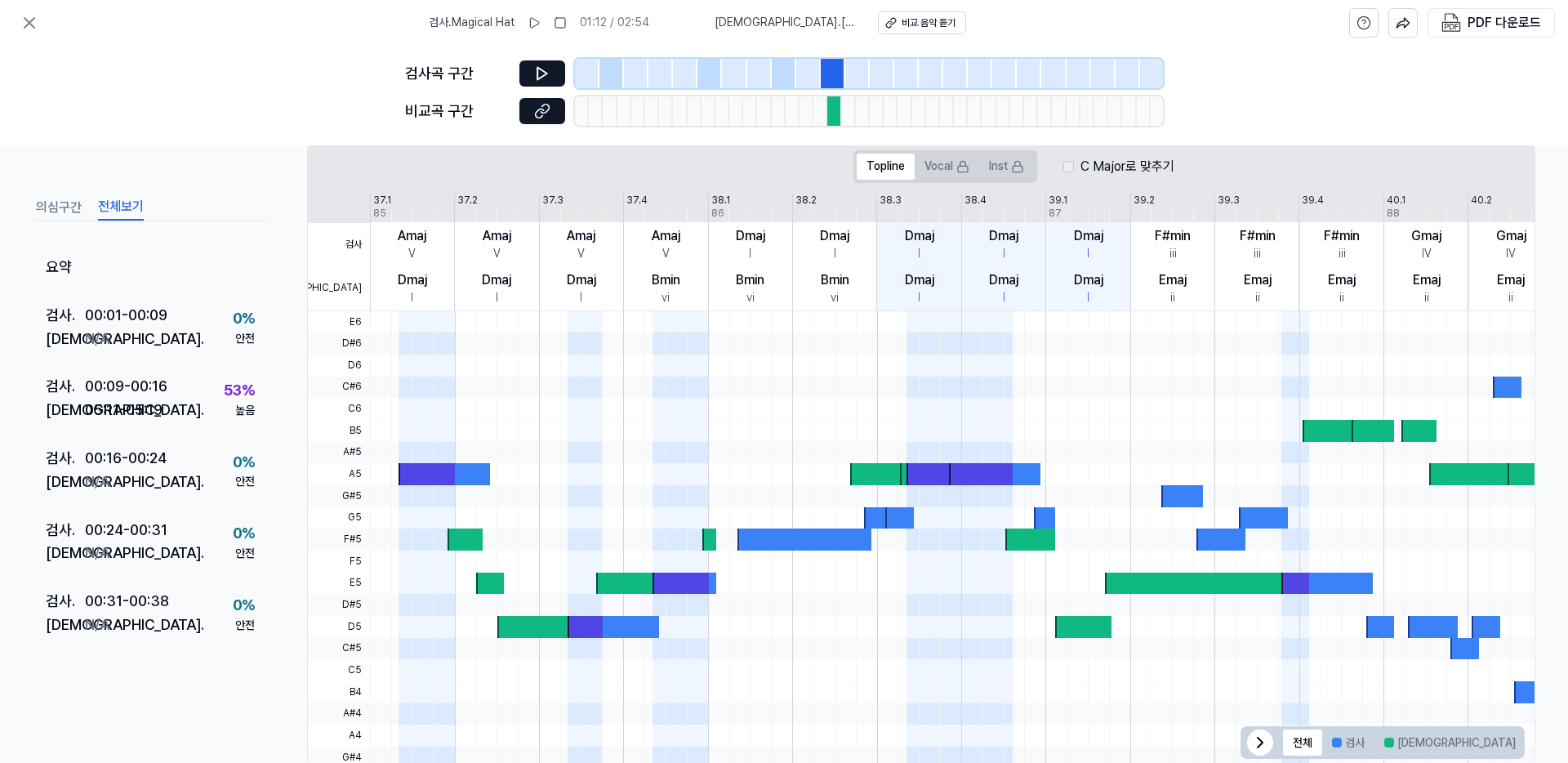
click at [103, 209] on button "전체보기" at bounding box center [121, 207] width 46 height 26
click at [50, 213] on button "의심구간" at bounding box center [59, 207] width 46 height 26
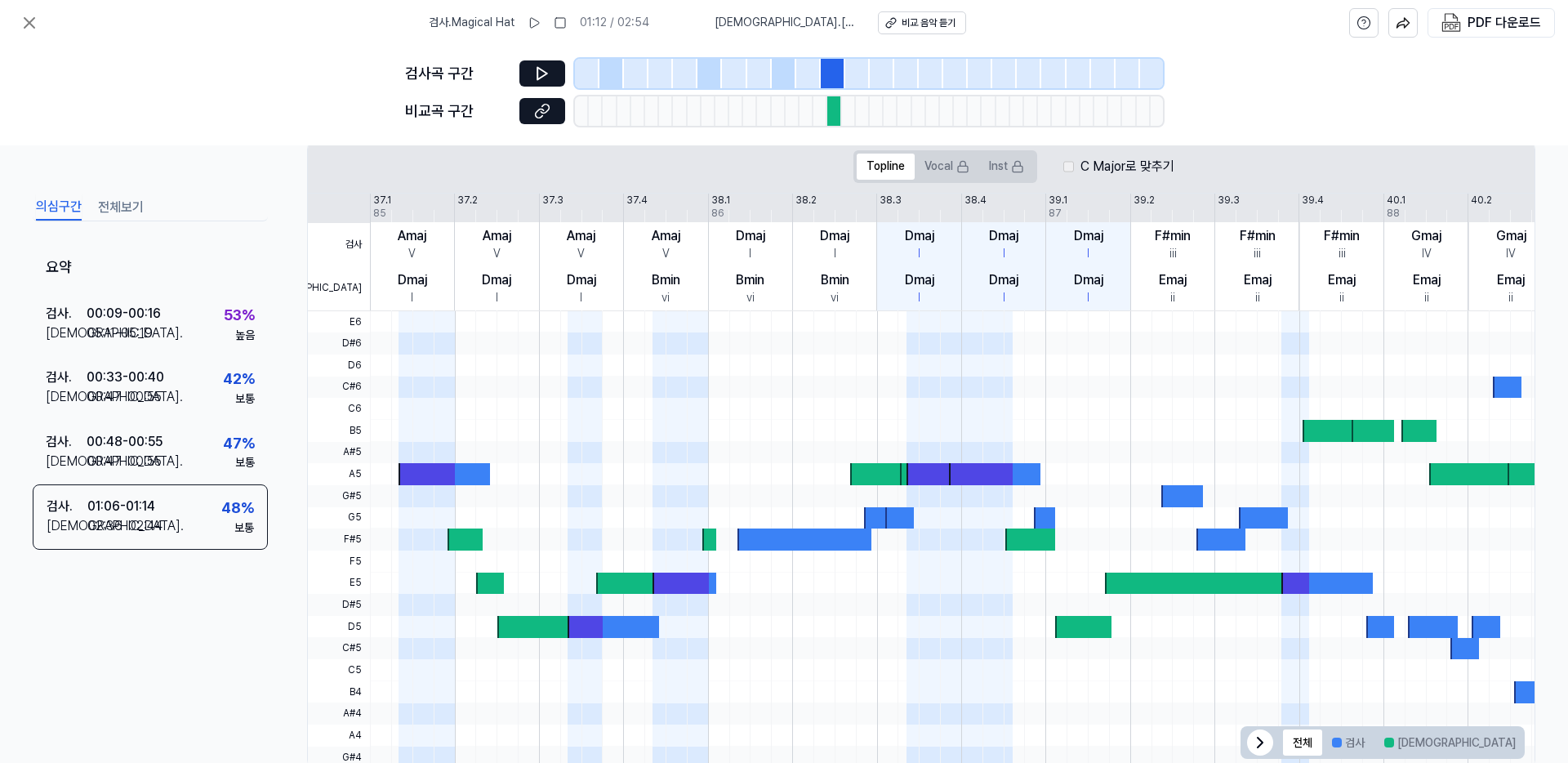
click at [110, 212] on button "전체보기" at bounding box center [121, 207] width 46 height 26
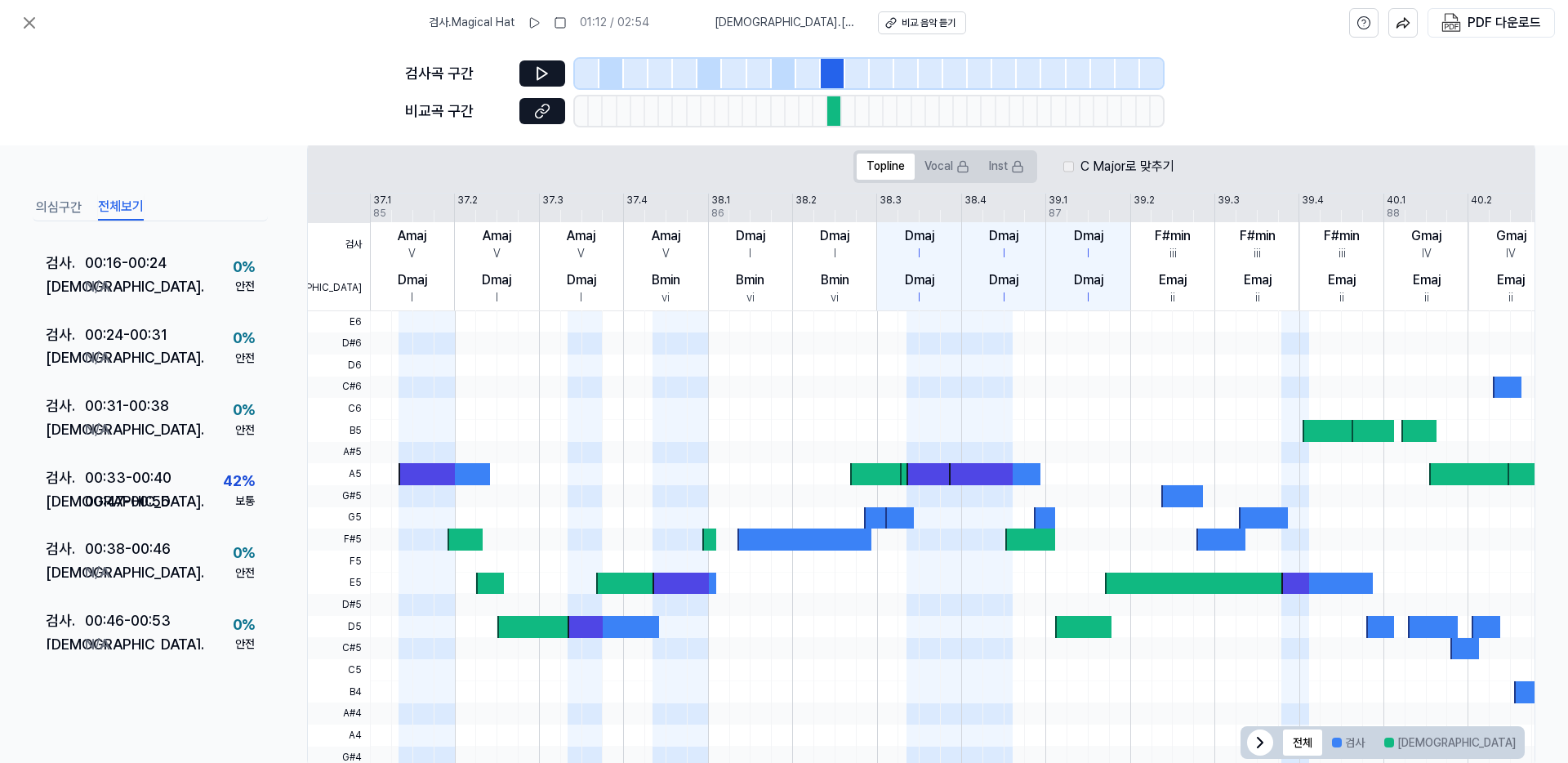
scroll to position [0, 0]
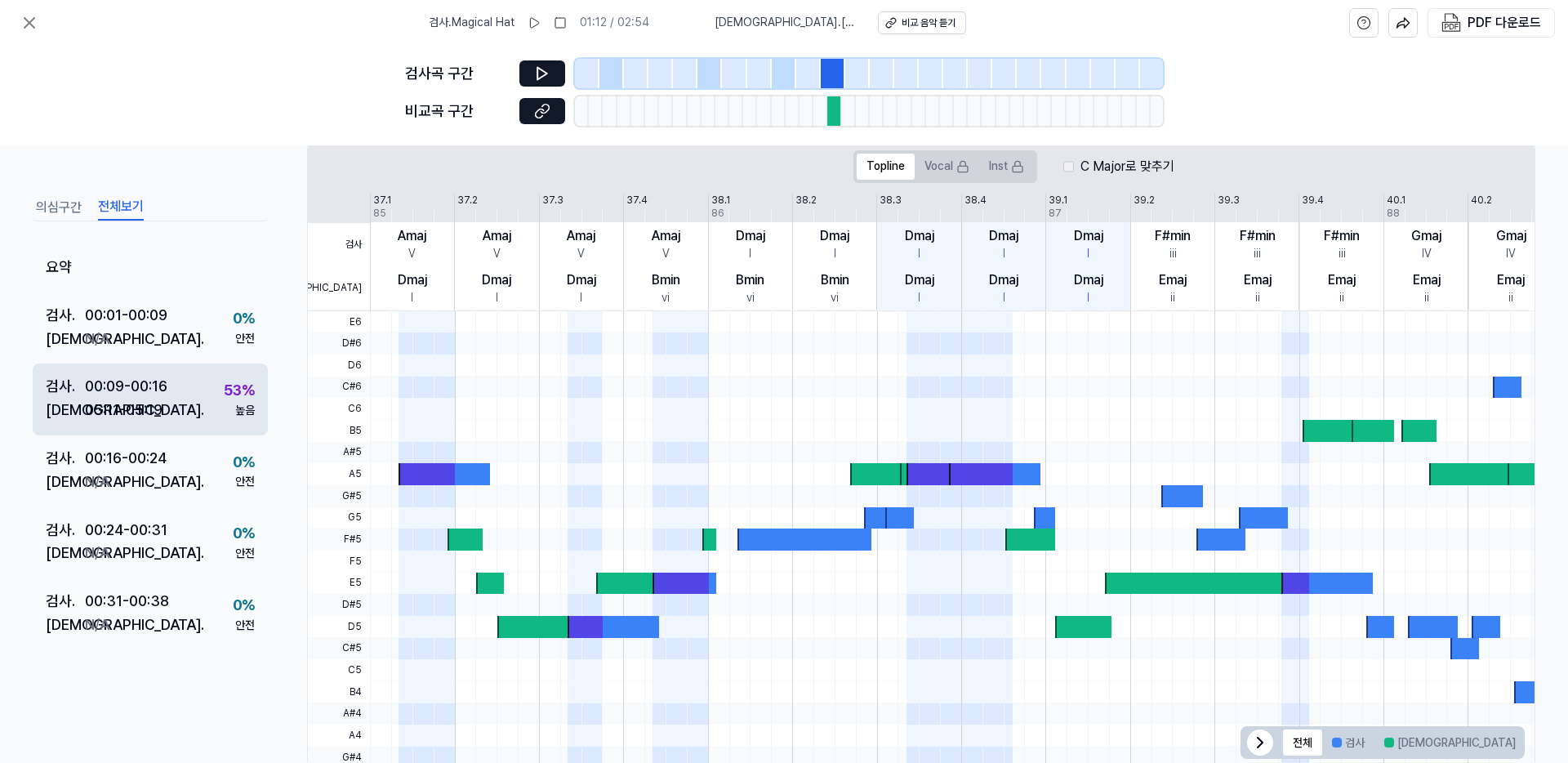
click at [203, 412] on div "검사 . 00:09 - 00:16 비교 . 05:11 - 05:19 53 % 높음" at bounding box center [150, 399] width 235 height 72
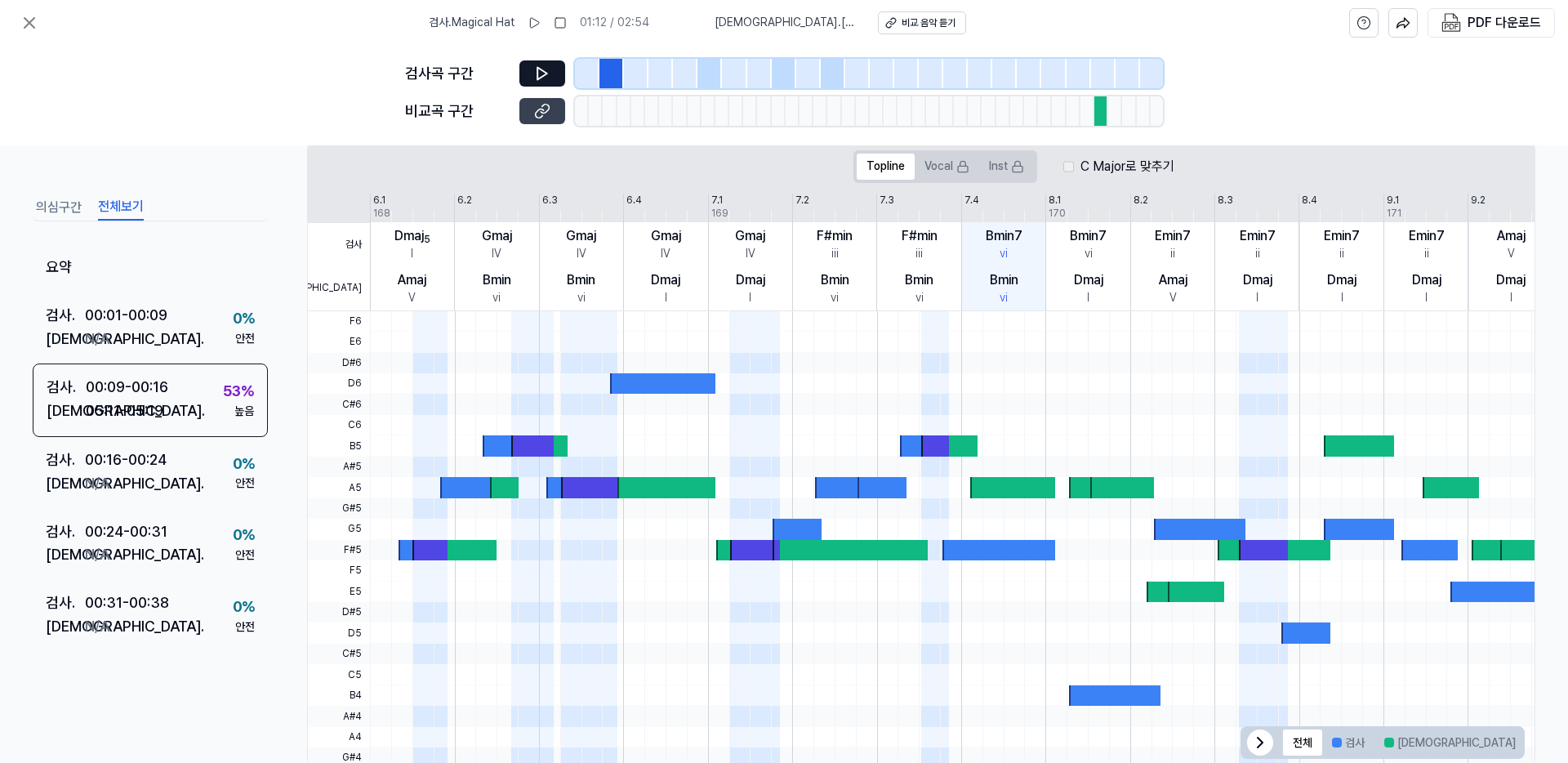
click at [535, 117] on icon at bounding box center [542, 111] width 16 height 16
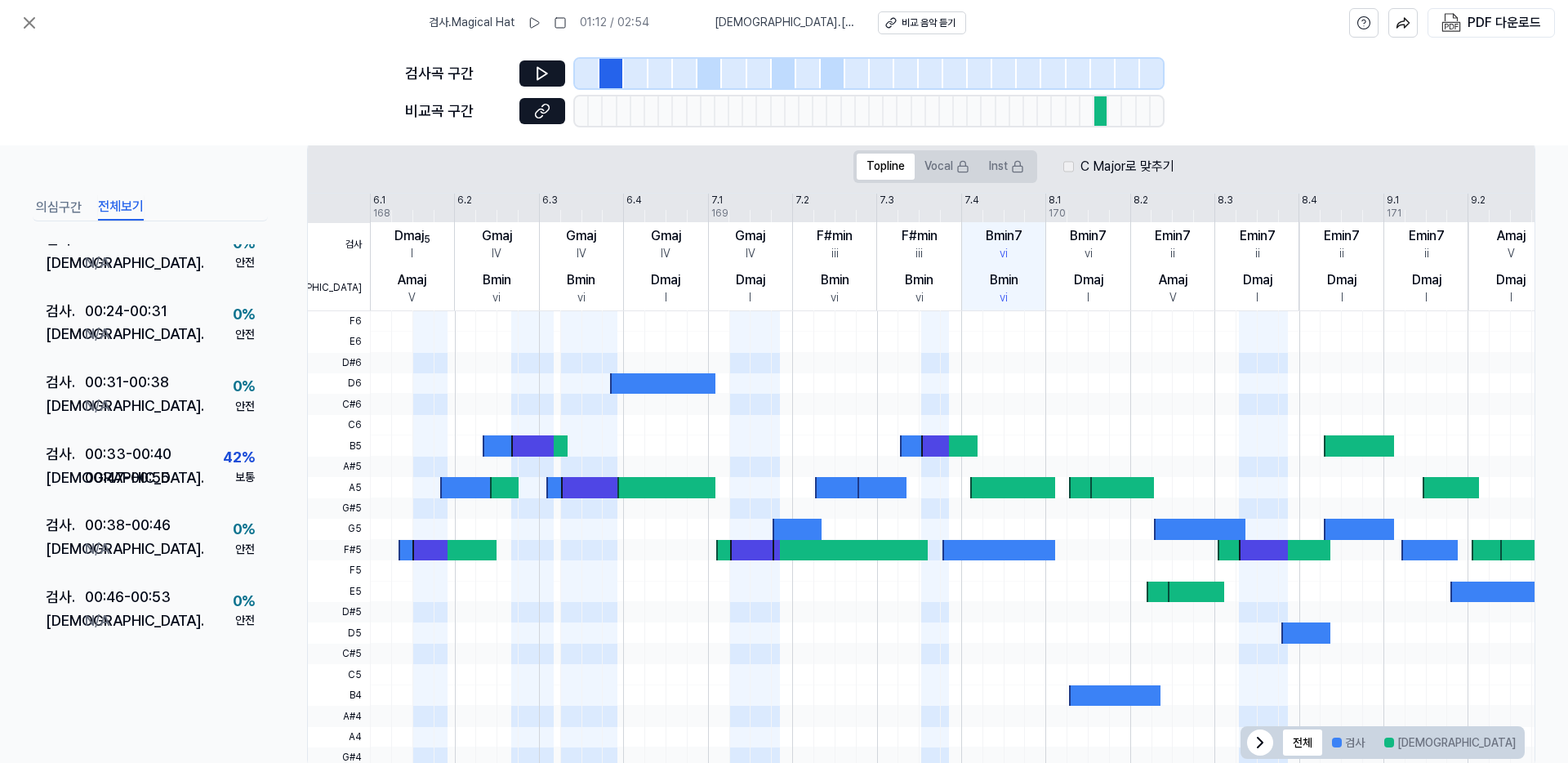
scroll to position [449, 0]
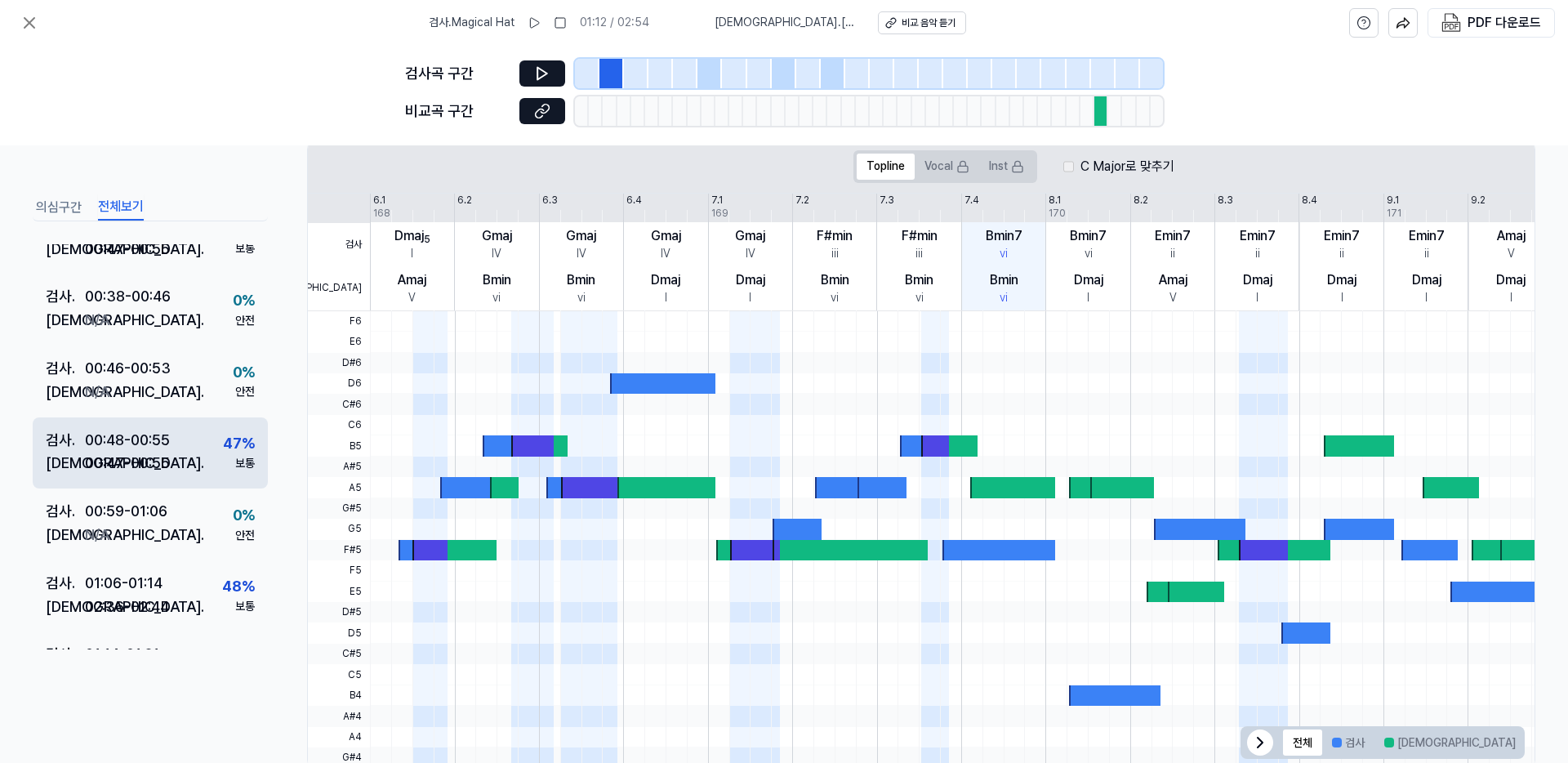
click at [231, 453] on div "47 %" at bounding box center [239, 444] width 32 height 24
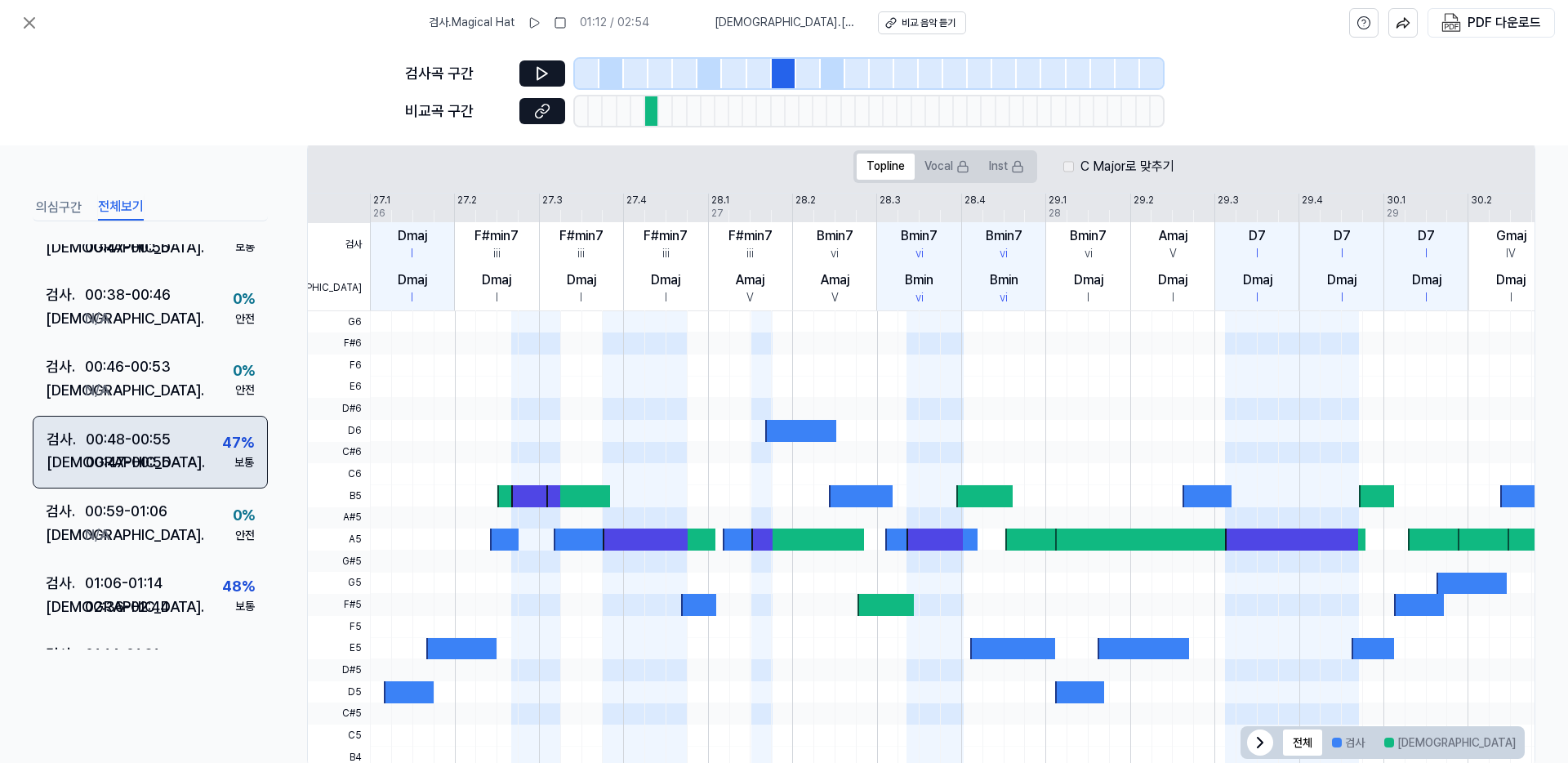
scroll to position [447, 0]
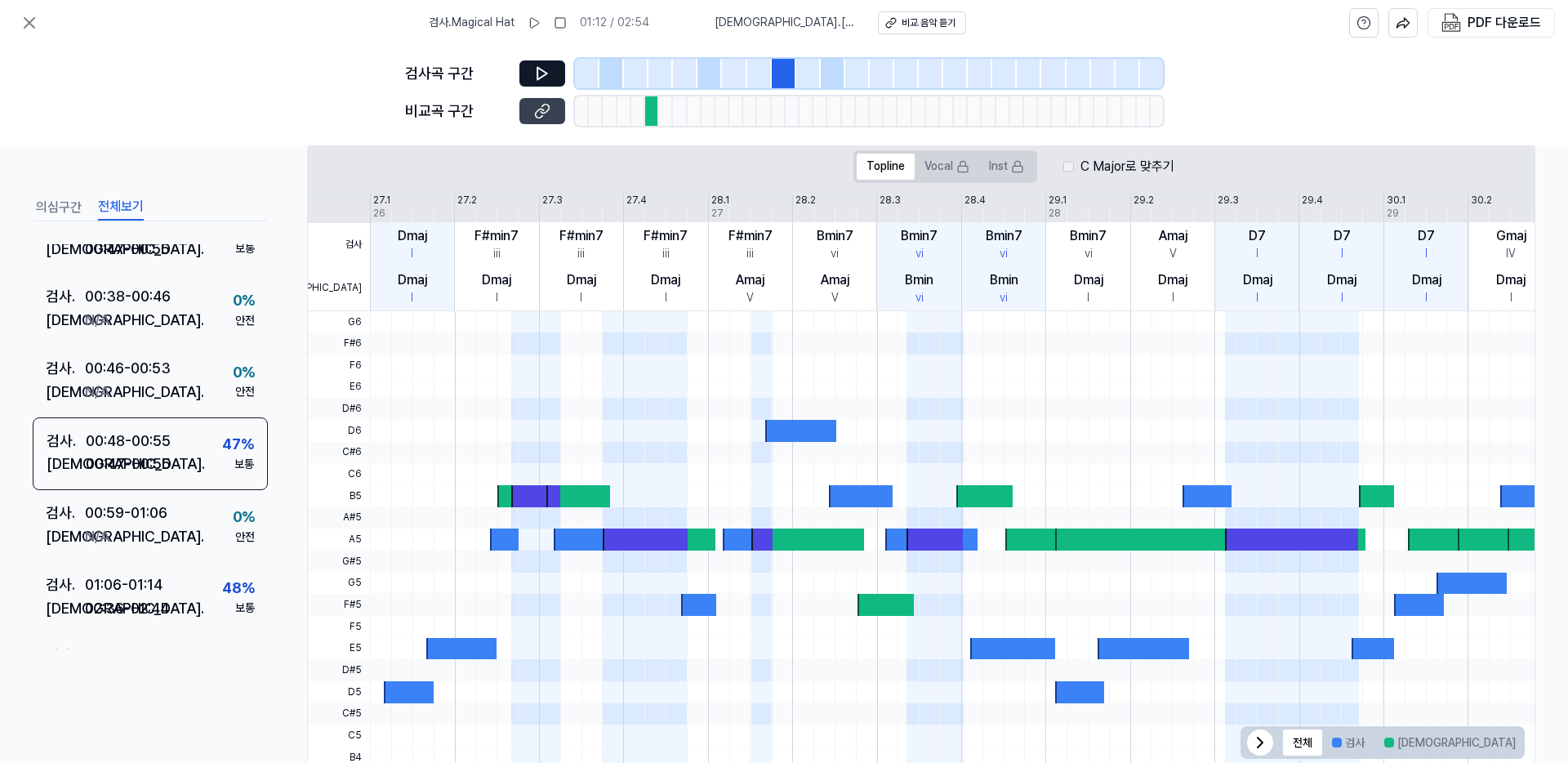
click at [560, 108] on button at bounding box center [542, 111] width 46 height 26
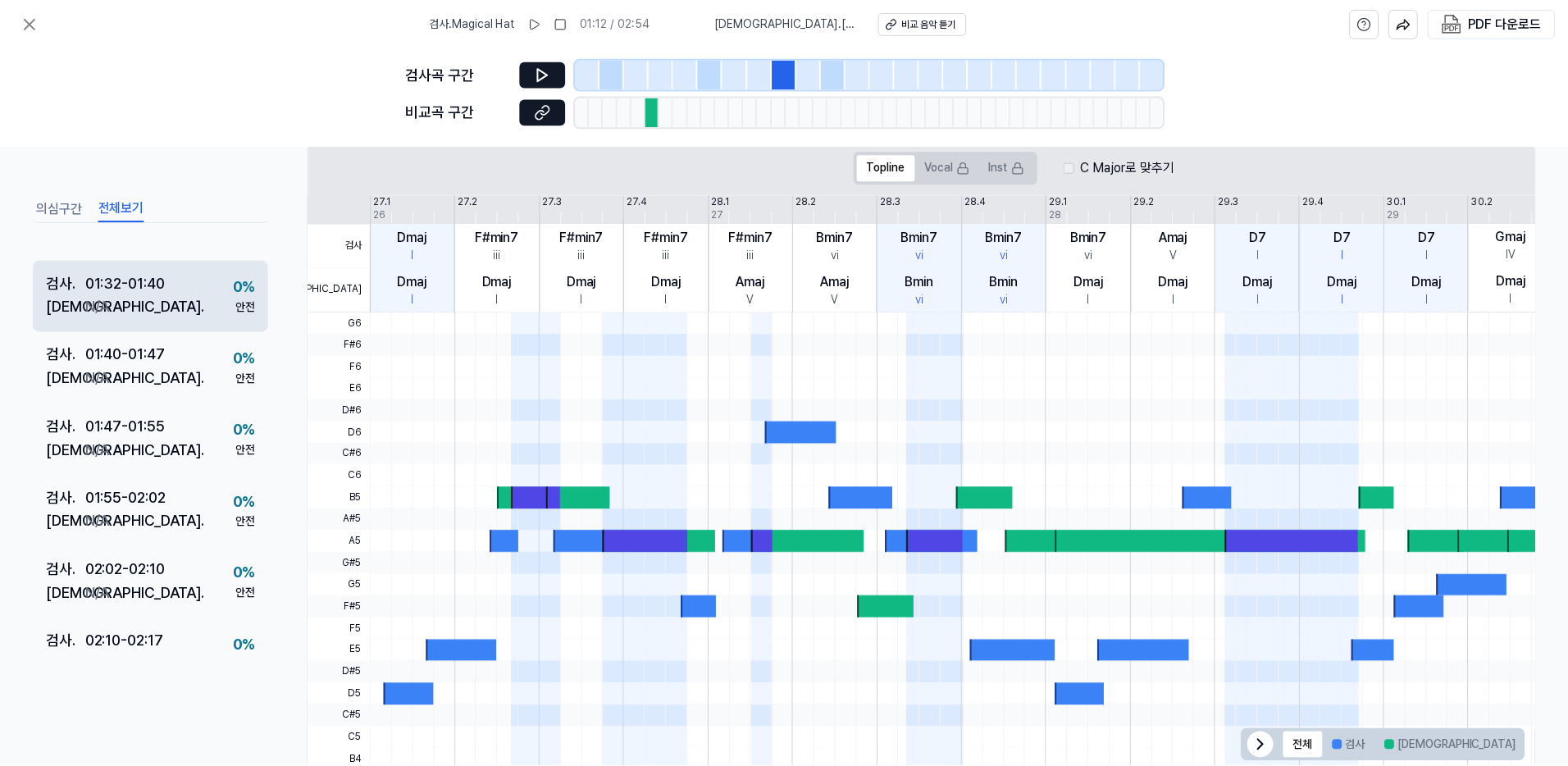
scroll to position [1367, 0]
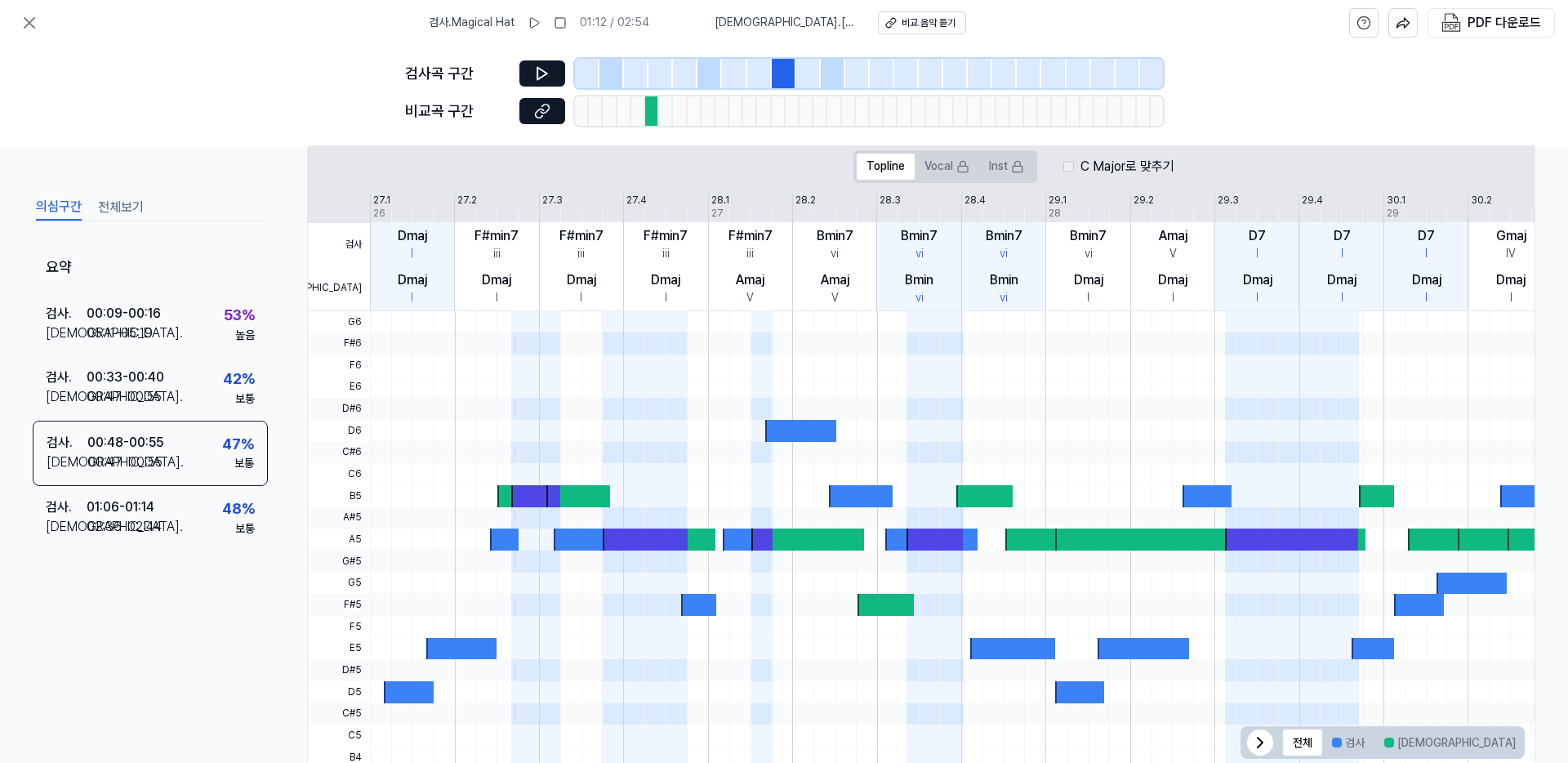
click at [62, 209] on button "의심구간" at bounding box center [59, 207] width 46 height 26
click at [24, 28] on icon at bounding box center [29, 22] width 19 height 19
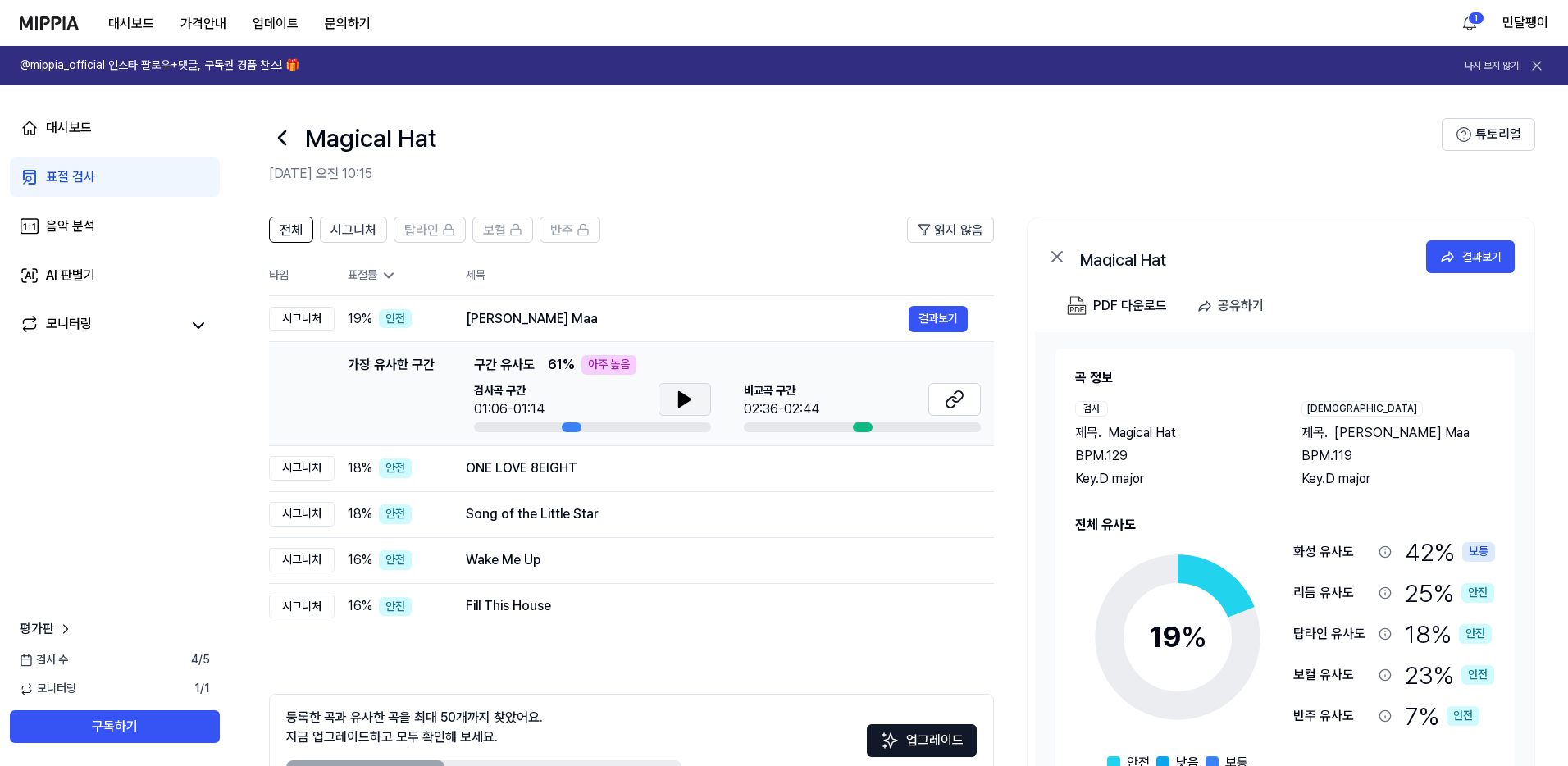
click at [681, 401] on icon at bounding box center [685, 399] width 12 height 14
click at [959, 405] on icon at bounding box center [954, 399] width 19 height 19
click at [676, 402] on icon at bounding box center [684, 399] width 19 height 19
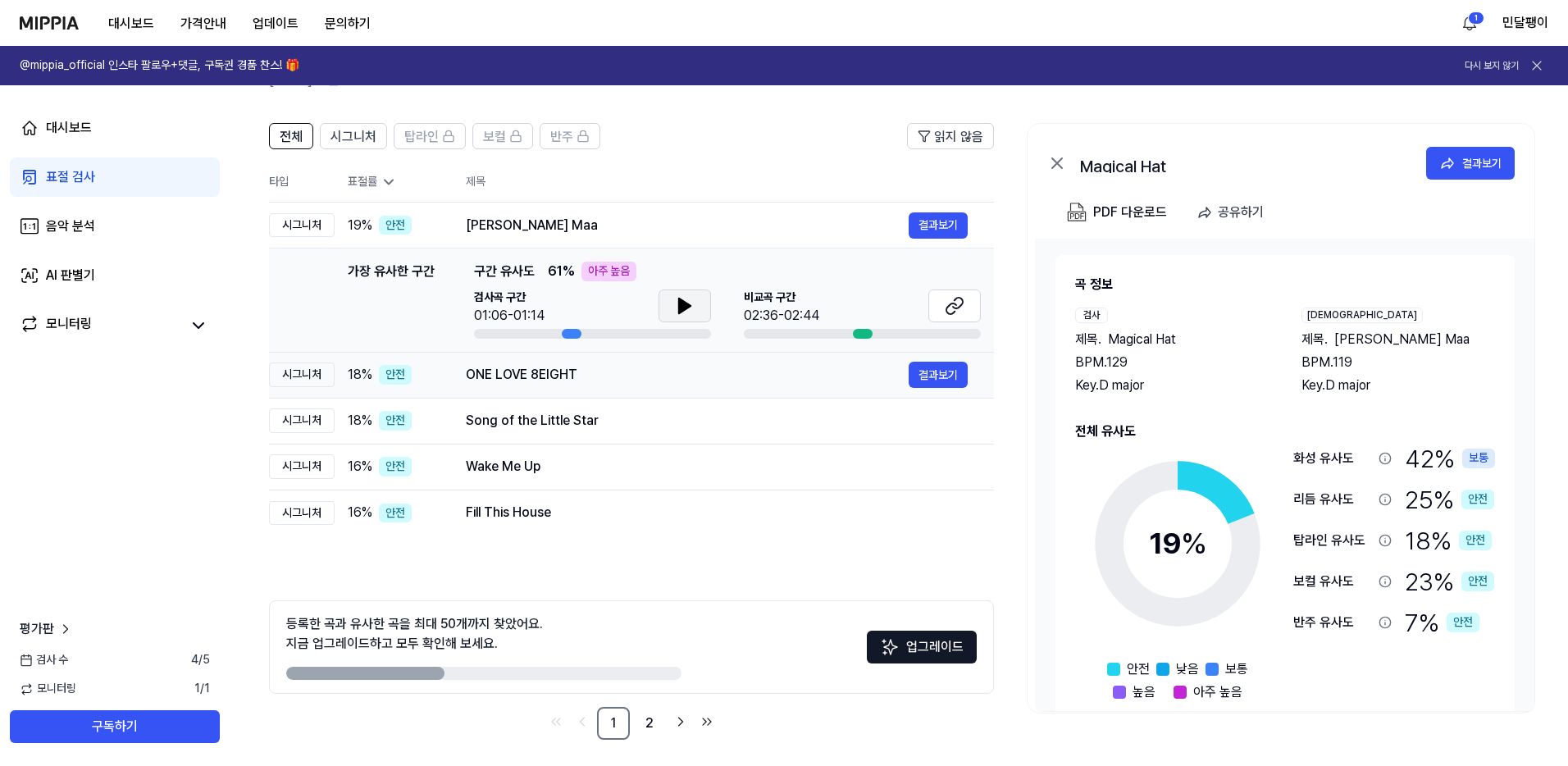
scroll to position [100, 0]
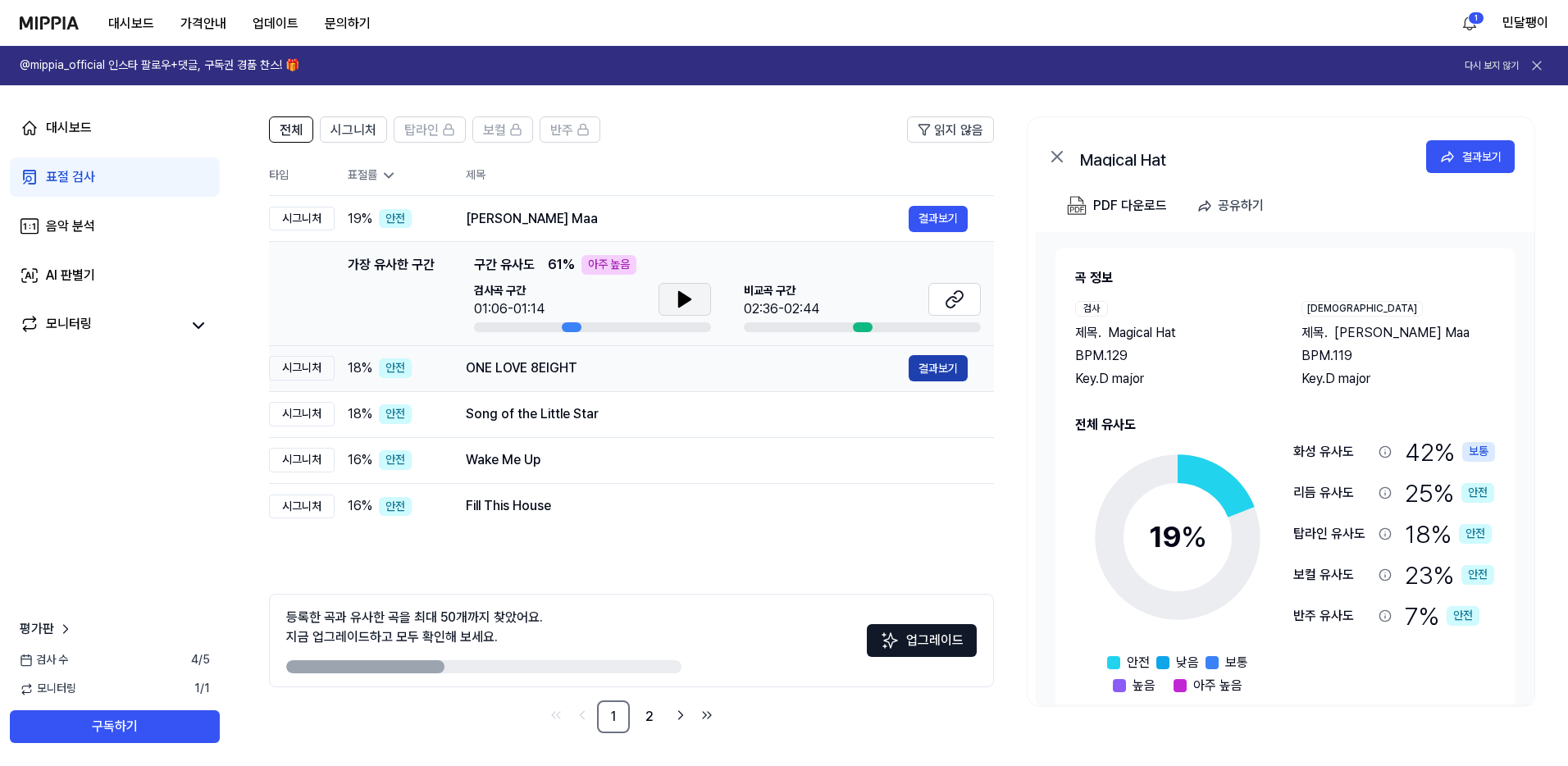
click at [940, 369] on button "결과보기" at bounding box center [938, 368] width 59 height 26
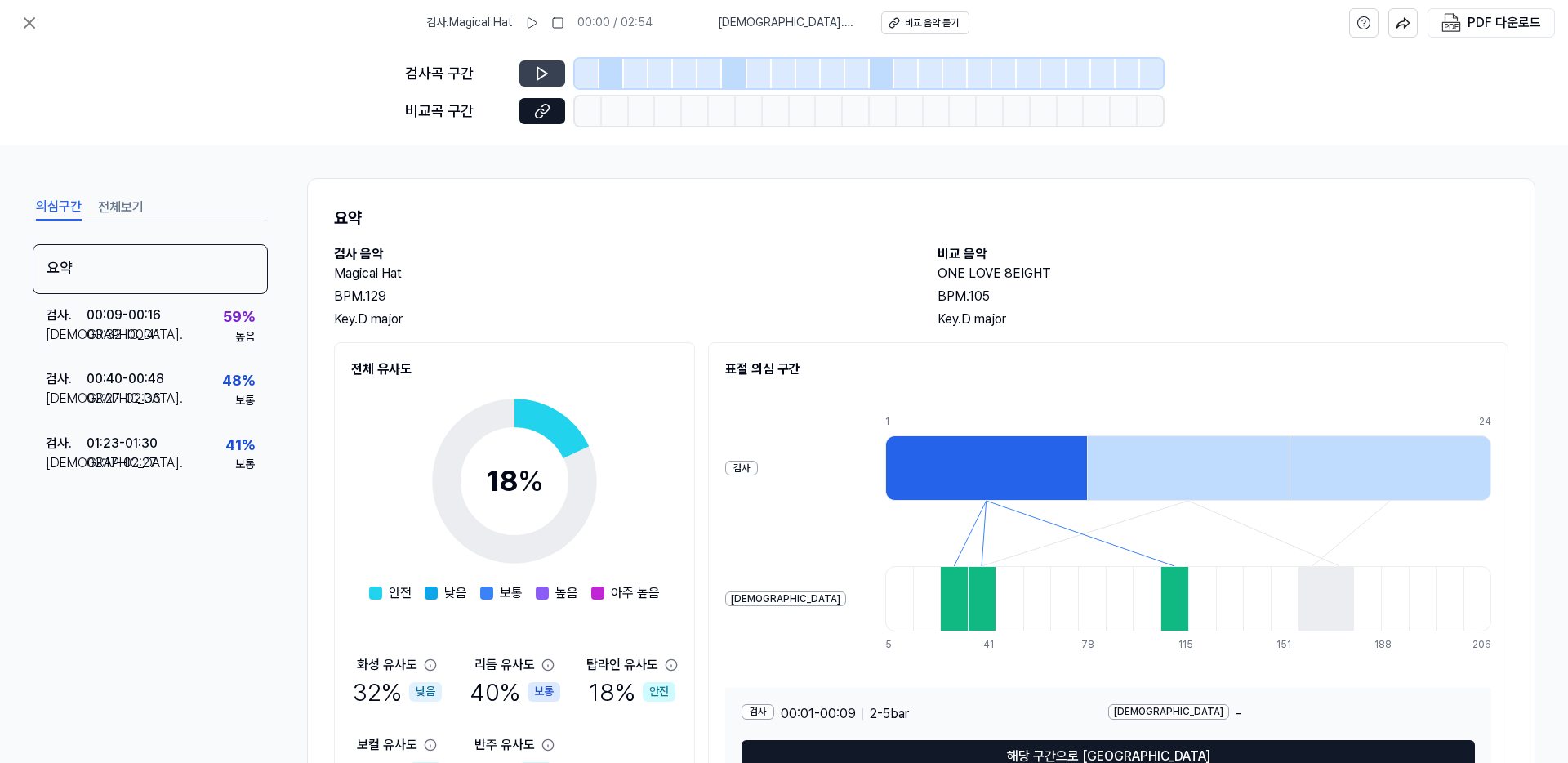
click at [544, 78] on icon at bounding box center [542, 73] width 16 height 16
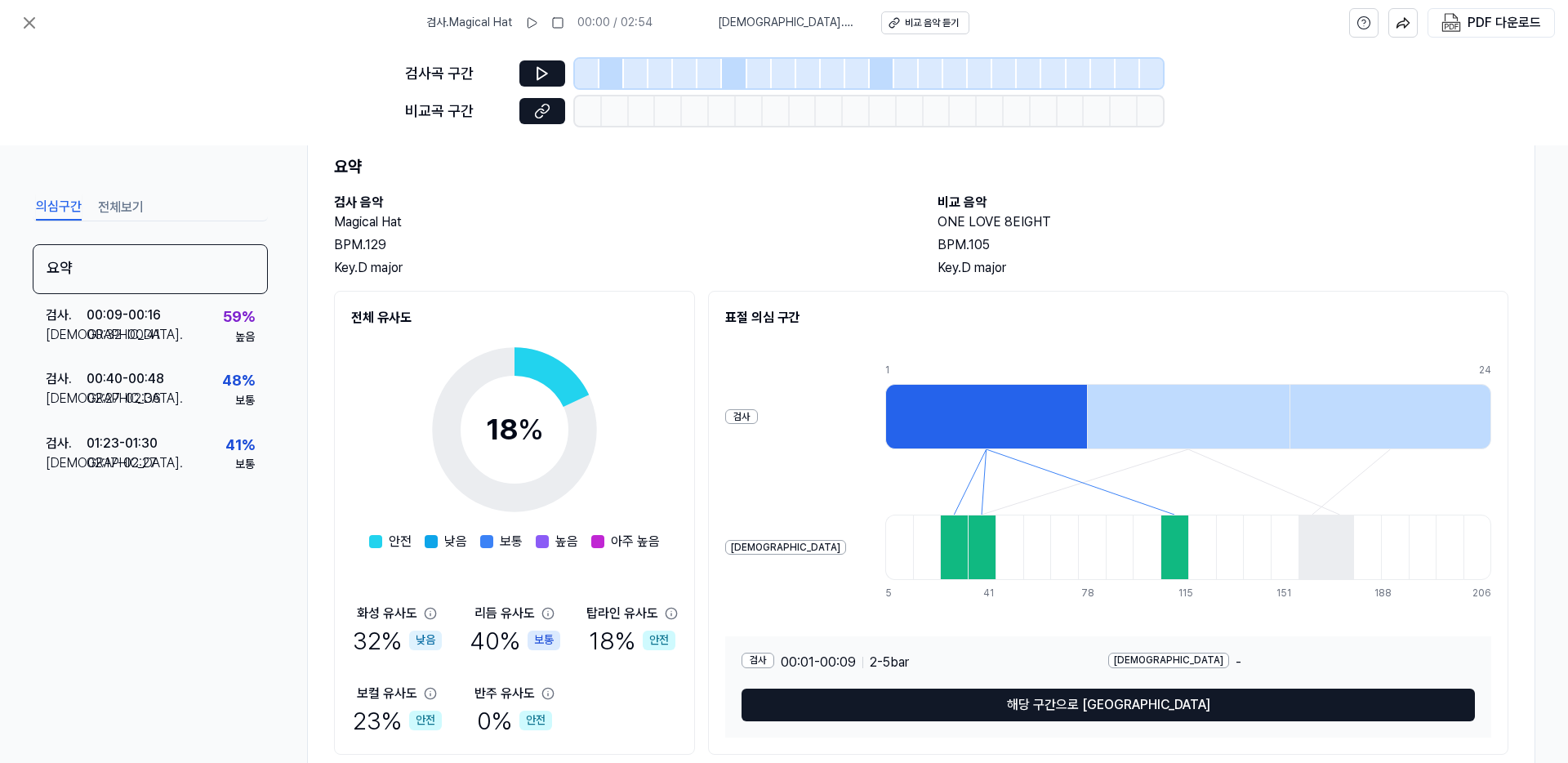
scroll to position [103, 0]
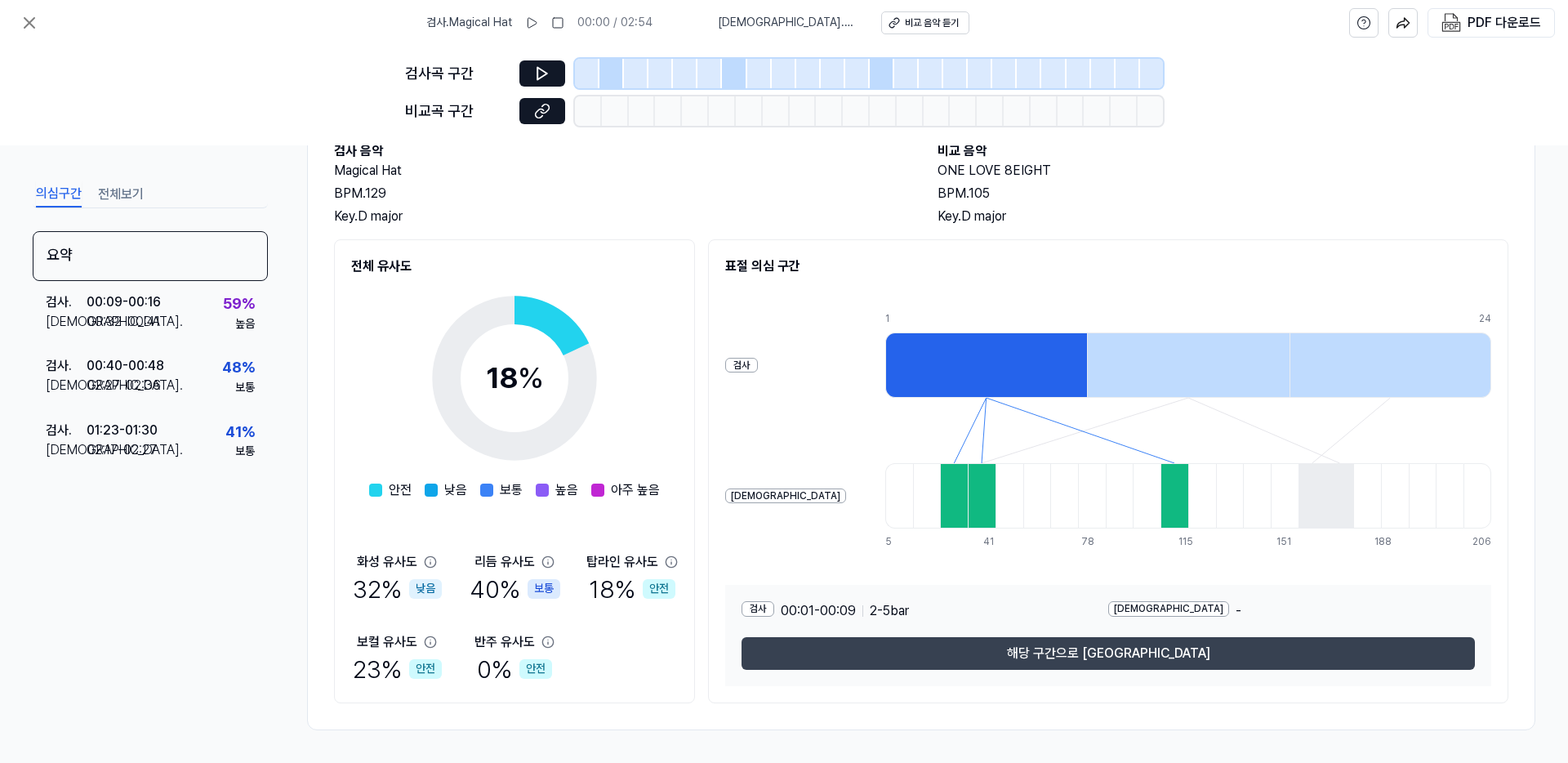
click at [961, 652] on button "해당 구간으로 [GEOGRAPHIC_DATA]" at bounding box center [1108, 653] width 733 height 33
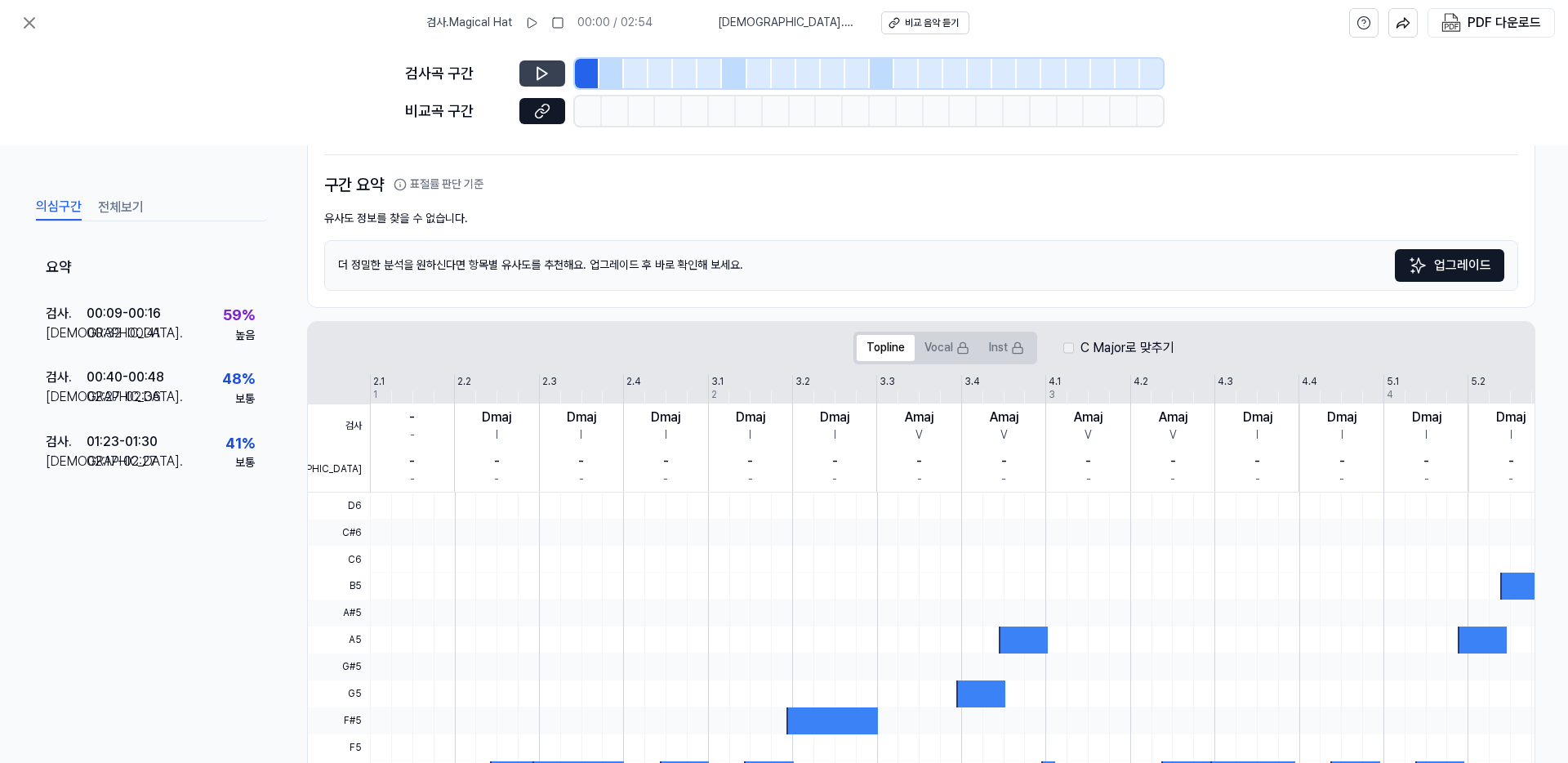
click at [543, 78] on icon at bounding box center [542, 73] width 16 height 16
click at [533, 108] on button at bounding box center [542, 111] width 46 height 26
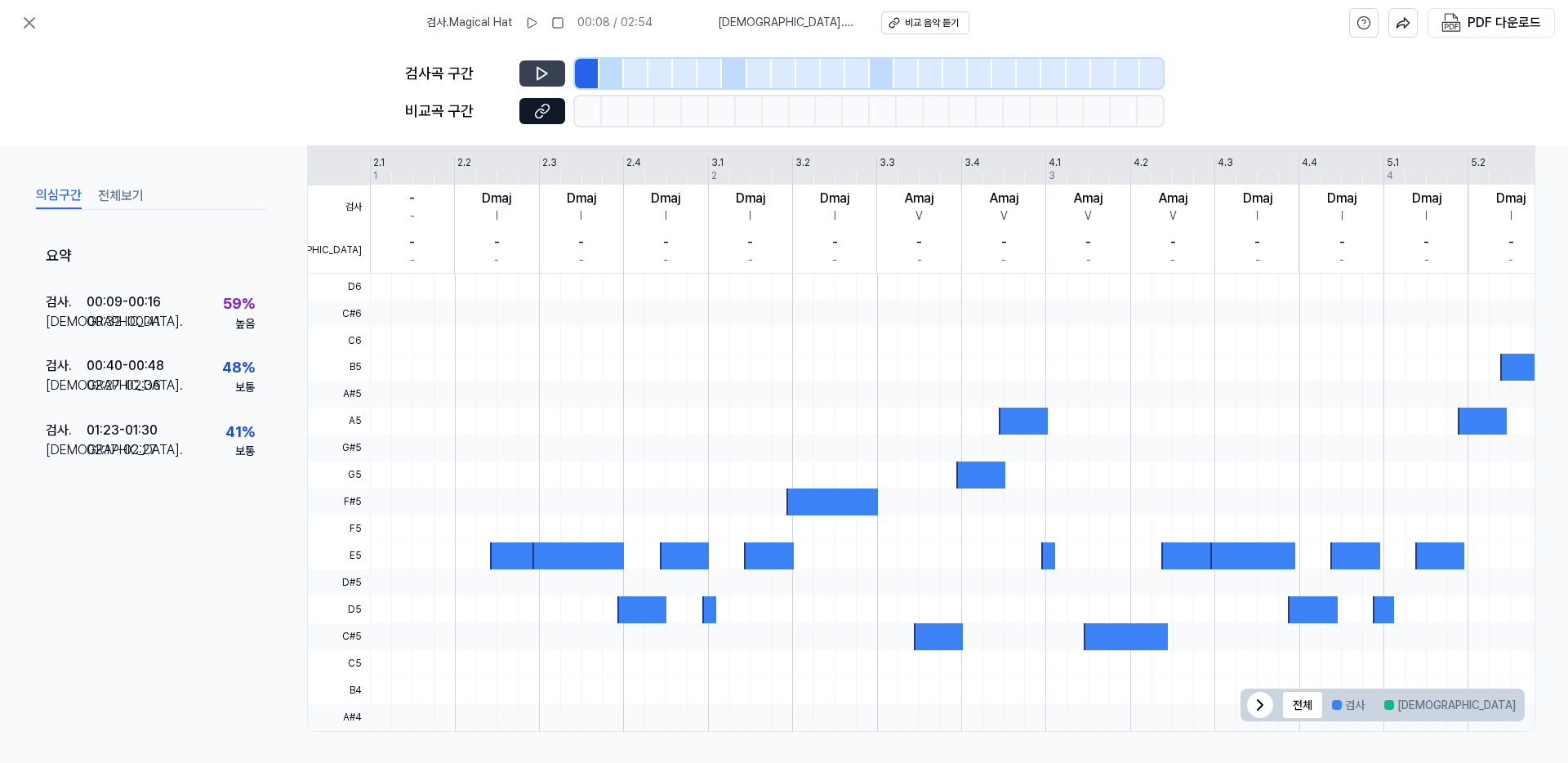
scroll to position [323, 0]
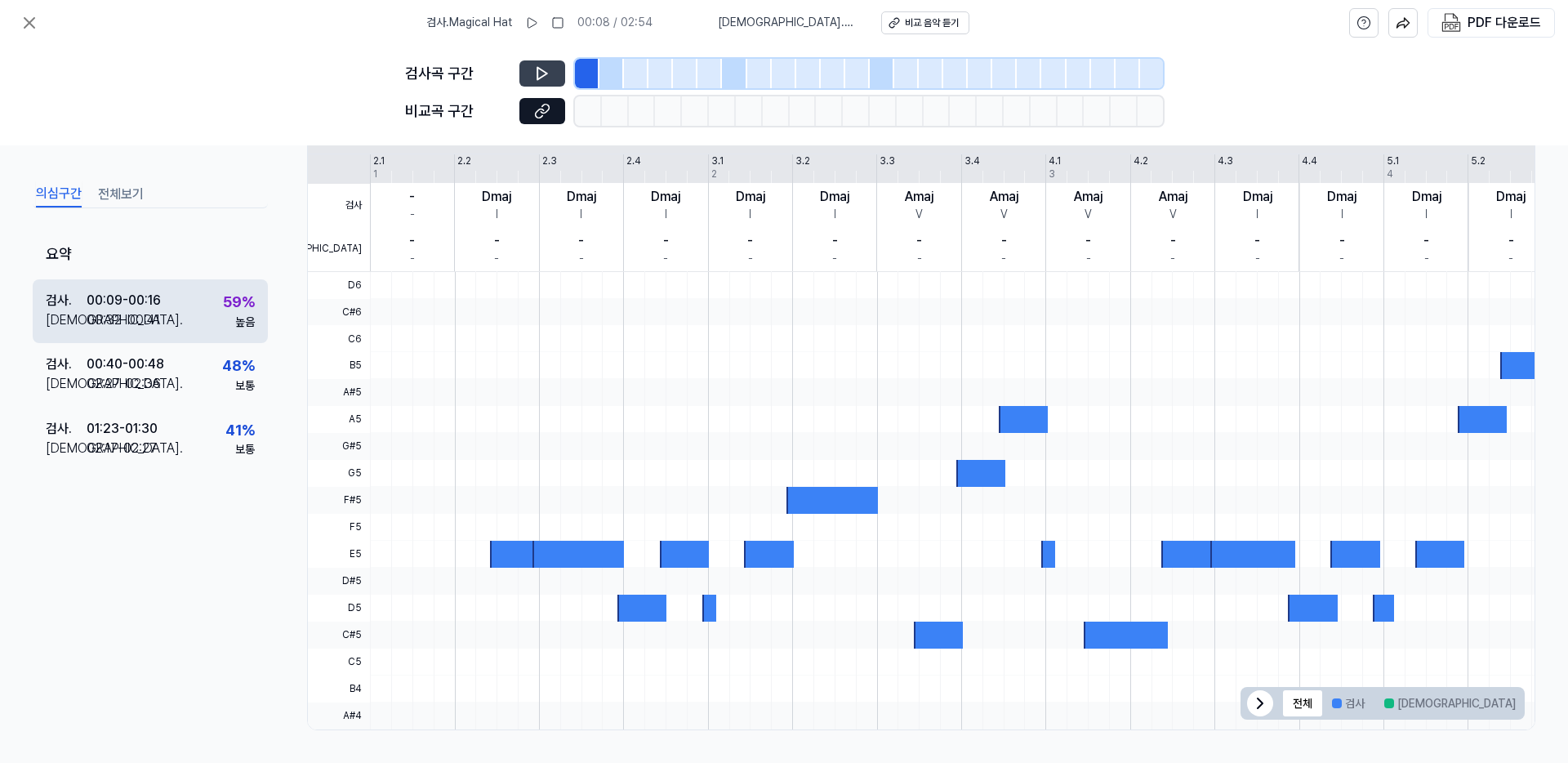
click at [165, 298] on div "검사 . 00:09 - 00:16 비교 . 00:32 - 00:41 59 % 높음" at bounding box center [150, 310] width 235 height 63
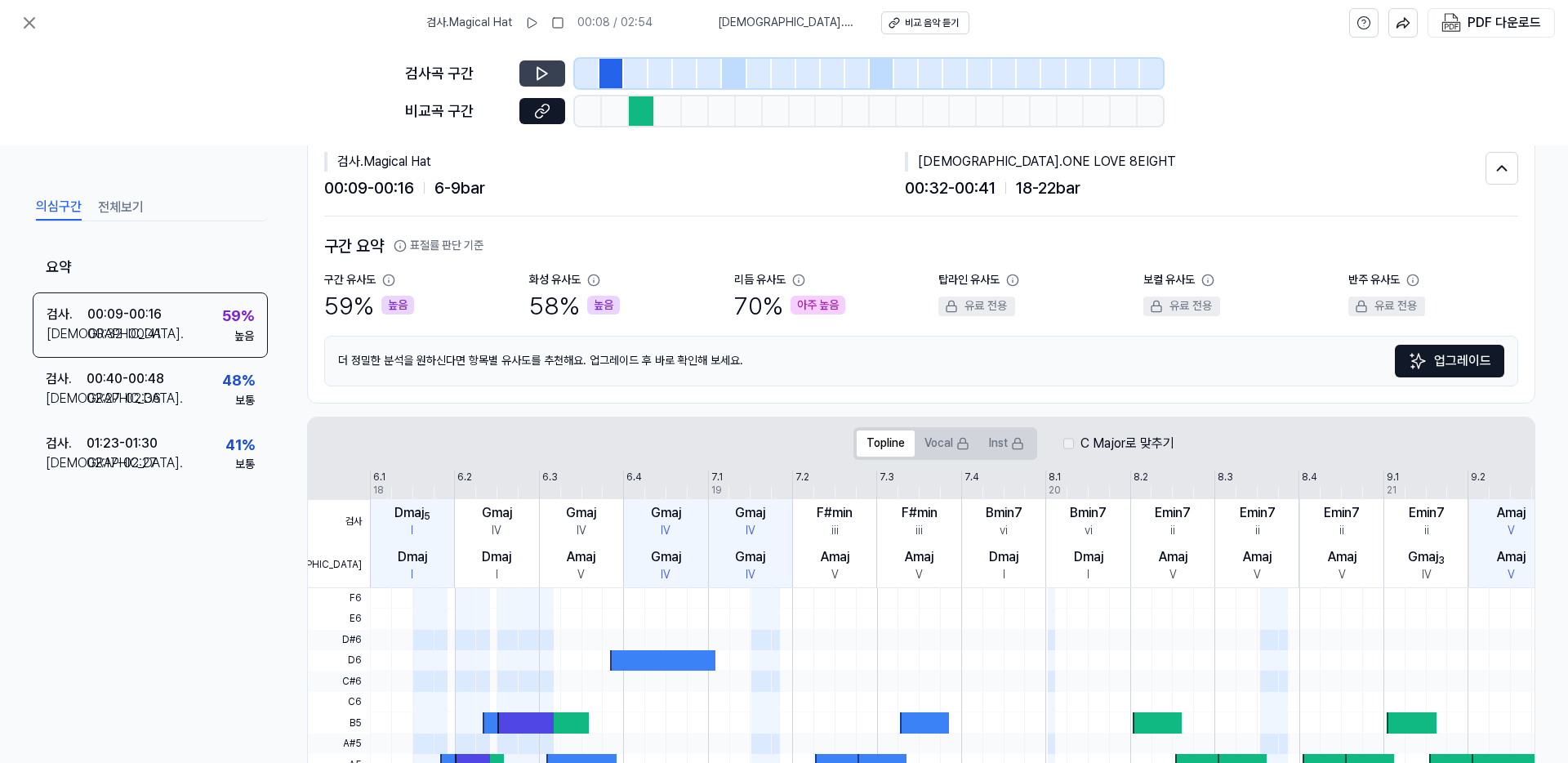
scroll to position [0, 0]
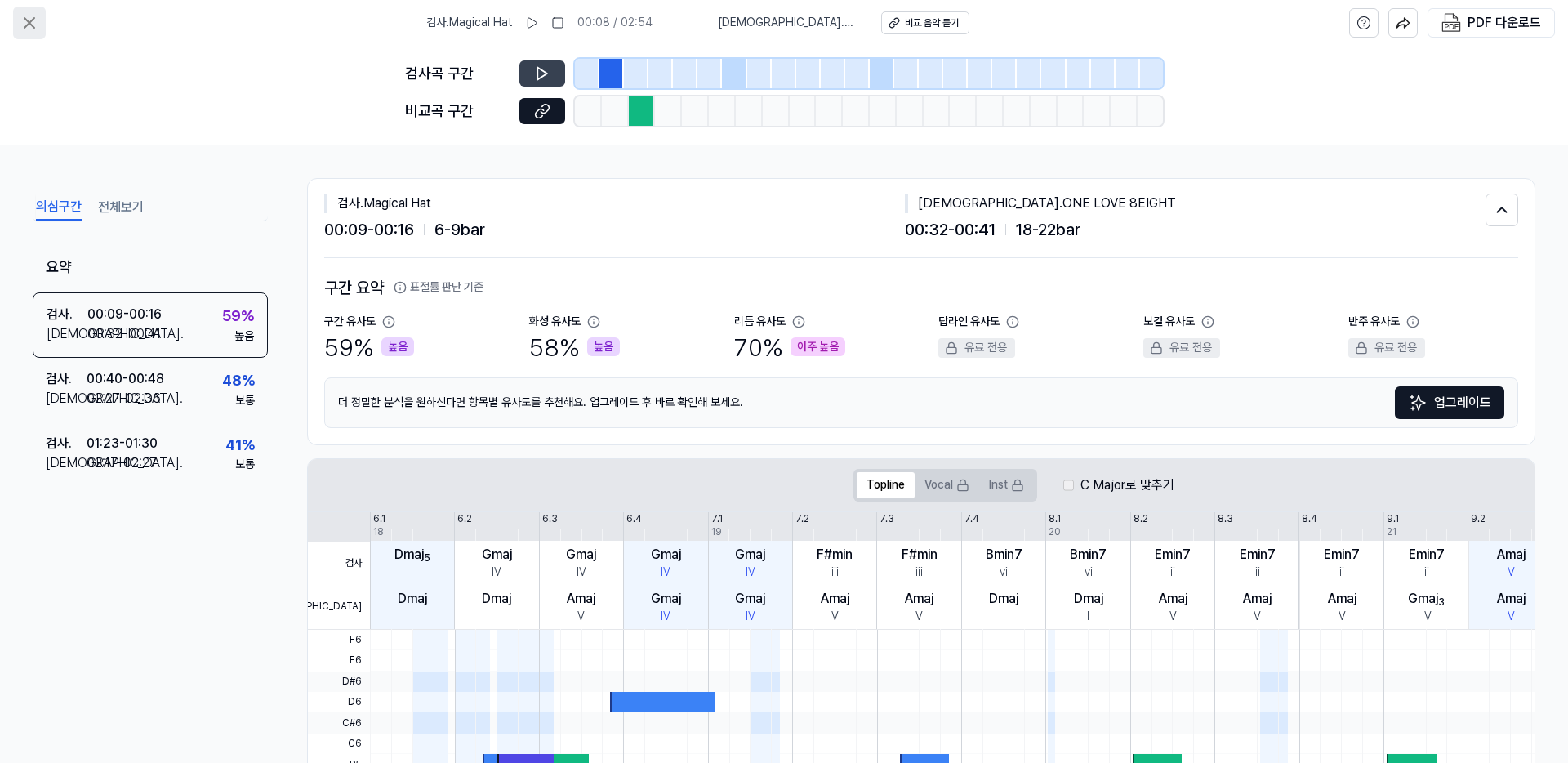
click at [28, 17] on icon at bounding box center [29, 22] width 19 height 19
